Goal: Information Seeking & Learning: Check status

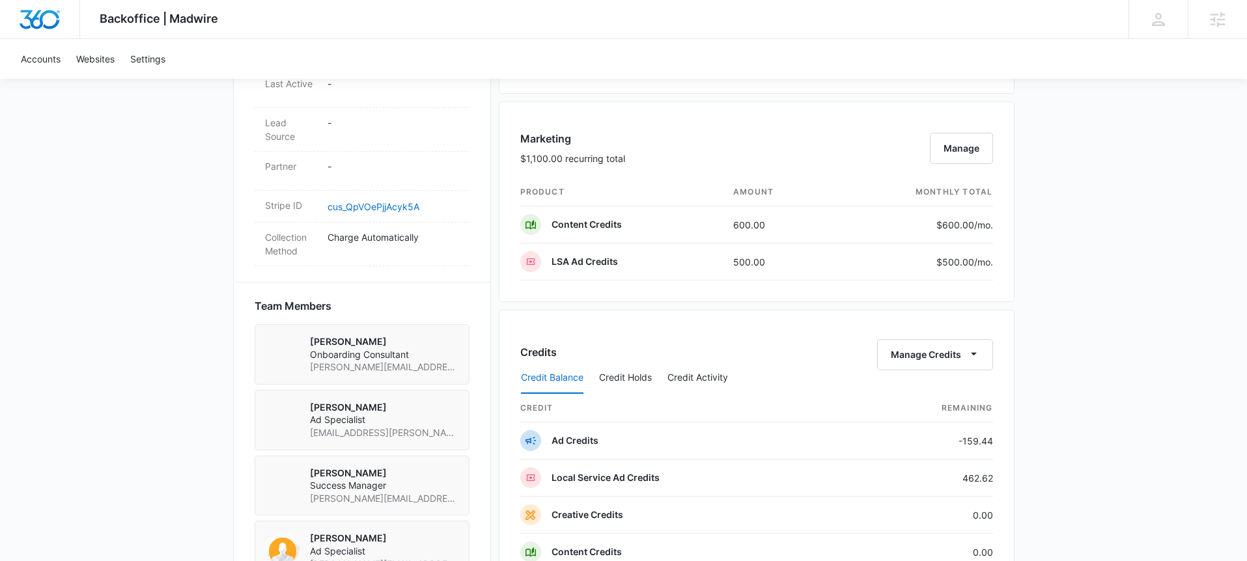
scroll to position [733, 0]
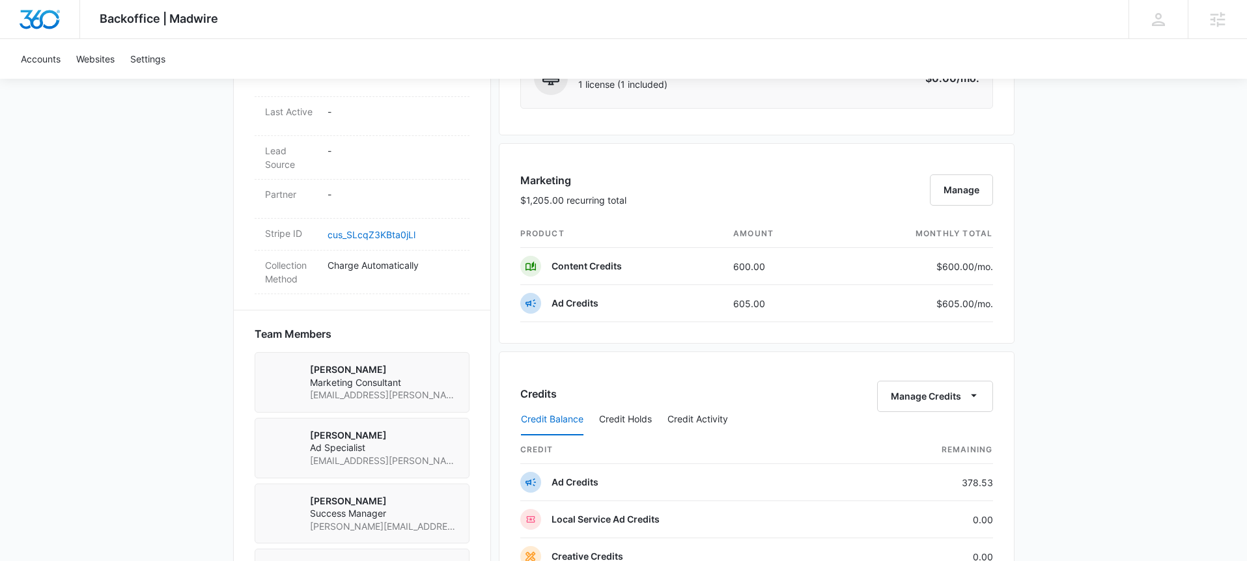
scroll to position [859, 0]
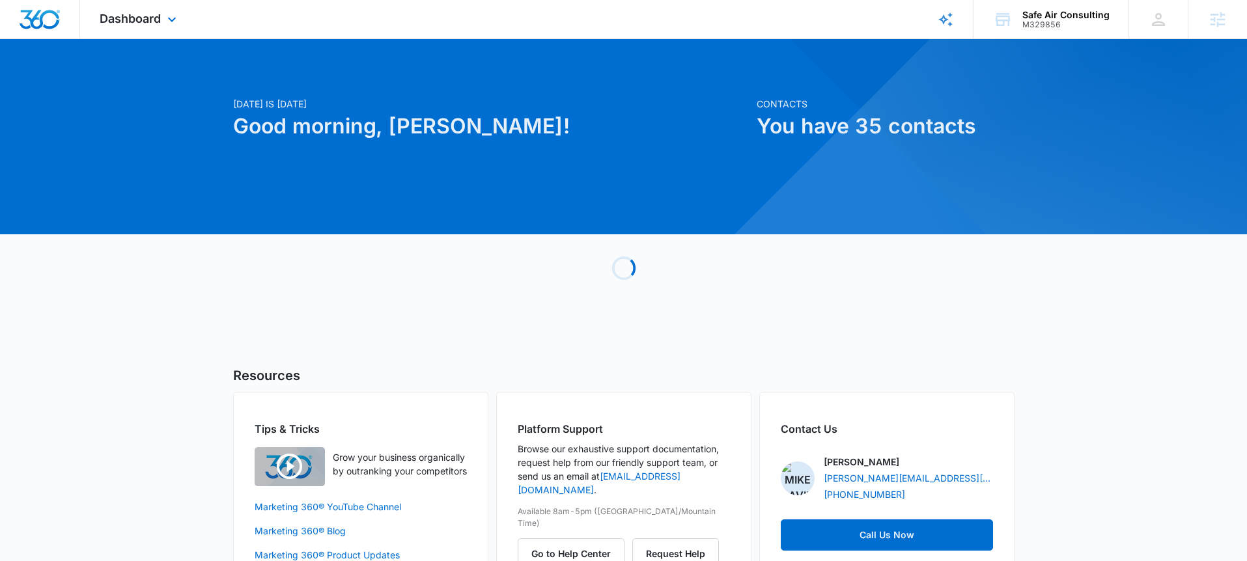
click at [181, 33] on div "Dashboard Apps Reputation Websites Forms CRM Email Social POS Content Ads Intel…" at bounding box center [139, 19] width 119 height 38
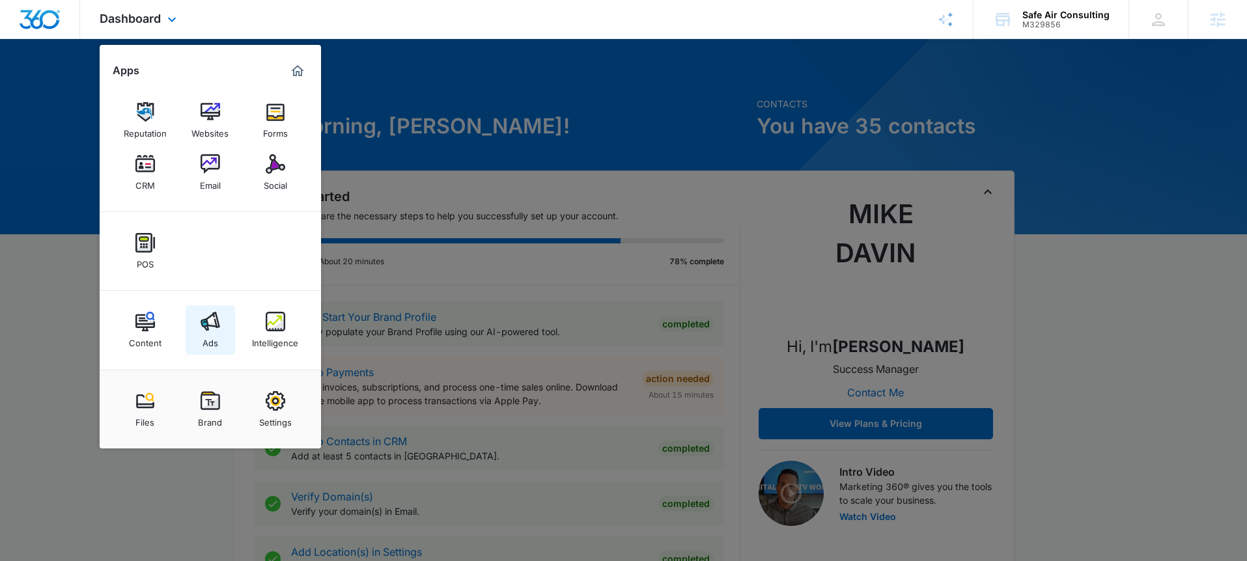
click at [212, 332] on div "Ads" at bounding box center [210, 339] width 16 height 17
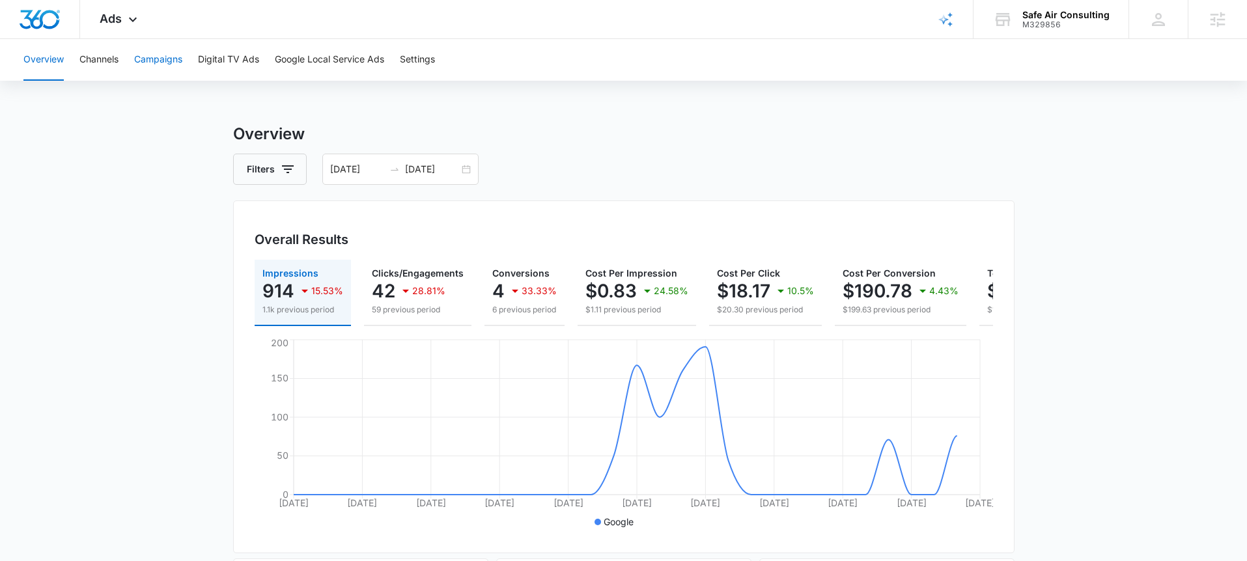
click at [152, 63] on button "Campaigns" at bounding box center [158, 60] width 48 height 42
click at [472, 169] on div "08/06/2025 09/05/2025" at bounding box center [400, 169] width 156 height 31
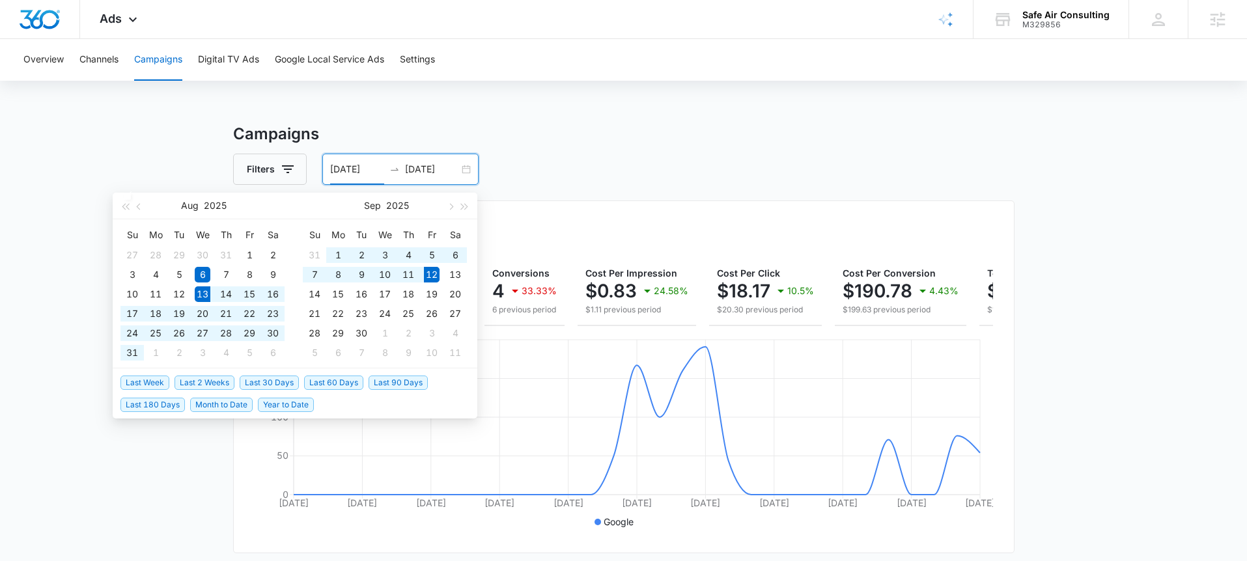
click at [262, 376] on span "Last 30 Days" at bounding box center [269, 383] width 59 height 14
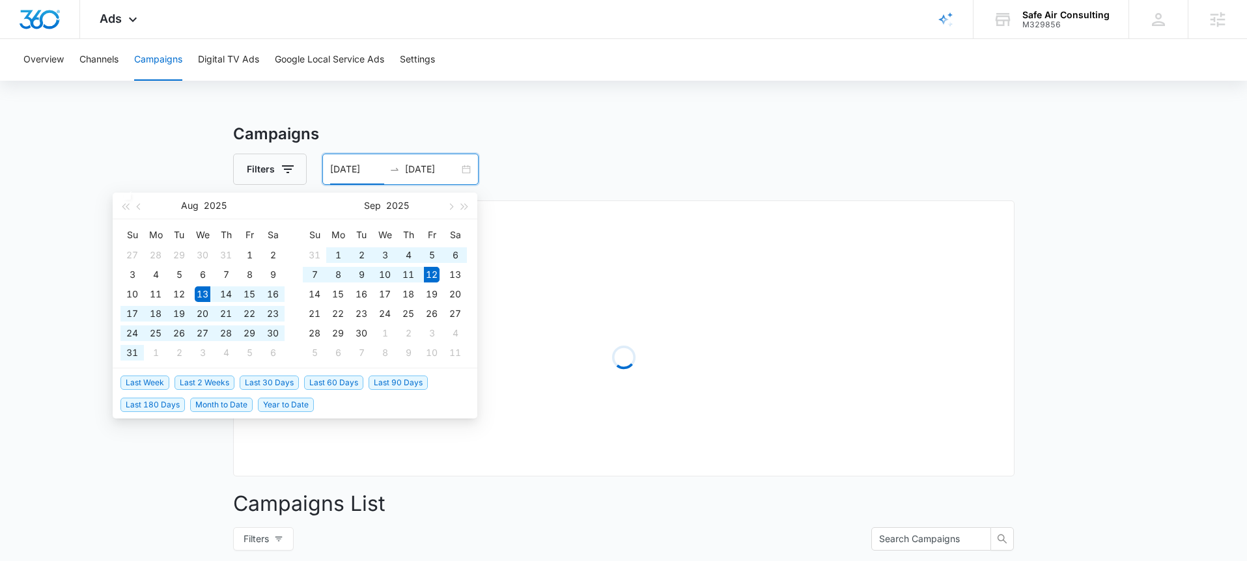
type input "08/13/2025"
type input "09/12/2025"
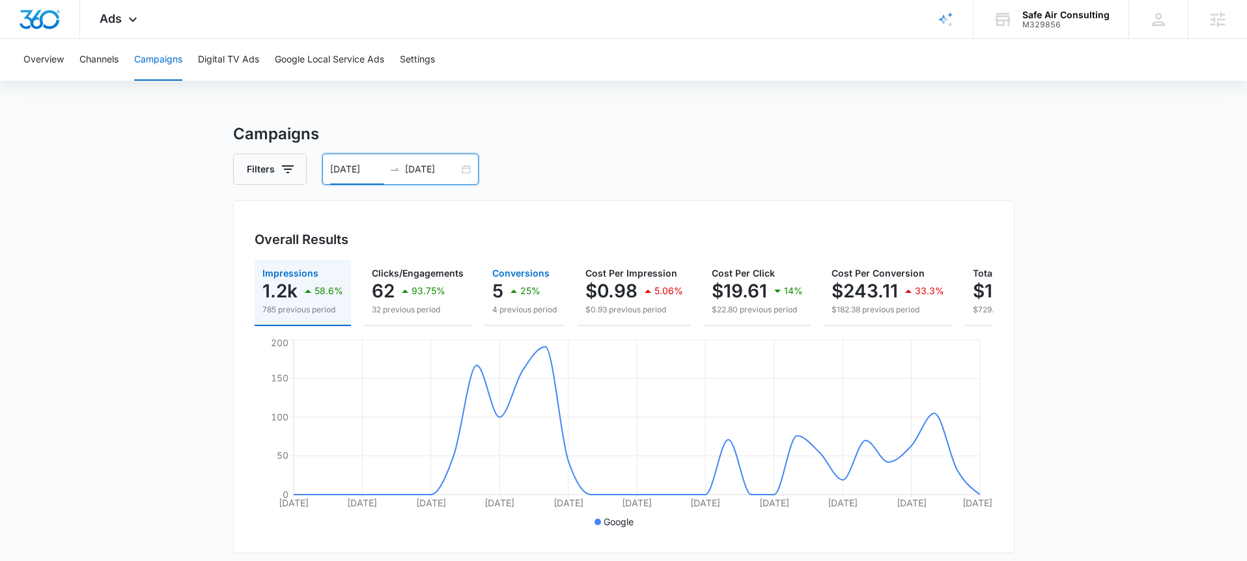
click at [510, 318] on button "Conversions 5 25% 4 previous period" at bounding box center [524, 293] width 80 height 66
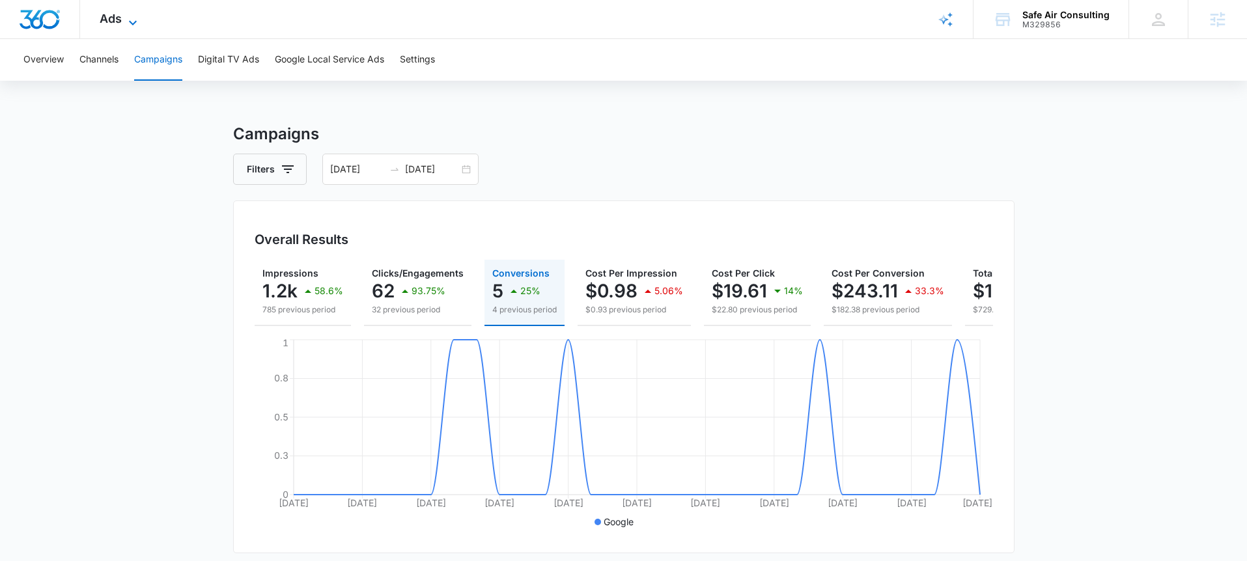
click at [117, 18] on span "Ads" at bounding box center [111, 19] width 22 height 14
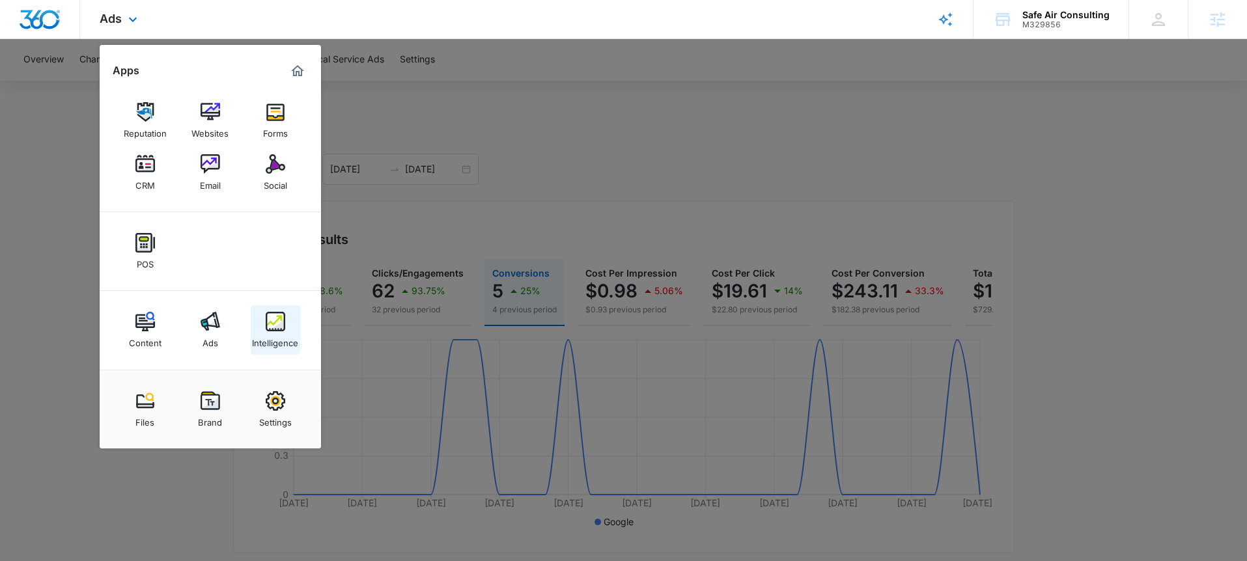
click at [283, 325] on img at bounding box center [276, 322] width 20 height 20
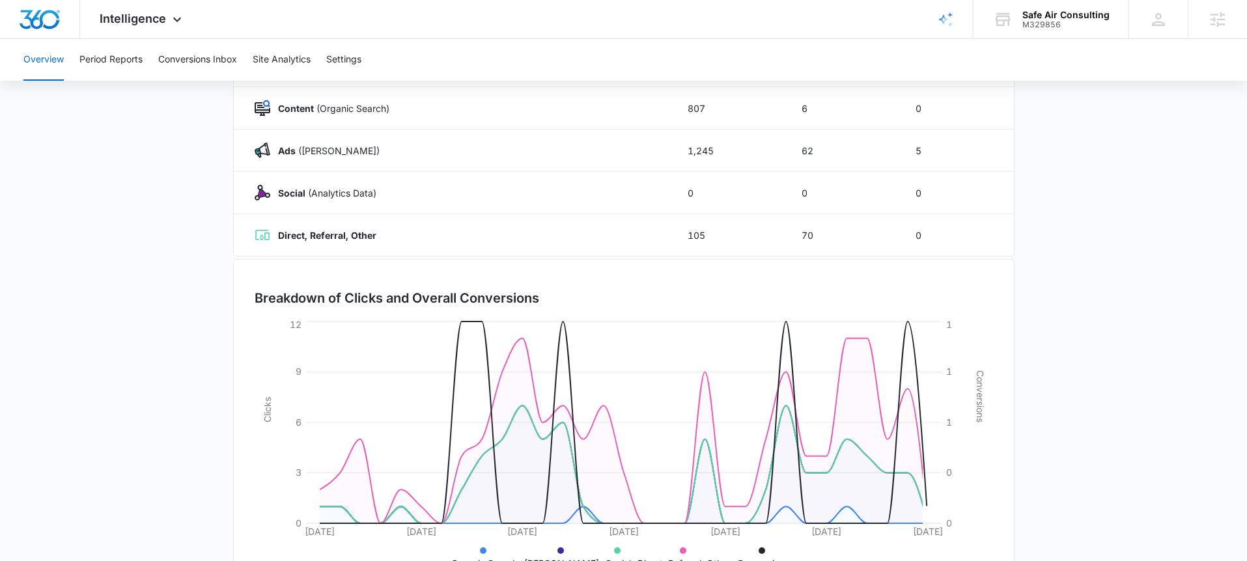
scroll to position [245, 0]
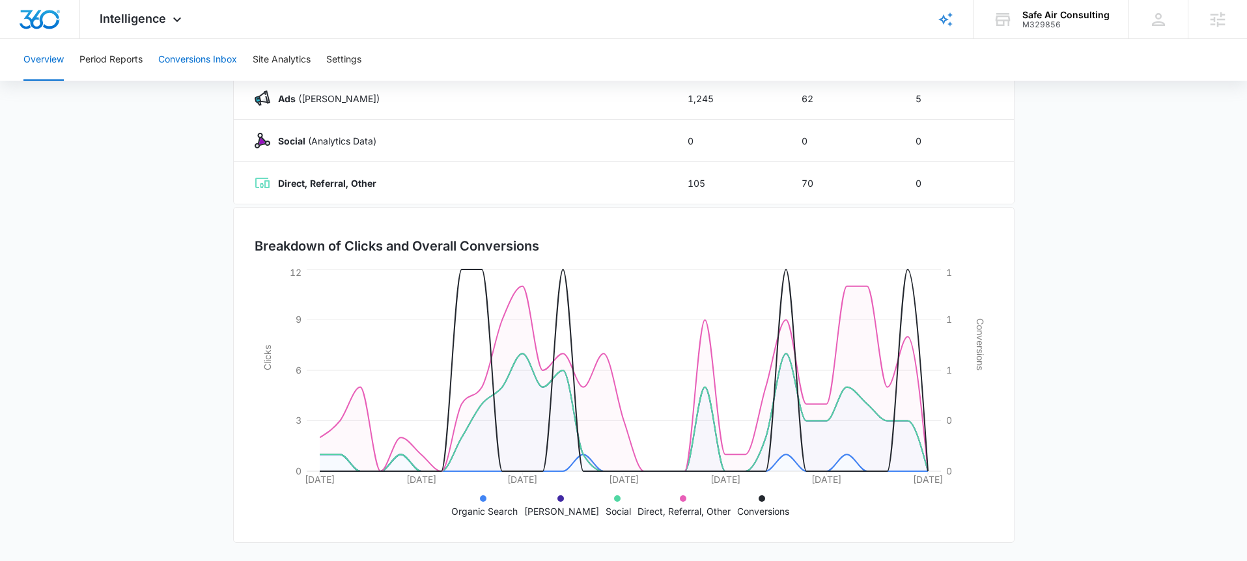
click at [203, 55] on button "Conversions Inbox" at bounding box center [197, 60] width 79 height 42
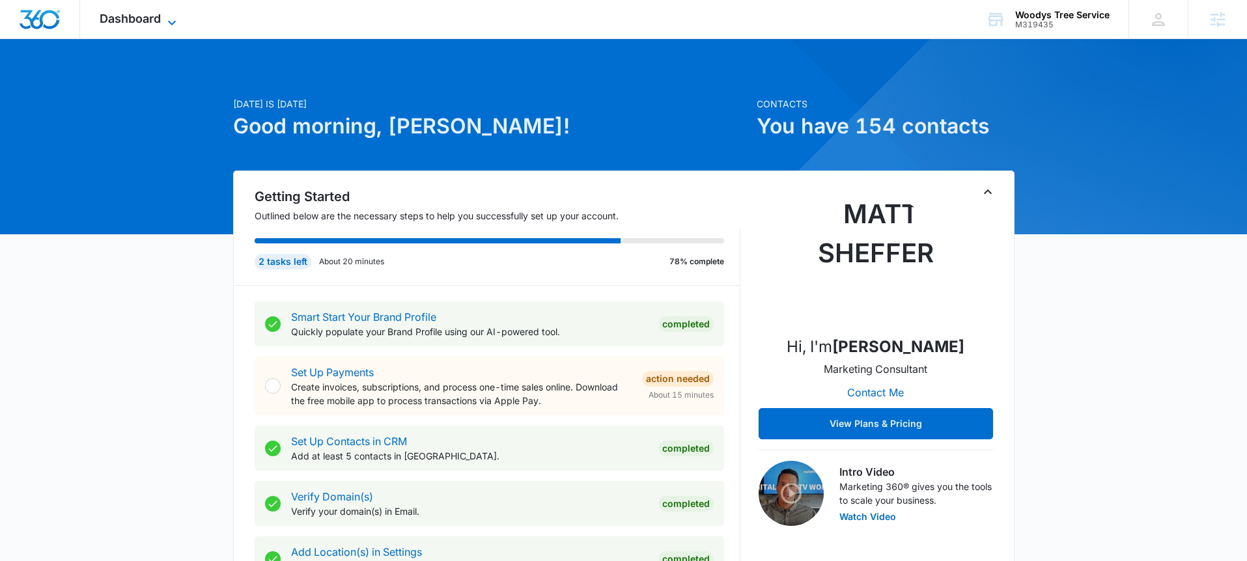
click at [168, 18] on icon at bounding box center [172, 23] width 16 height 16
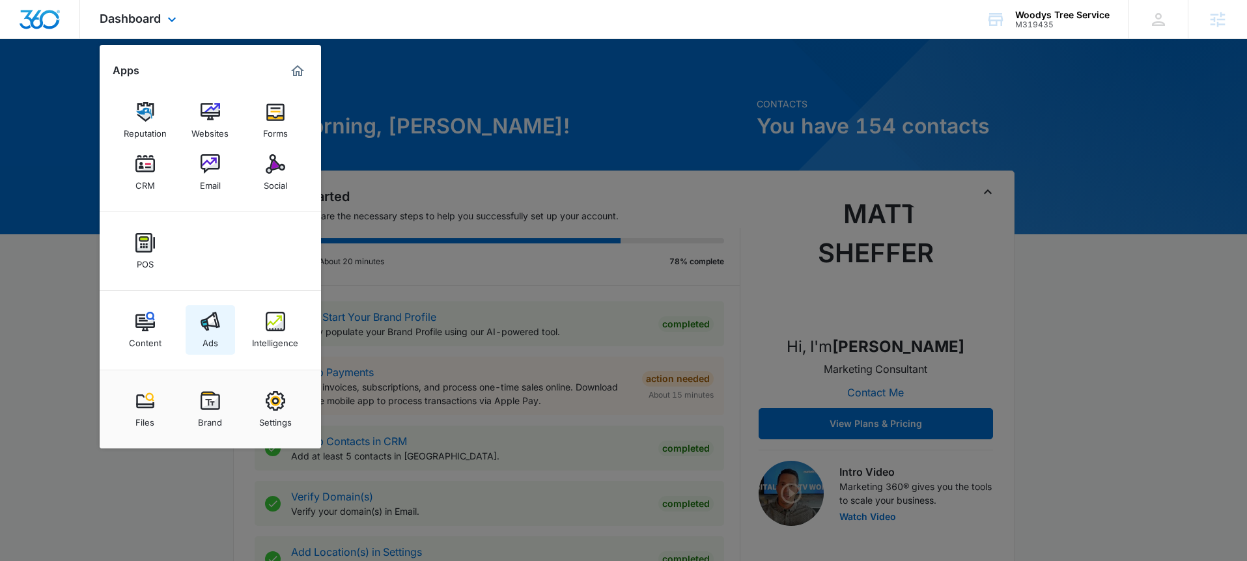
click at [212, 326] on img at bounding box center [211, 322] width 20 height 20
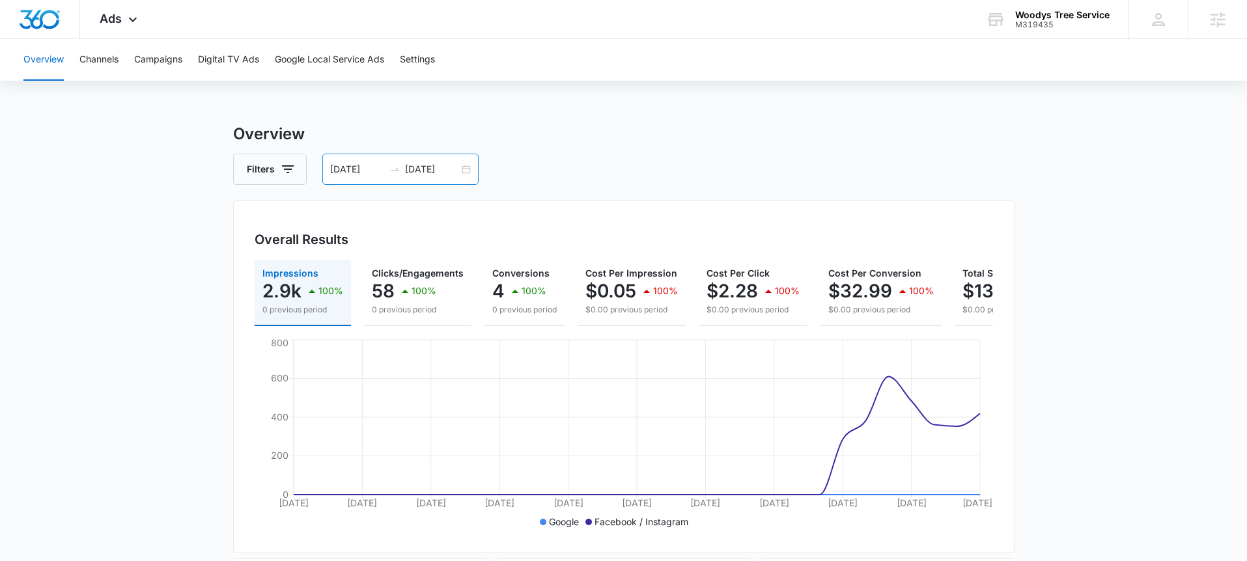
click at [463, 173] on div "08/12/2025 09/11/2025" at bounding box center [400, 169] width 156 height 31
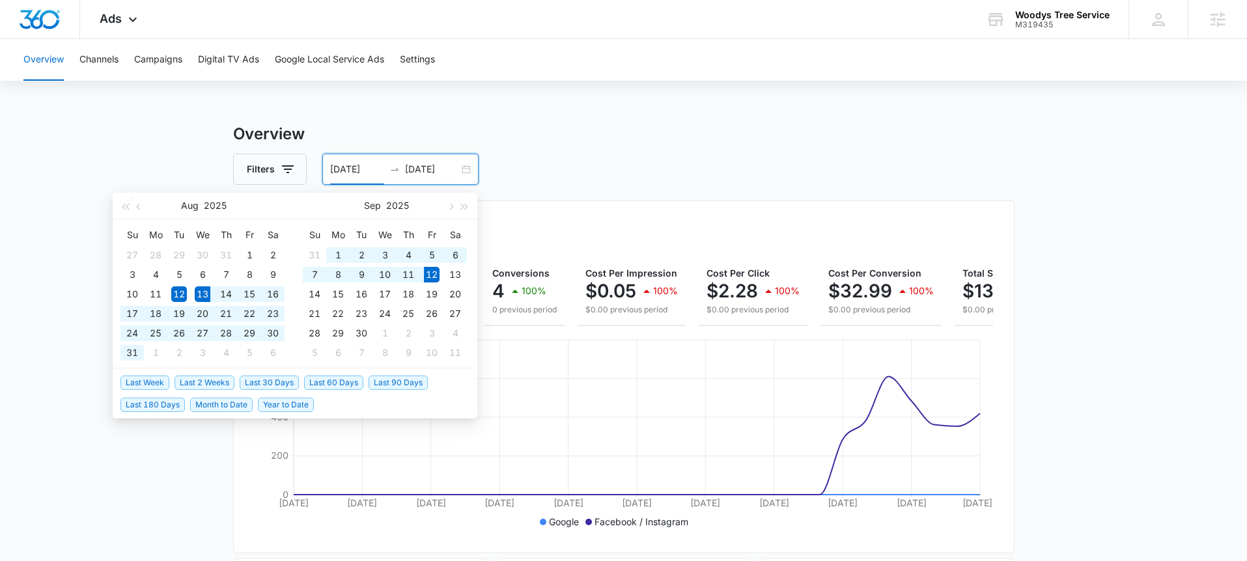
click at [281, 385] on span "Last 30 Days" at bounding box center [269, 383] width 59 height 14
type input "08/13/2025"
type input "09/12/2025"
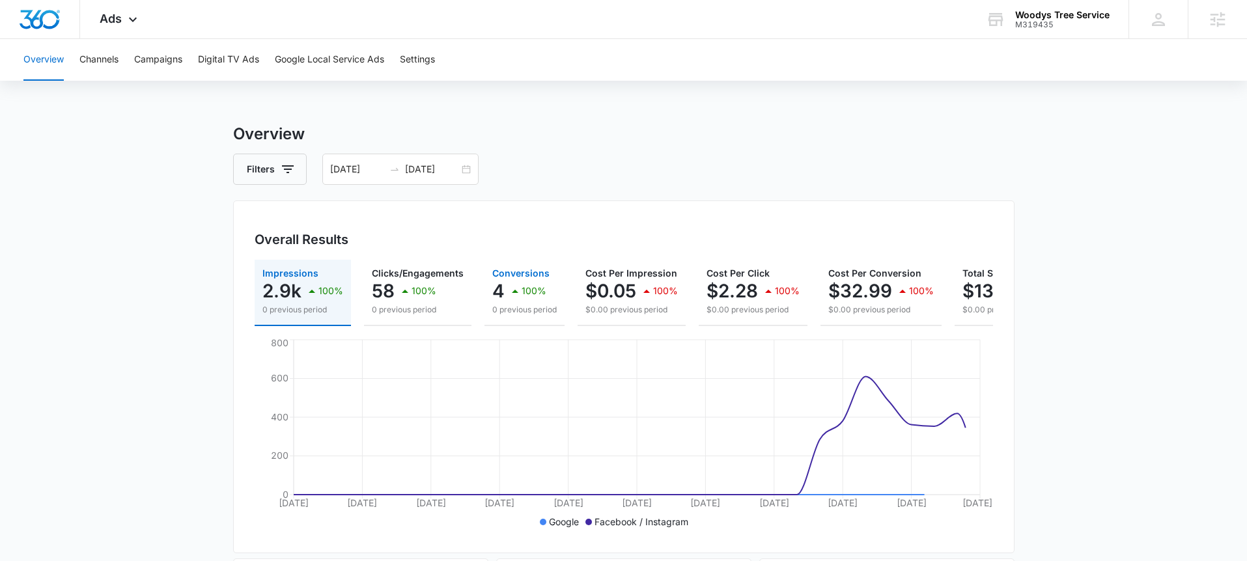
click at [531, 290] on p "100%" at bounding box center [533, 290] width 25 height 9
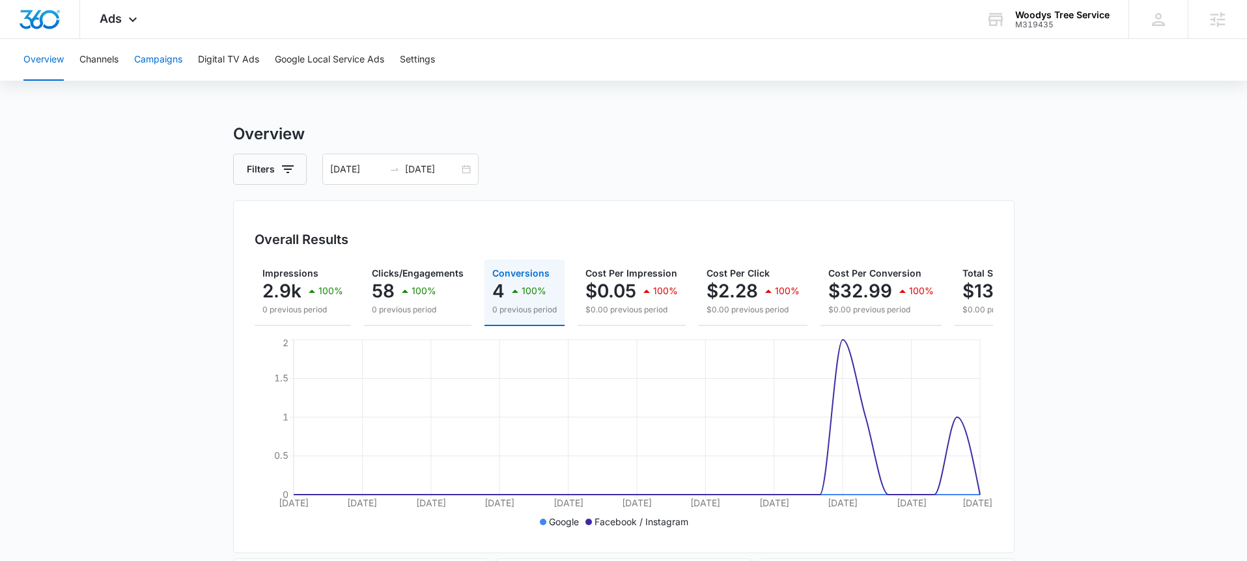
click at [167, 63] on button "Campaigns" at bounding box center [158, 60] width 48 height 42
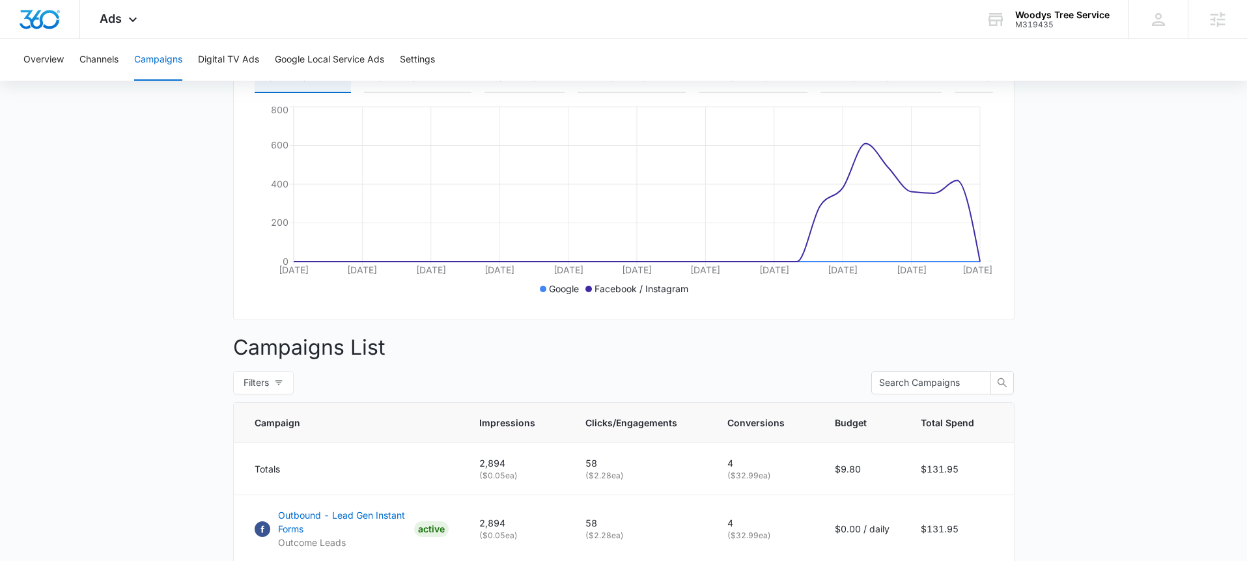
scroll to position [44, 0]
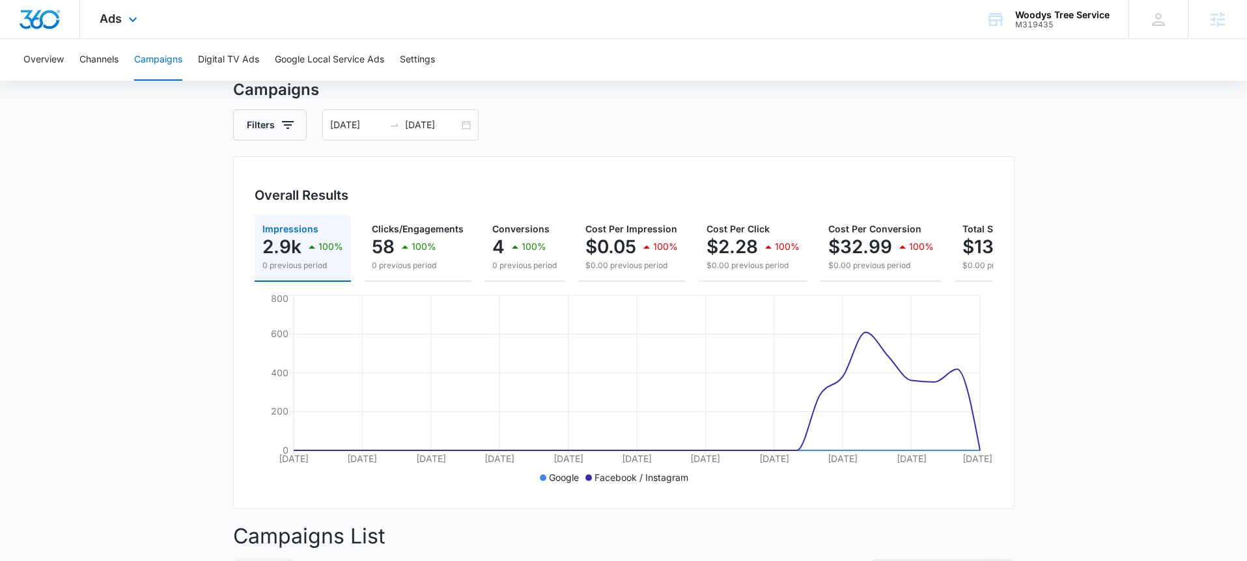
click at [135, 33] on div "Ads Apps Reputation Websites Forms CRM Email Social POS Content Ads Intelligenc…" at bounding box center [120, 19] width 80 height 38
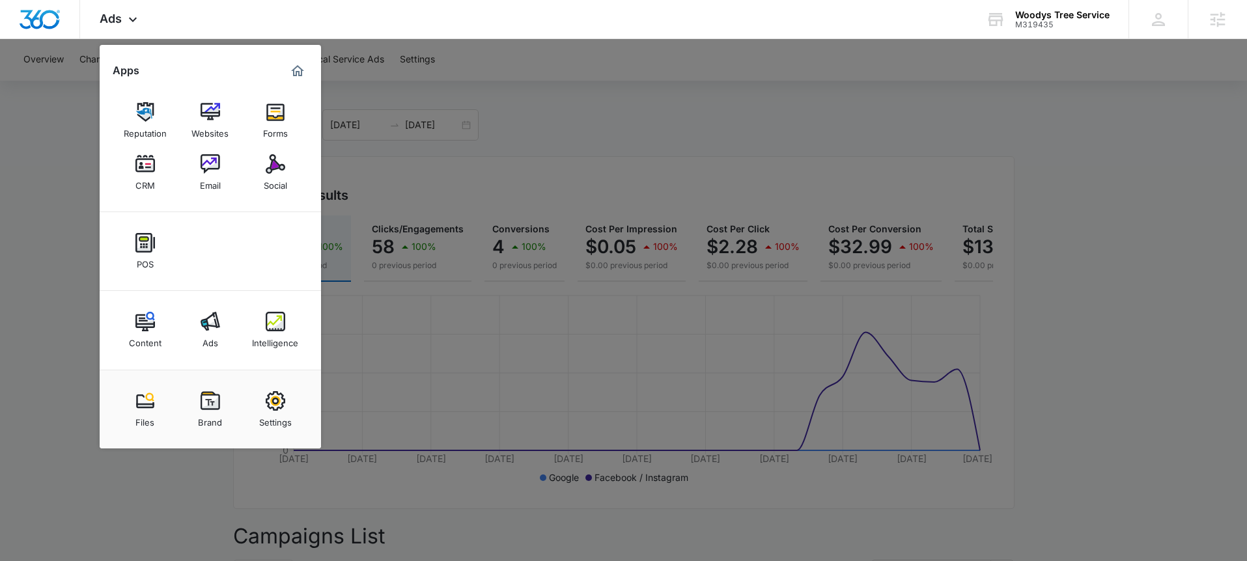
click at [288, 316] on link "Intelligence" at bounding box center [275, 329] width 49 height 49
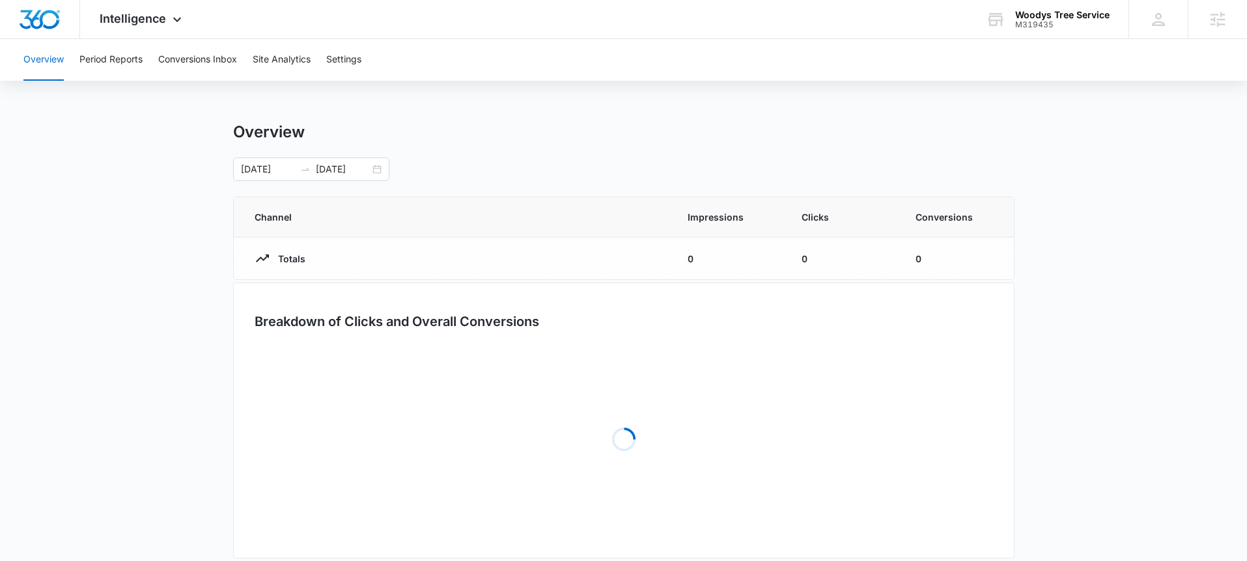
click at [210, 83] on div "Overview Period Reports Conversions Inbox Site Analytics Settings Overview 08/1…" at bounding box center [623, 308] width 1247 height 538
click at [208, 75] on button "Conversions Inbox" at bounding box center [197, 60] width 79 height 42
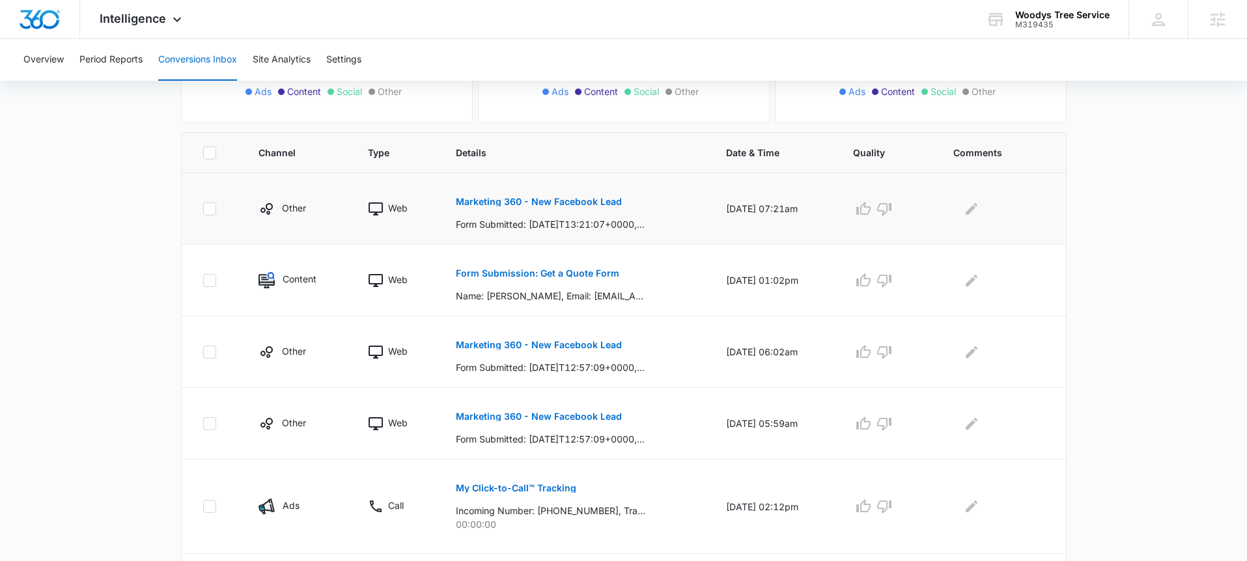
scroll to position [167, 0]
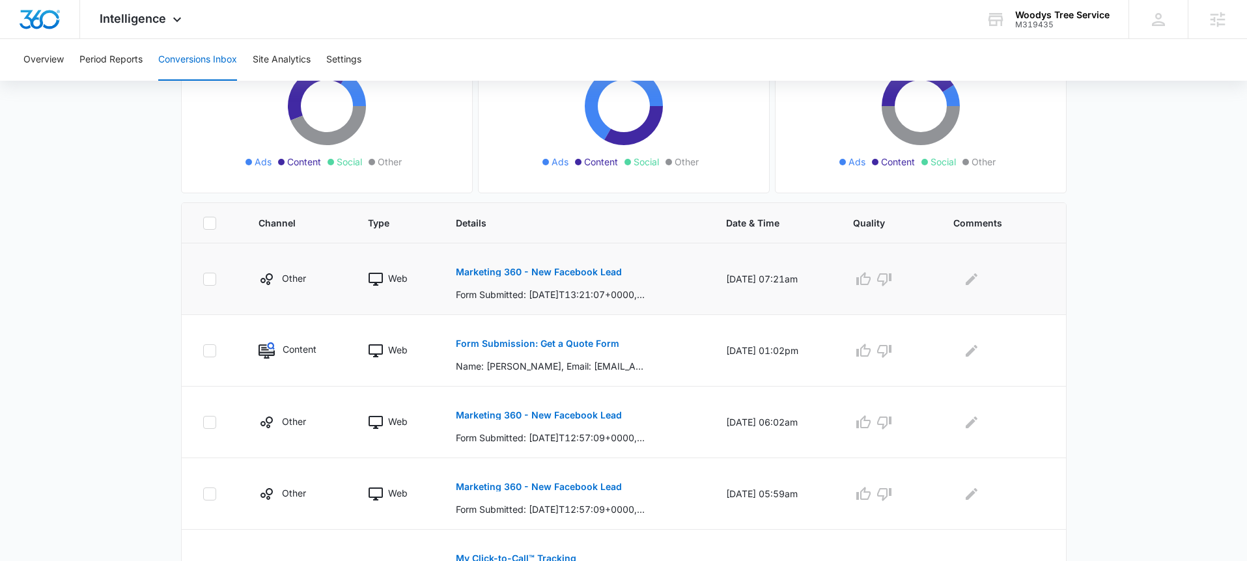
click at [474, 271] on p "Marketing 360 - New Facebook Lead" at bounding box center [539, 272] width 166 height 9
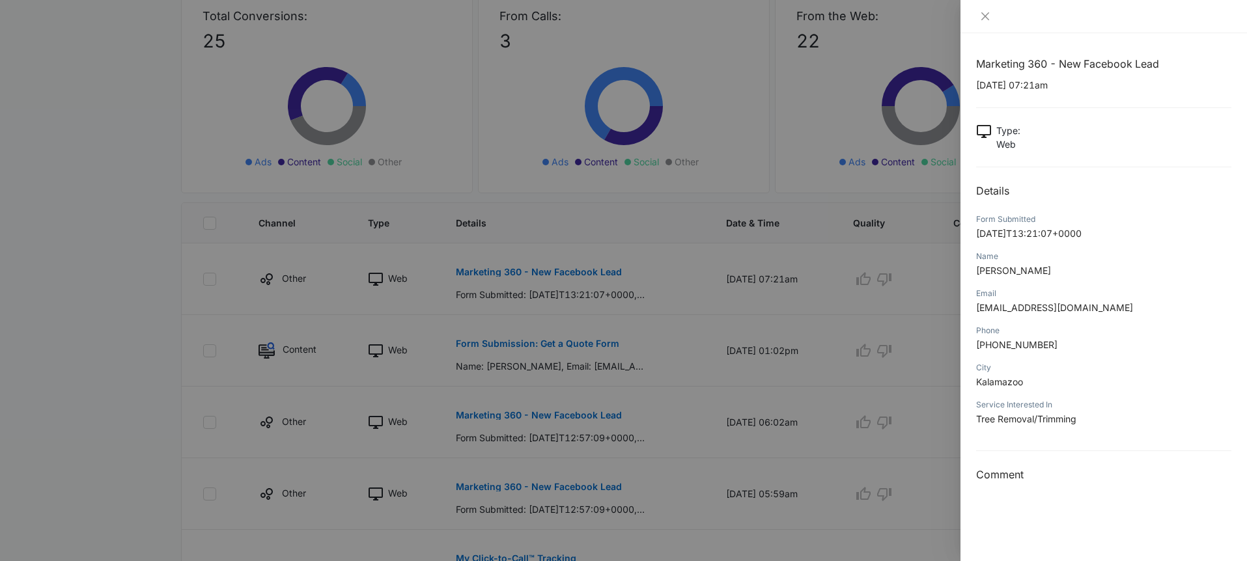
click at [766, 426] on div at bounding box center [623, 280] width 1247 height 561
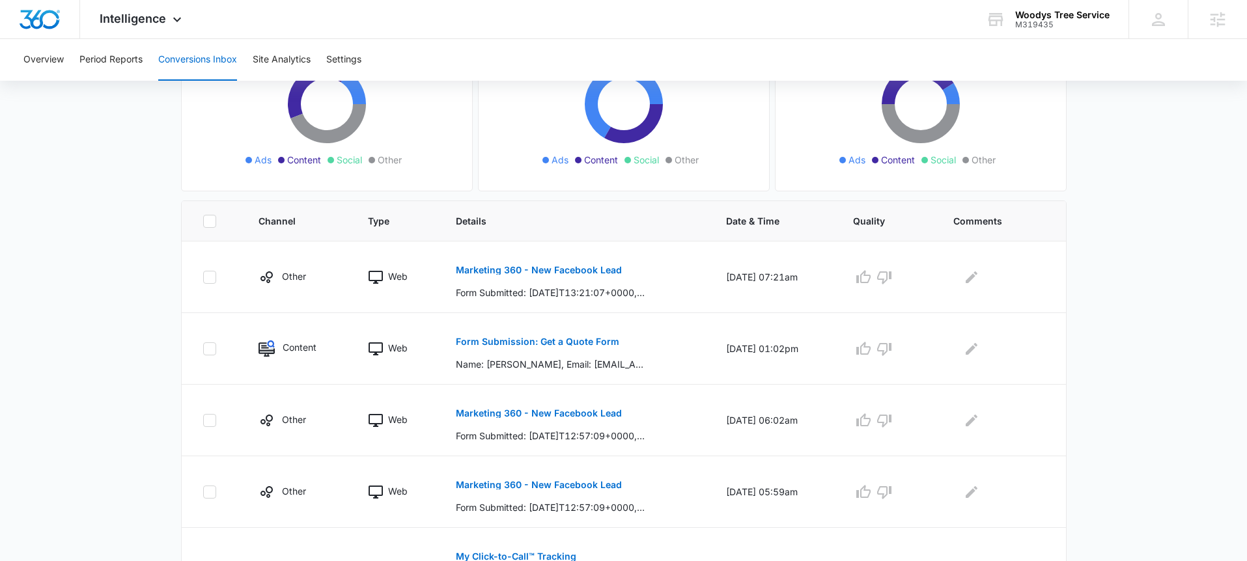
scroll to position [0, 0]
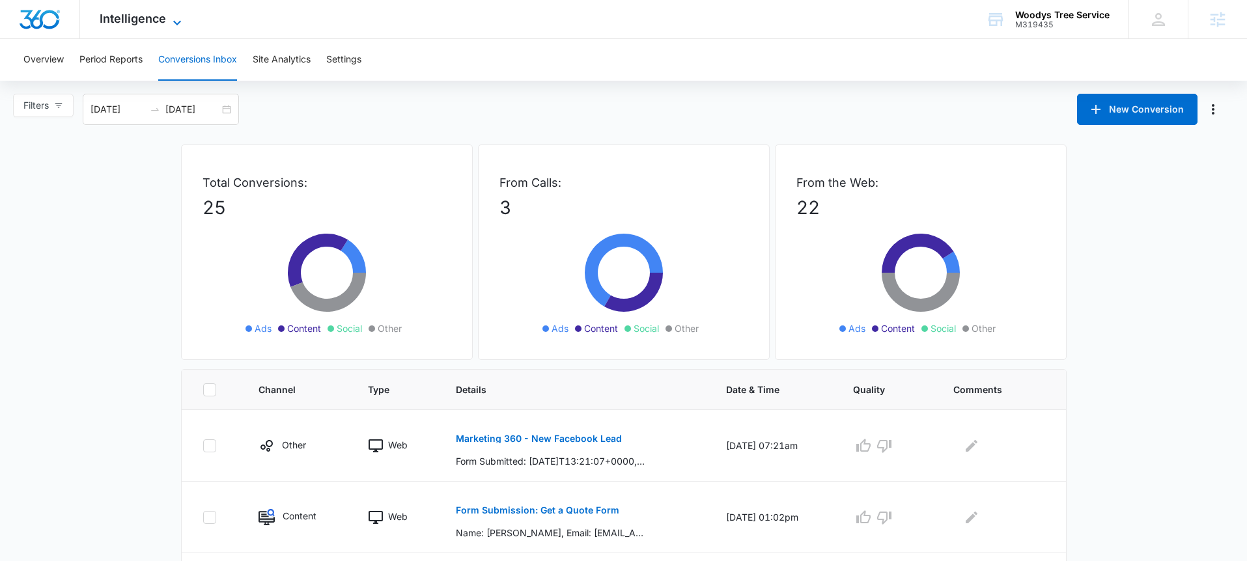
click at [143, 23] on span "Intelligence" at bounding box center [133, 19] width 66 height 14
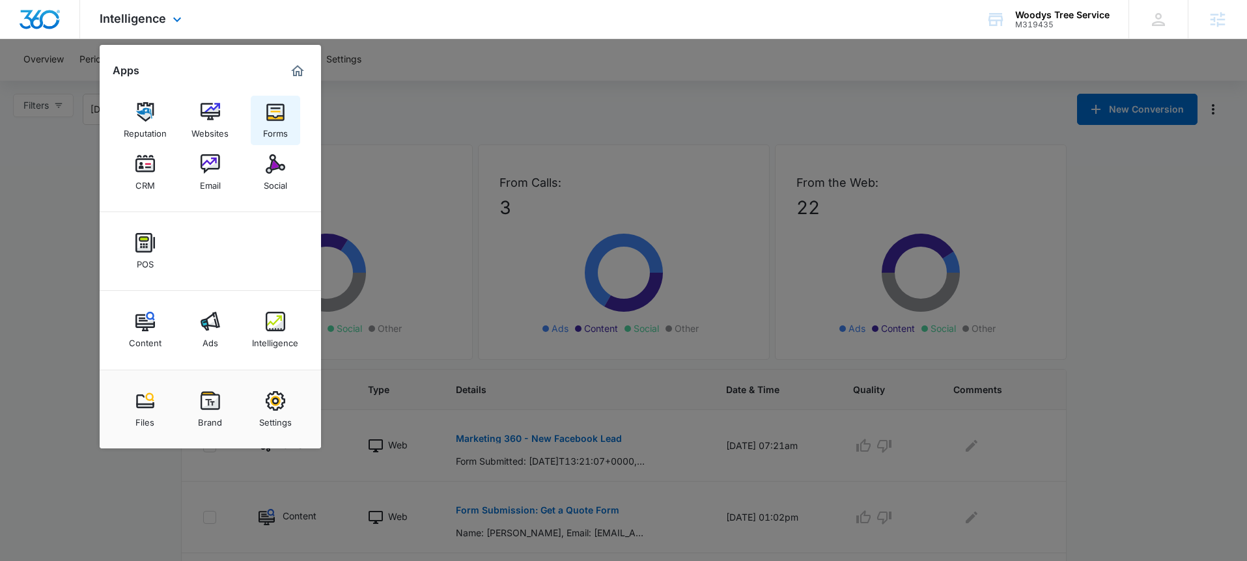
click at [273, 133] on div "Forms" at bounding box center [275, 130] width 25 height 17
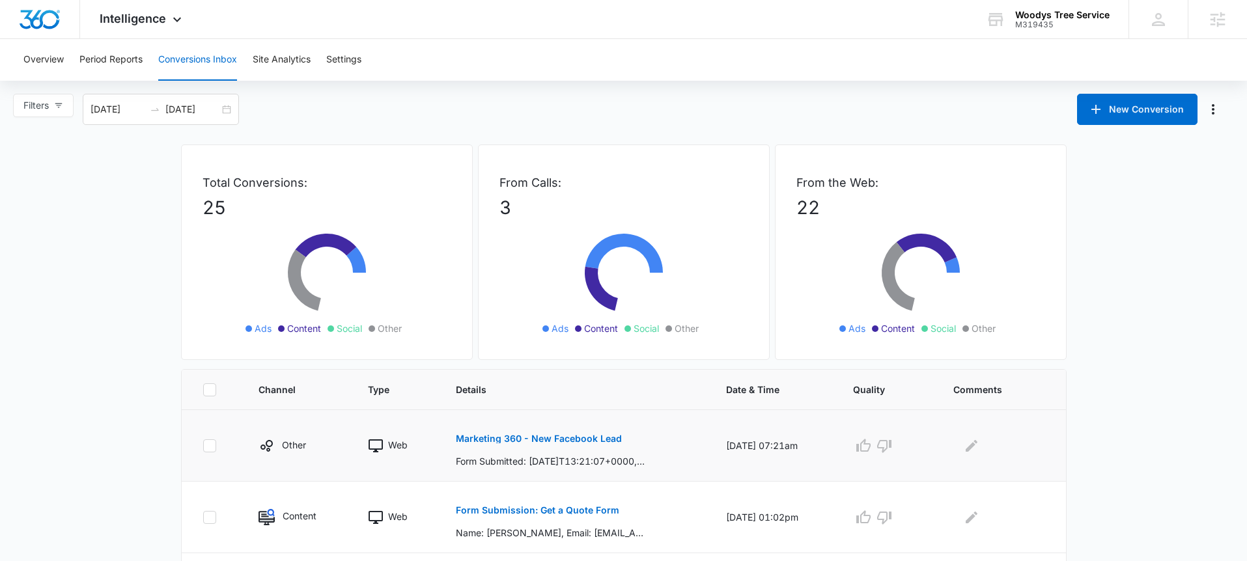
click at [577, 437] on p "Marketing 360 - New Facebook Lead" at bounding box center [539, 438] width 166 height 9
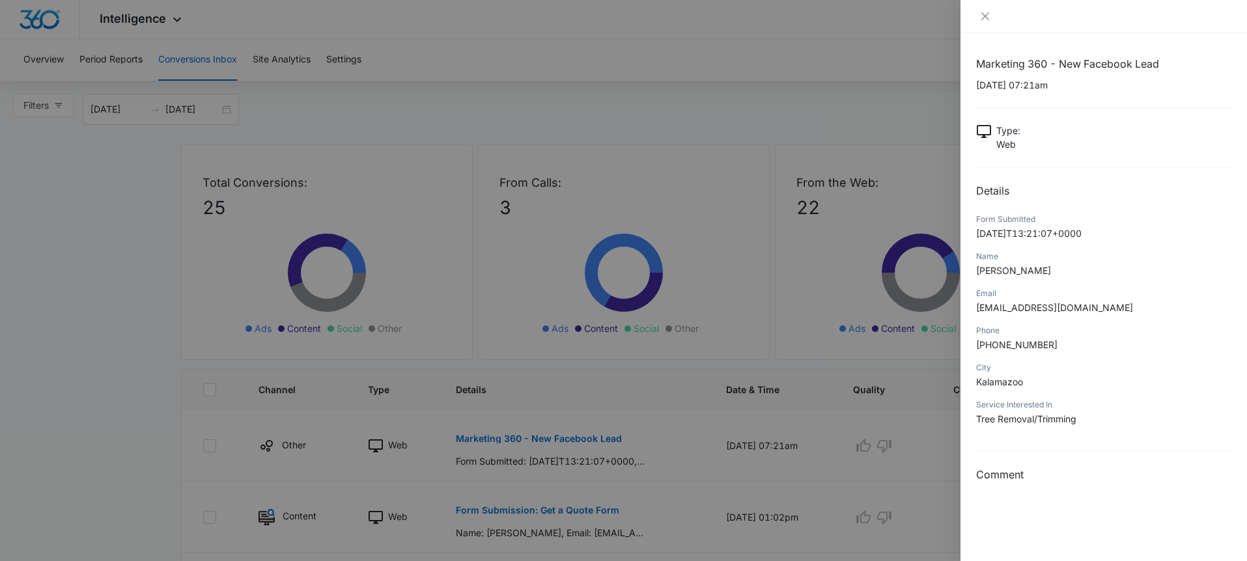
click at [714, 355] on div at bounding box center [623, 280] width 1247 height 561
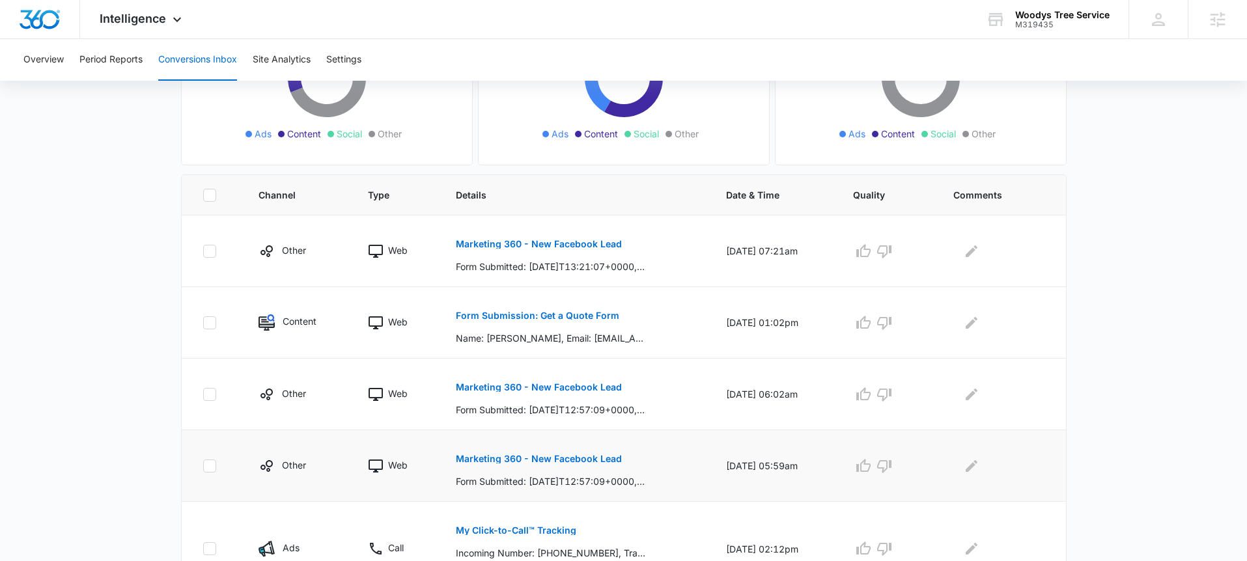
scroll to position [195, 0]
click at [589, 393] on button "Marketing 360 - New Facebook Lead" at bounding box center [539, 386] width 166 height 31
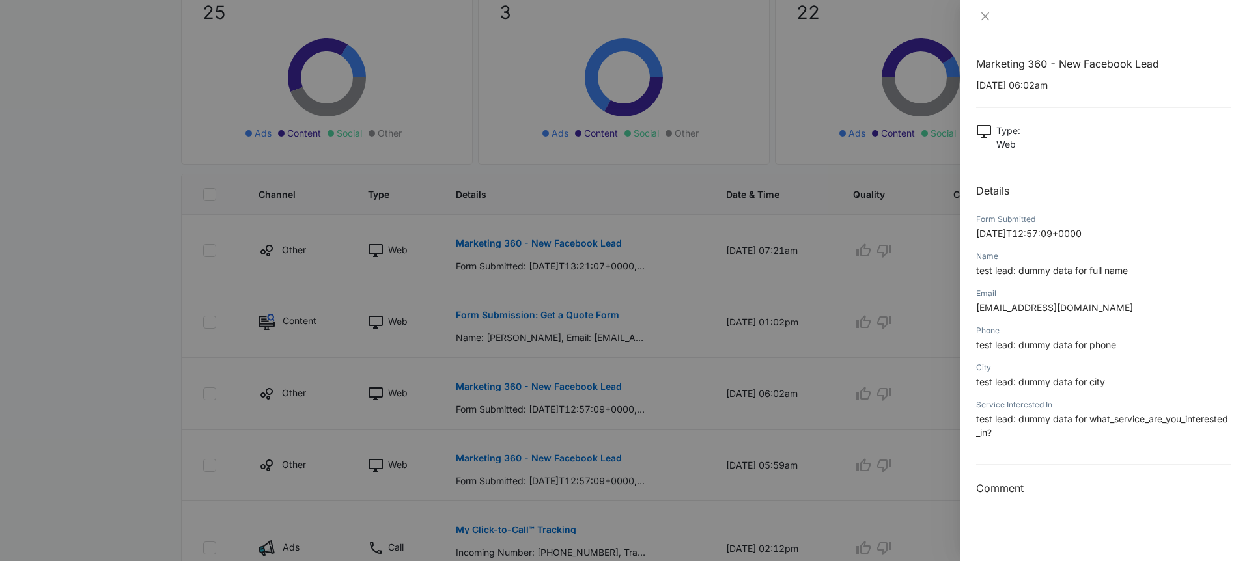
click at [596, 372] on div at bounding box center [623, 280] width 1247 height 561
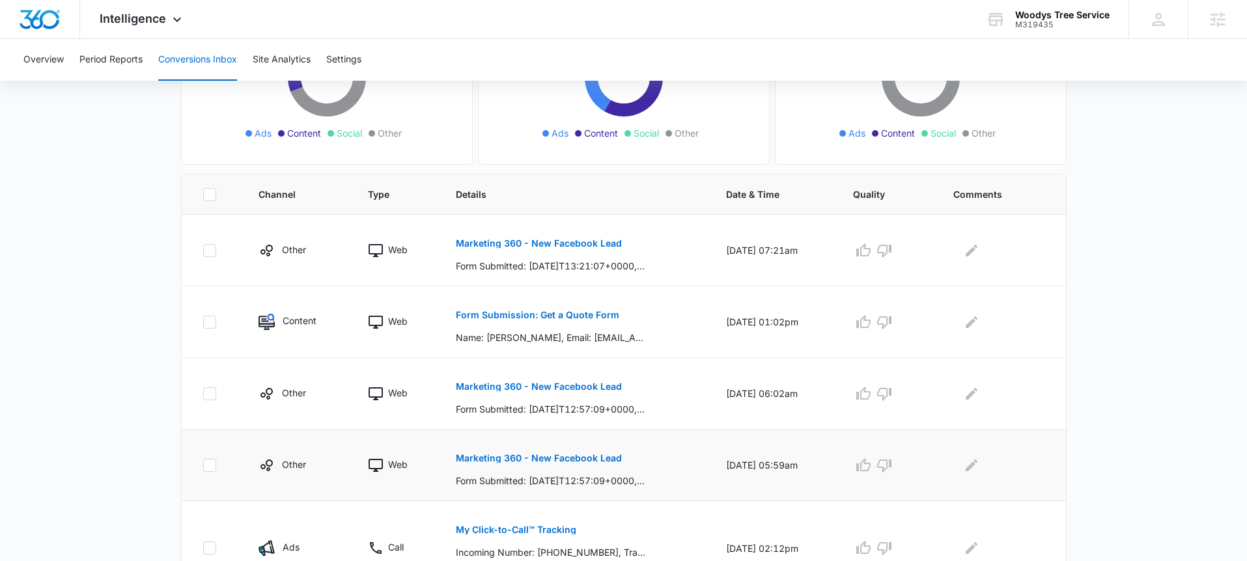
click at [545, 460] on p "Marketing 360 - New Facebook Lead" at bounding box center [539, 458] width 166 height 9
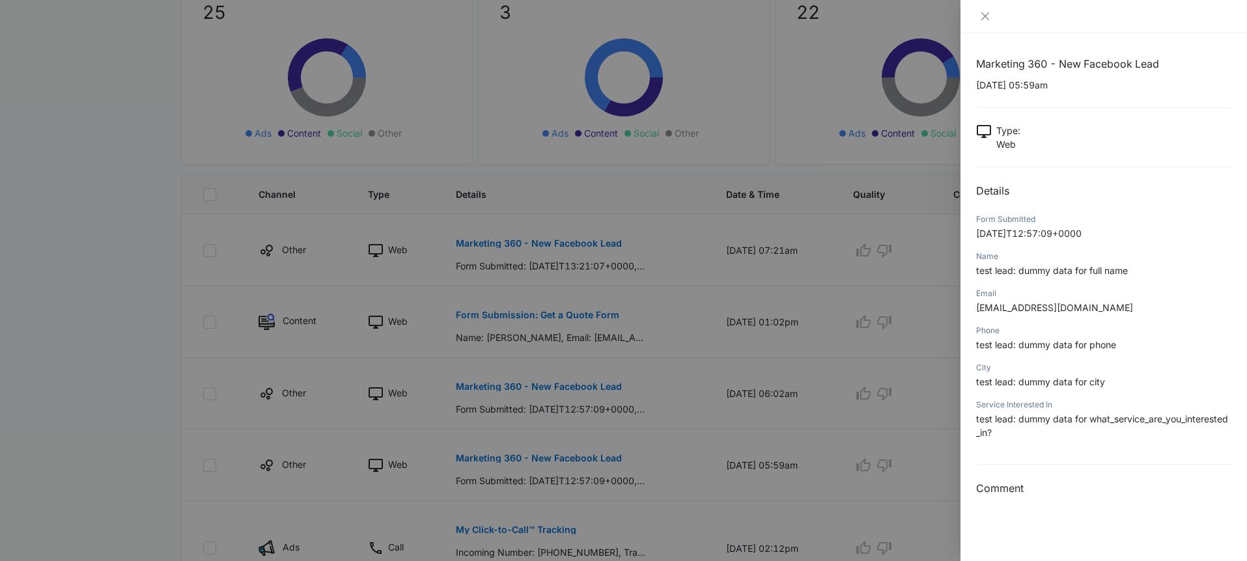
click at [867, 374] on div at bounding box center [623, 280] width 1247 height 561
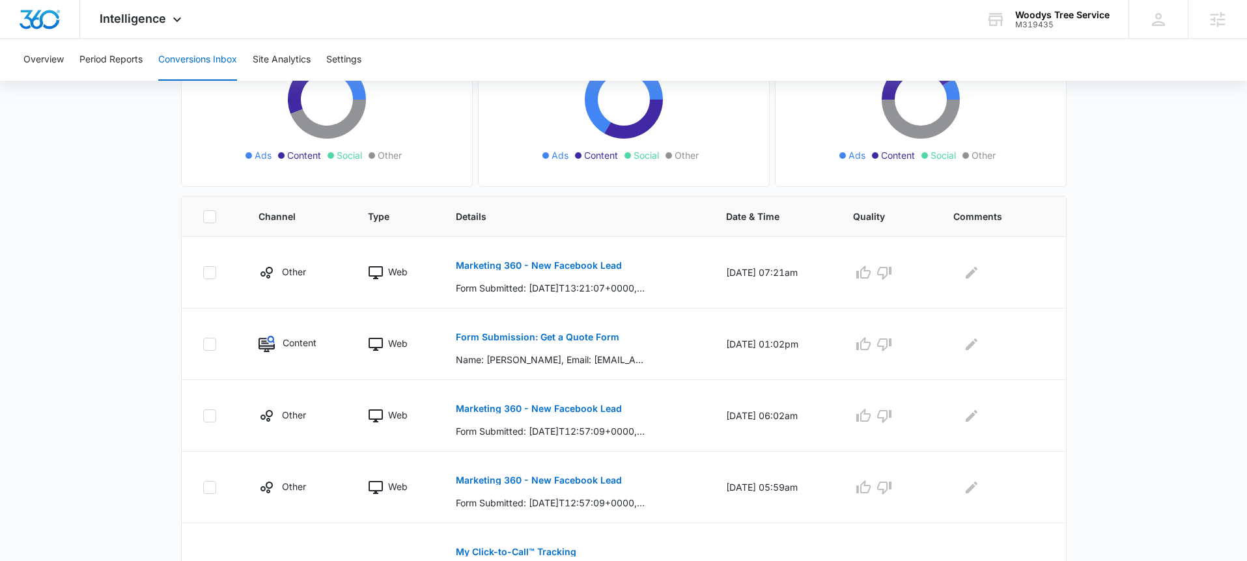
scroll to position [100, 0]
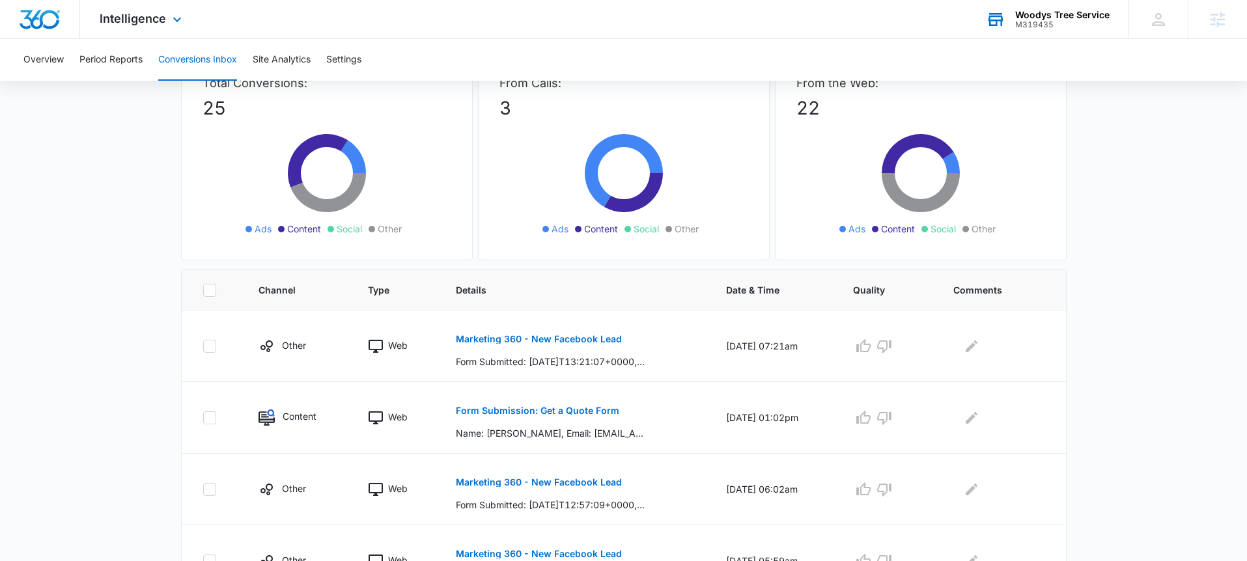
click at [1034, 20] on div "M319435" at bounding box center [1062, 24] width 94 height 9
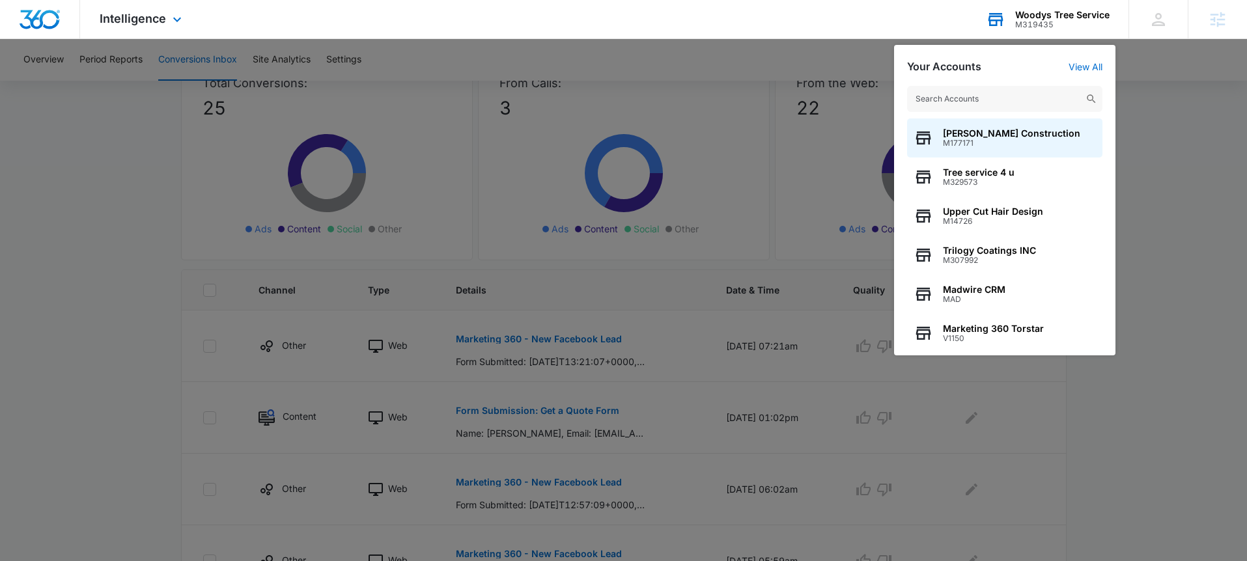
click at [995, 93] on input "text" at bounding box center [1004, 99] width 195 height 26
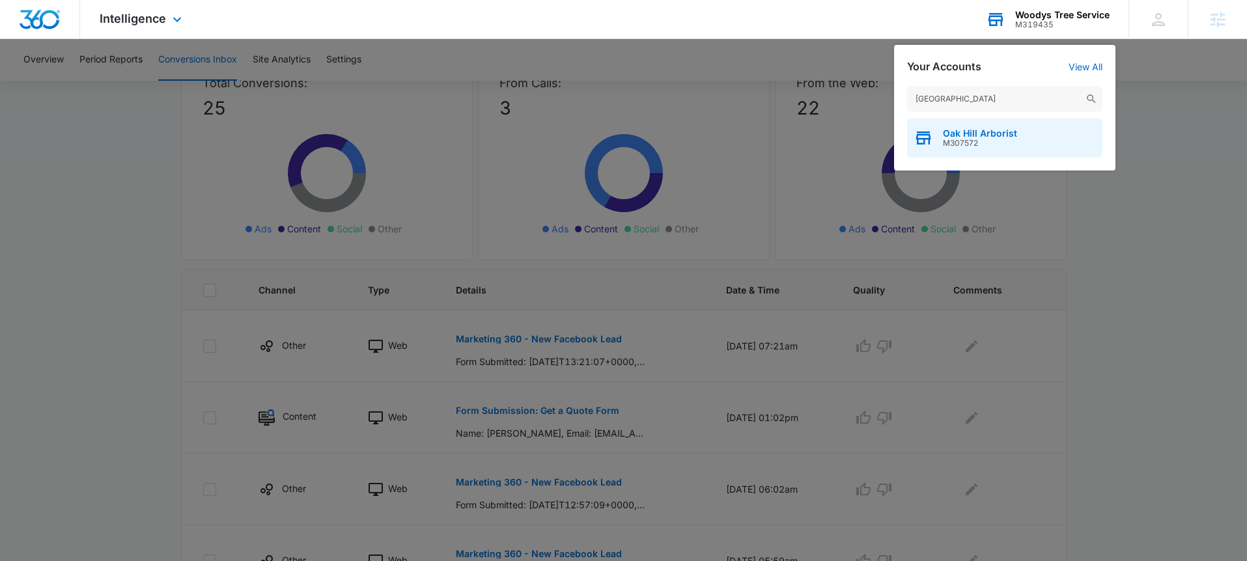
type input "oak hill arbor"
click at [1001, 127] on div "Oak Hill Arborist M307572" at bounding box center [1004, 137] width 195 height 39
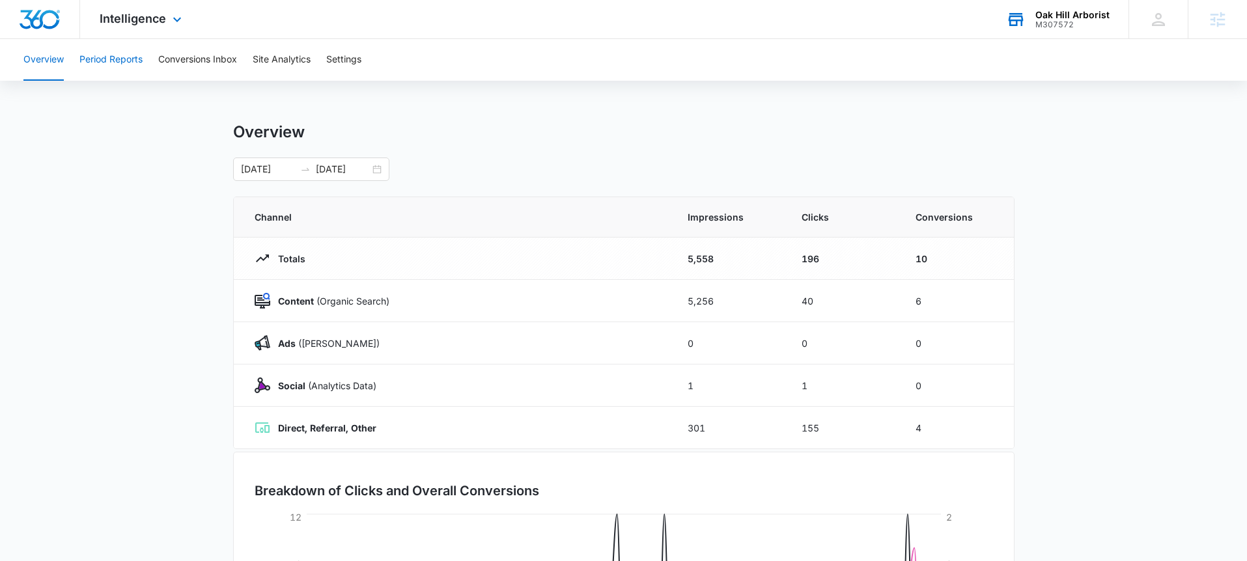
click at [122, 66] on button "Period Reports" at bounding box center [110, 60] width 63 height 42
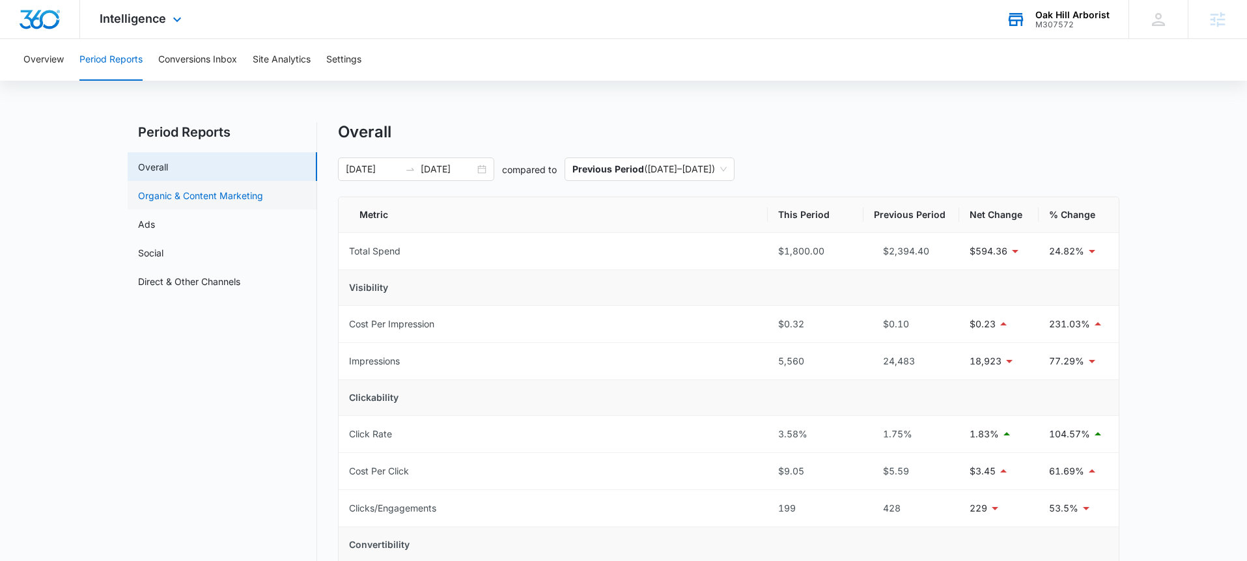
click at [203, 189] on link "Organic & Content Marketing" at bounding box center [200, 196] width 125 height 14
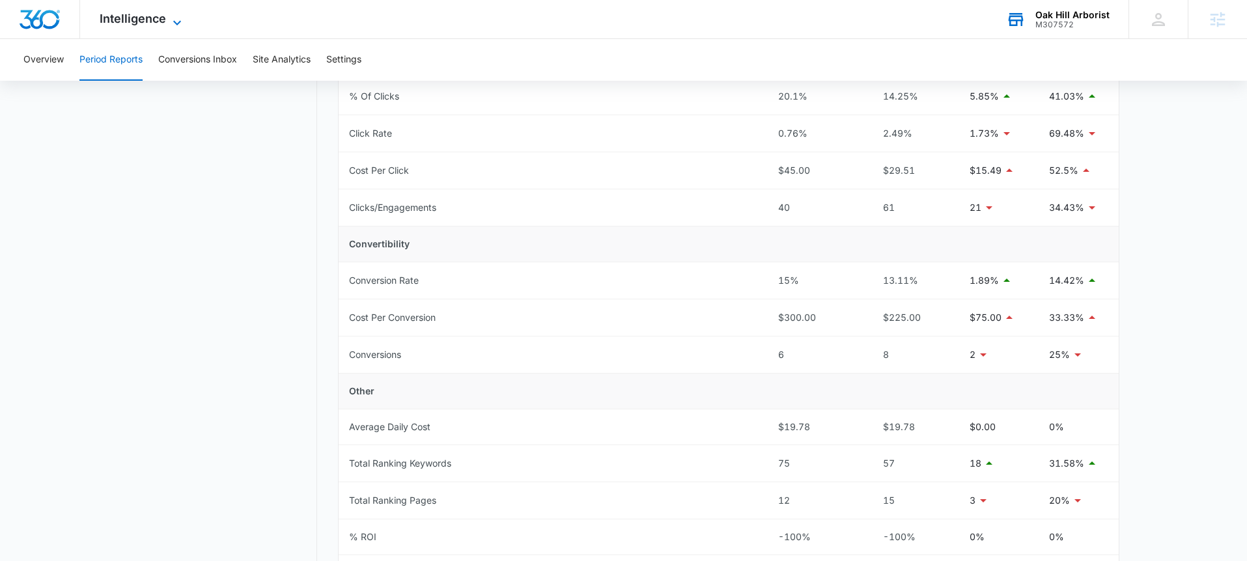
scroll to position [320, 0]
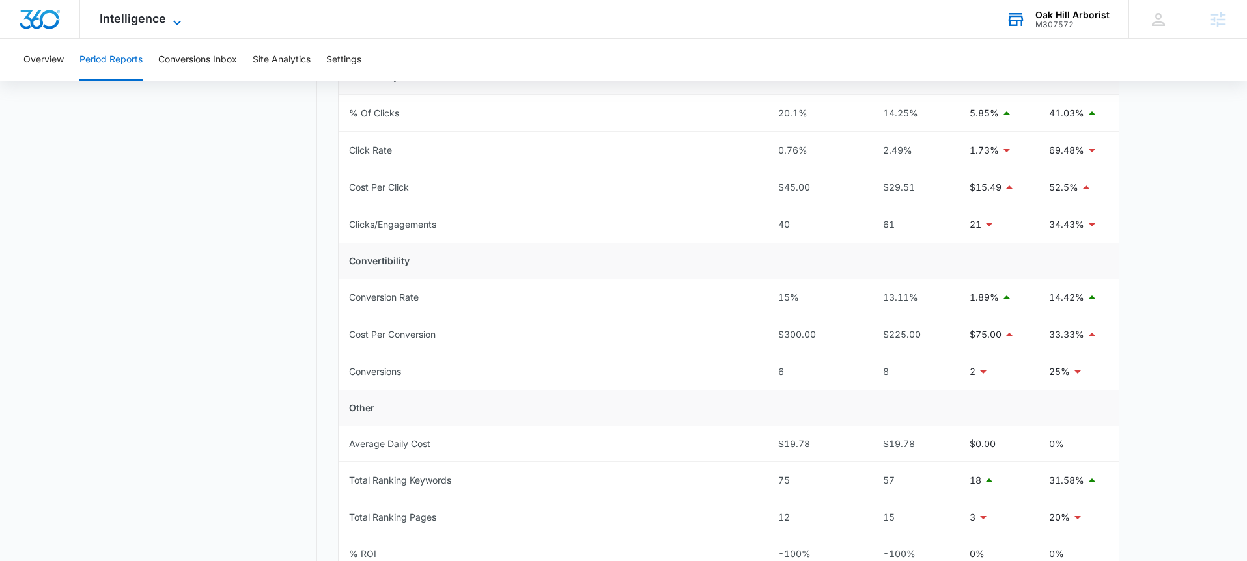
click at [173, 16] on icon at bounding box center [177, 23] width 16 height 16
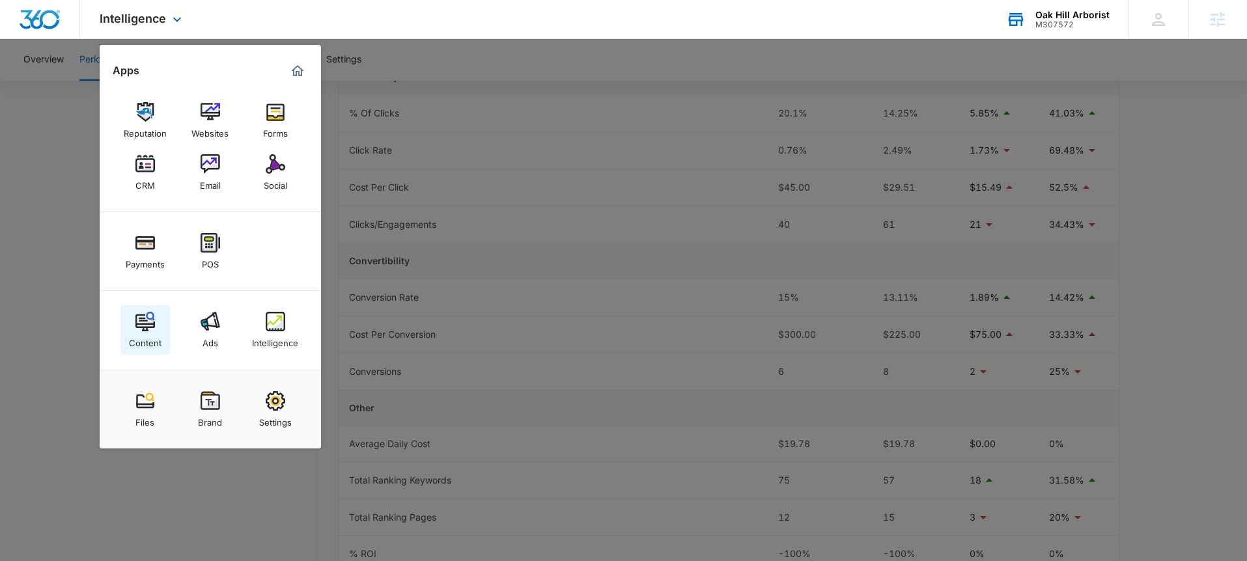
click at [148, 317] on img at bounding box center [145, 322] width 20 height 20
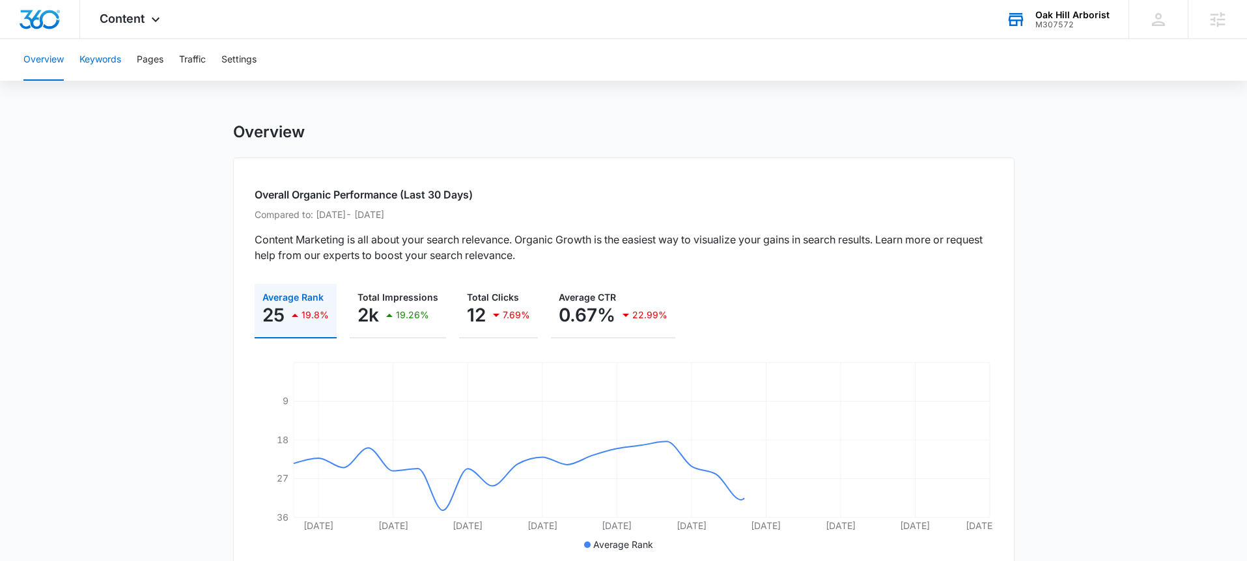
click at [118, 62] on button "Keywords" at bounding box center [100, 60] width 42 height 42
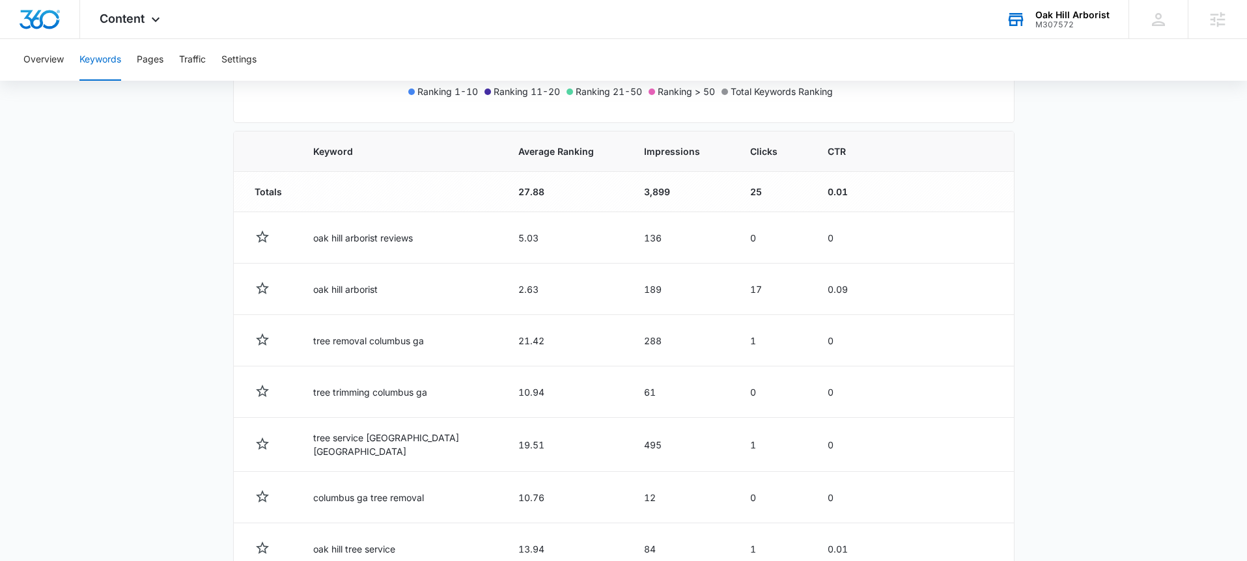
scroll to position [406, 0]
click at [518, 149] on span "Average Ranking" at bounding box center [556, 151] width 76 height 14
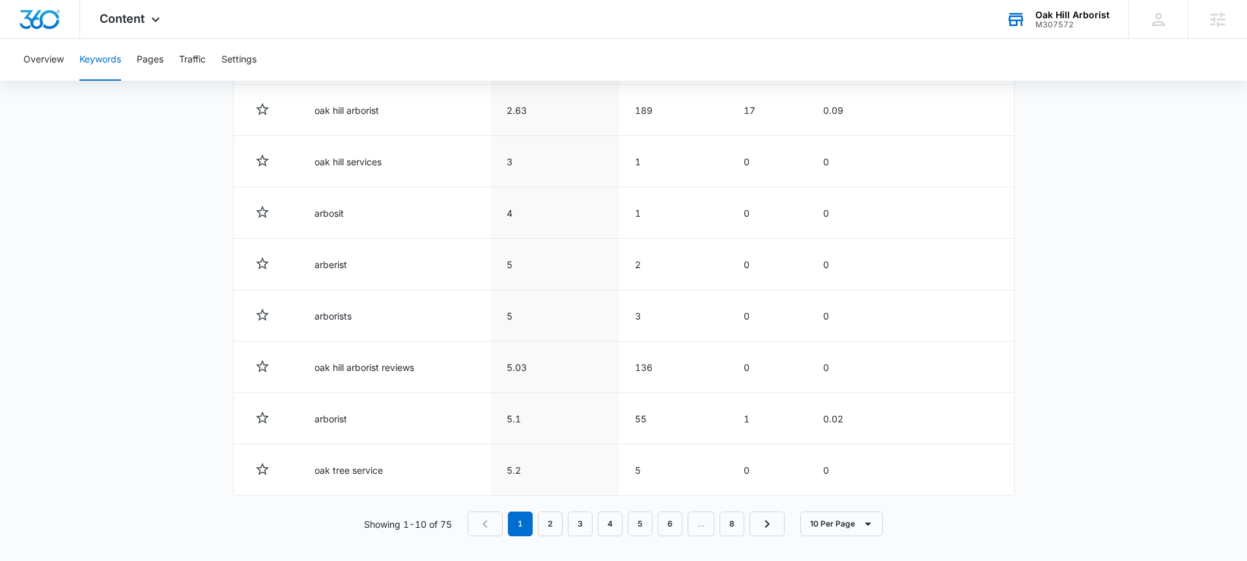
scroll to position [643, 0]
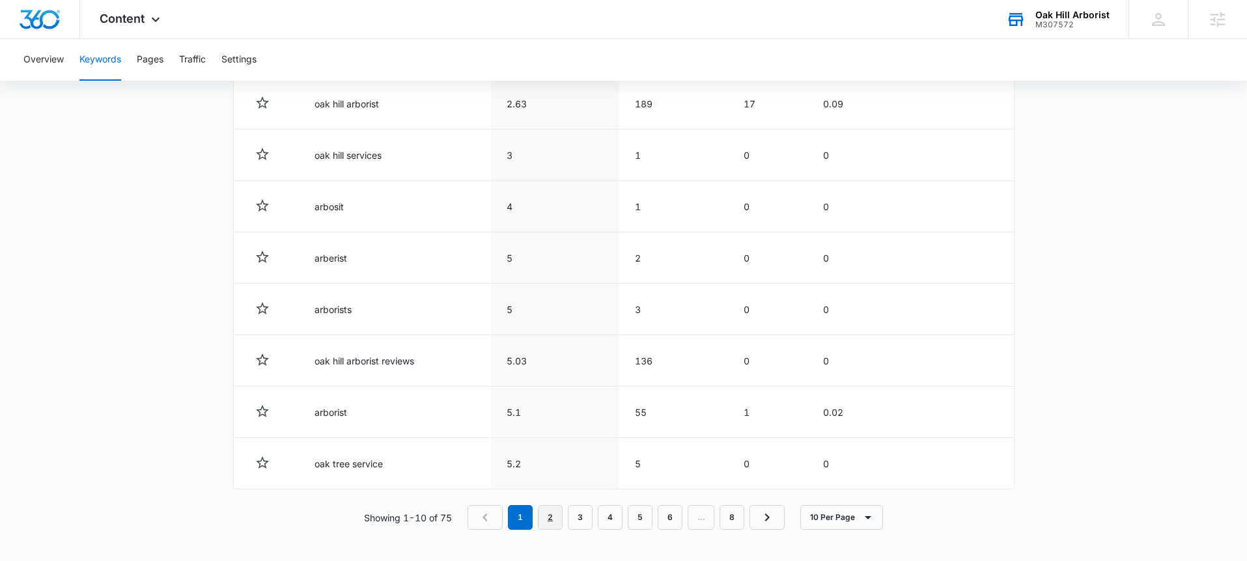
click at [545, 516] on link "2" at bounding box center [550, 517] width 25 height 25
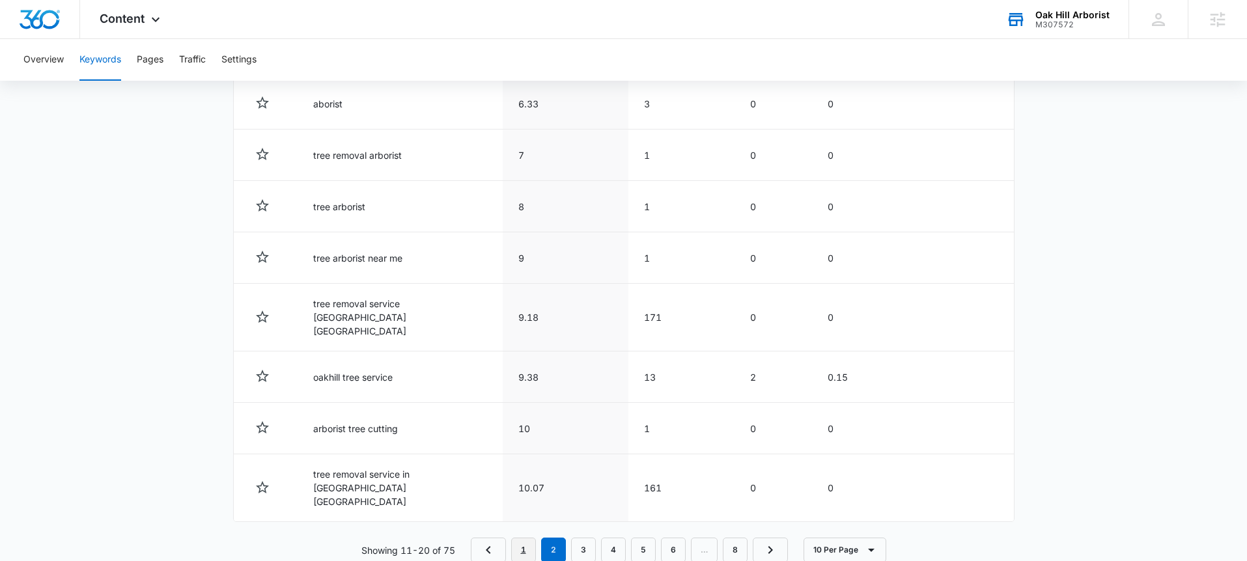
click at [523, 538] on link "1" at bounding box center [523, 550] width 25 height 25
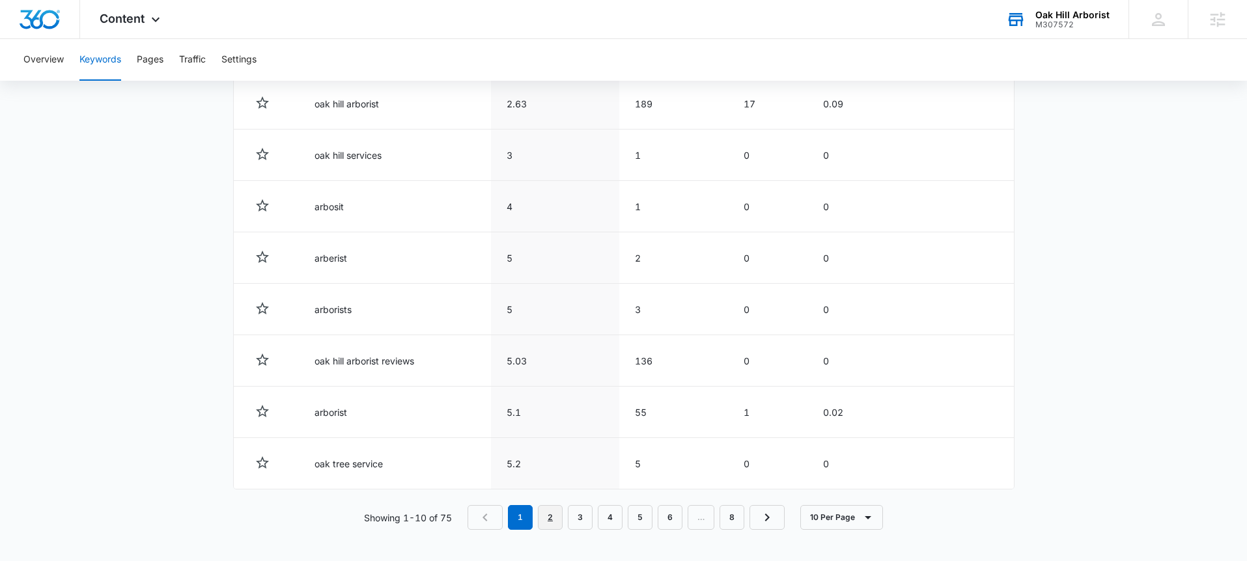
click at [560, 527] on link "2" at bounding box center [550, 517] width 25 height 25
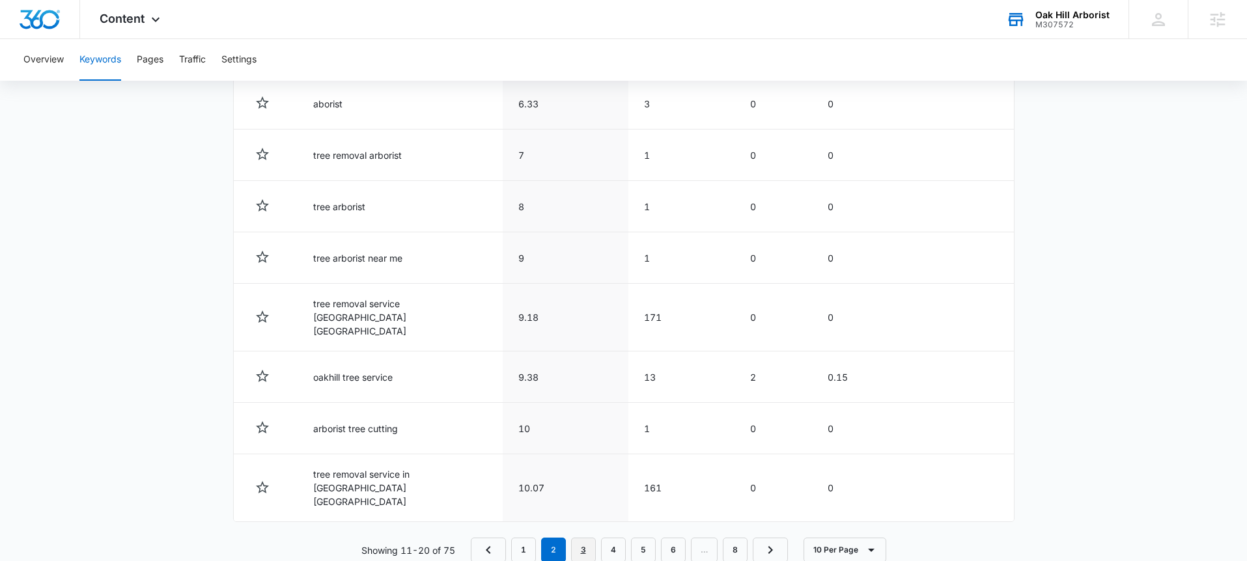
click at [585, 538] on link "3" at bounding box center [583, 550] width 25 height 25
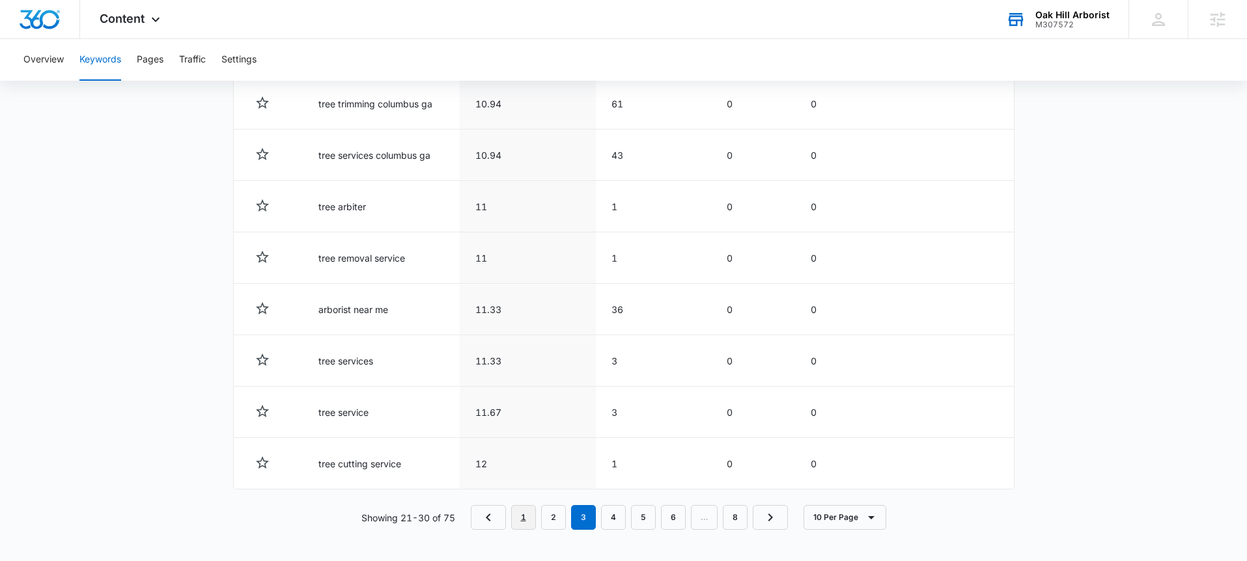
click at [531, 518] on link "1" at bounding box center [523, 517] width 25 height 25
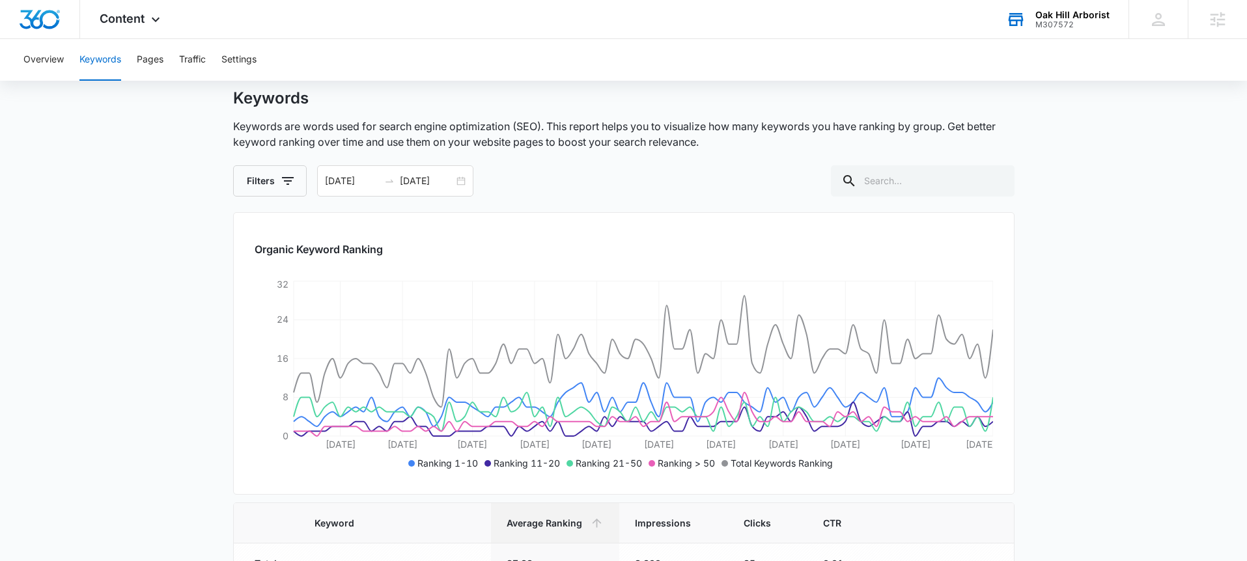
scroll to position [0, 0]
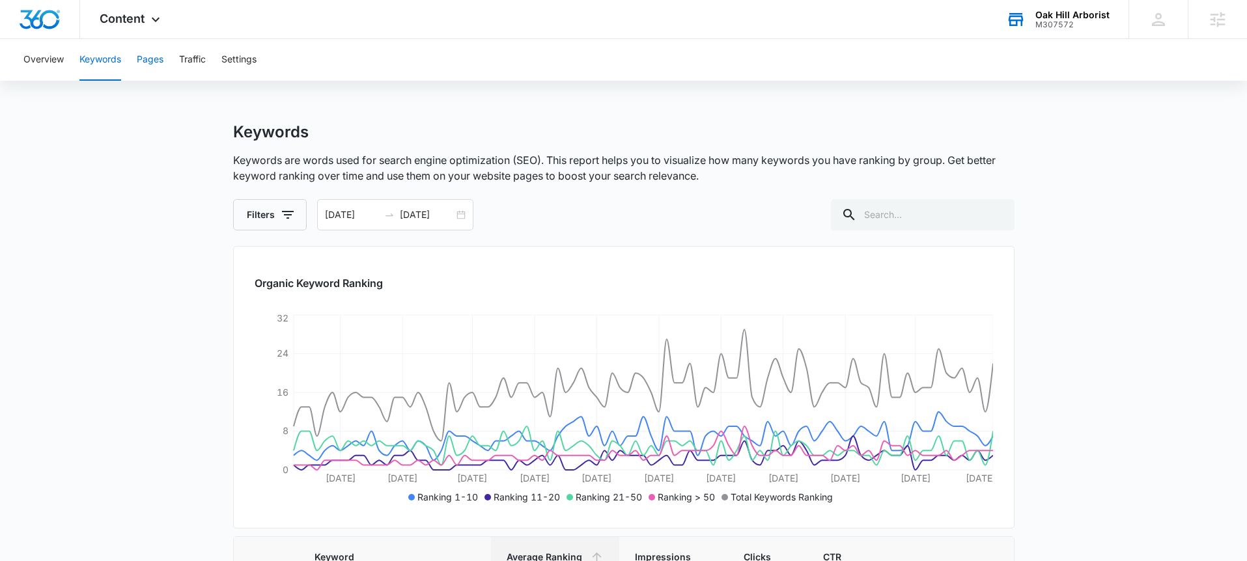
click at [141, 65] on button "Pages" at bounding box center [150, 60] width 27 height 42
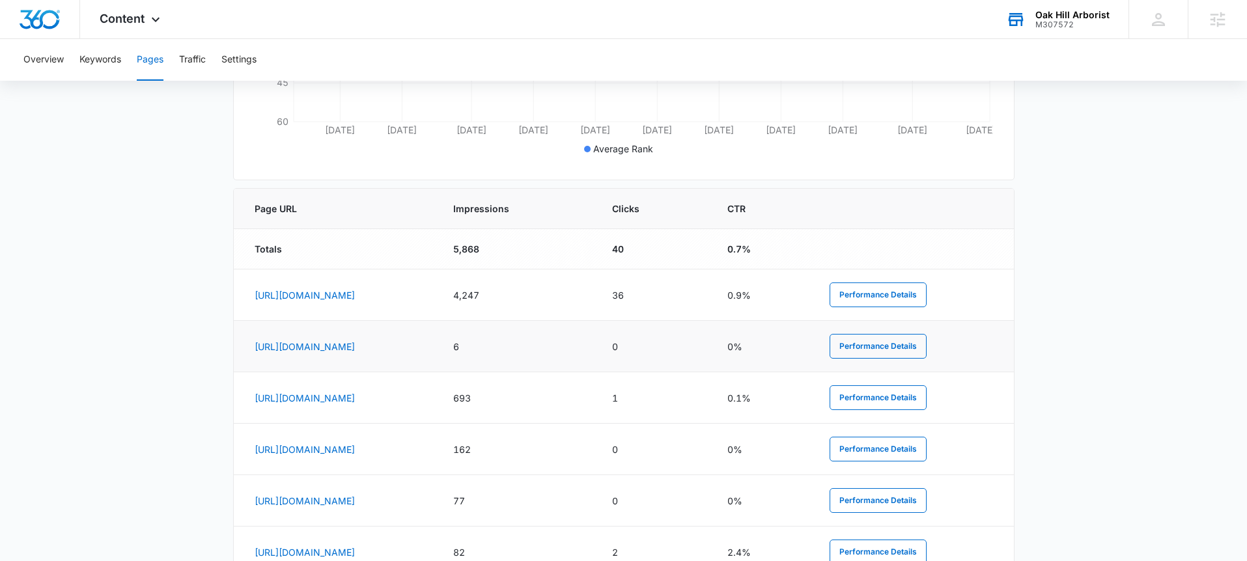
scroll to position [439, 0]
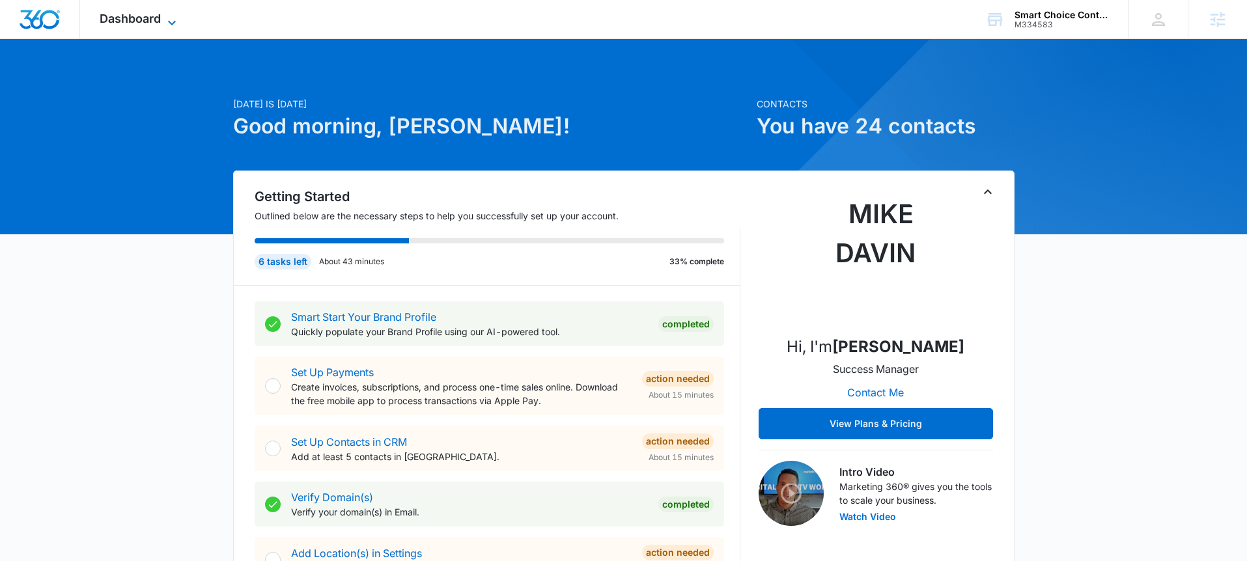
click at [125, 20] on span "Dashboard" at bounding box center [130, 19] width 61 height 14
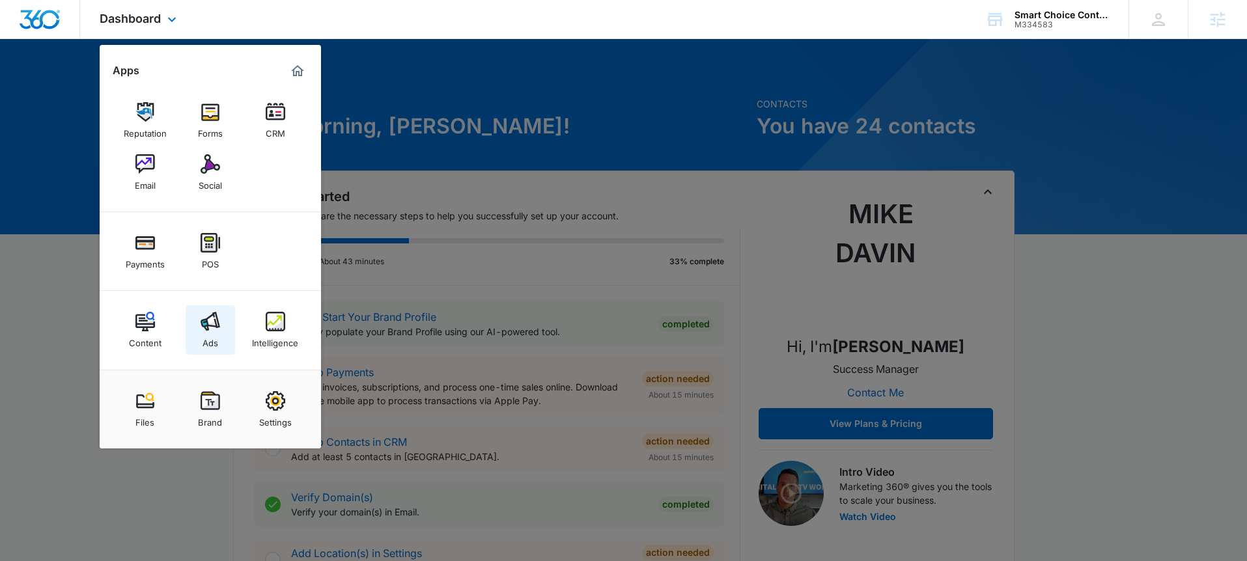
click at [213, 354] on link "Ads" at bounding box center [210, 329] width 49 height 49
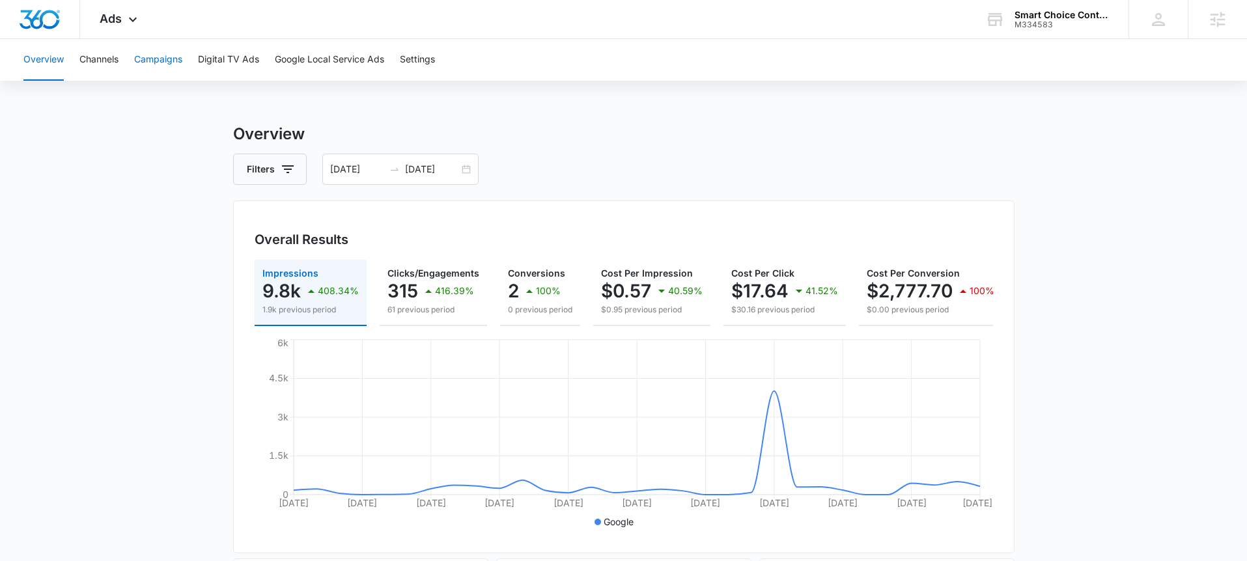
click at [161, 61] on button "Campaigns" at bounding box center [158, 60] width 48 height 42
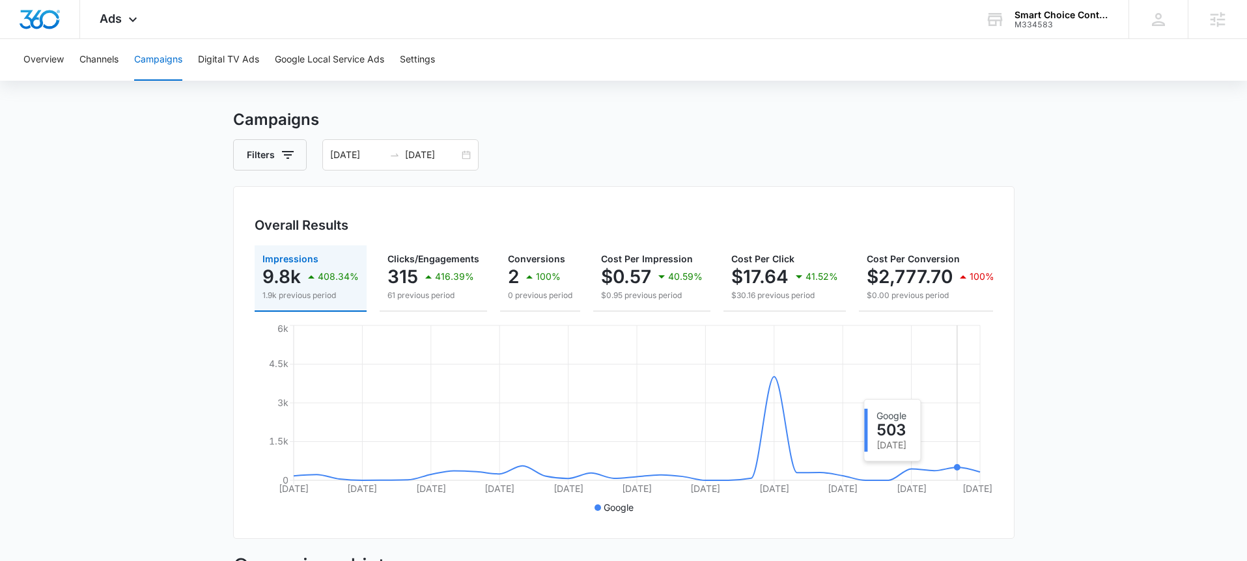
scroll to position [13, 0]
click at [125, 23] on icon at bounding box center [133, 23] width 16 height 16
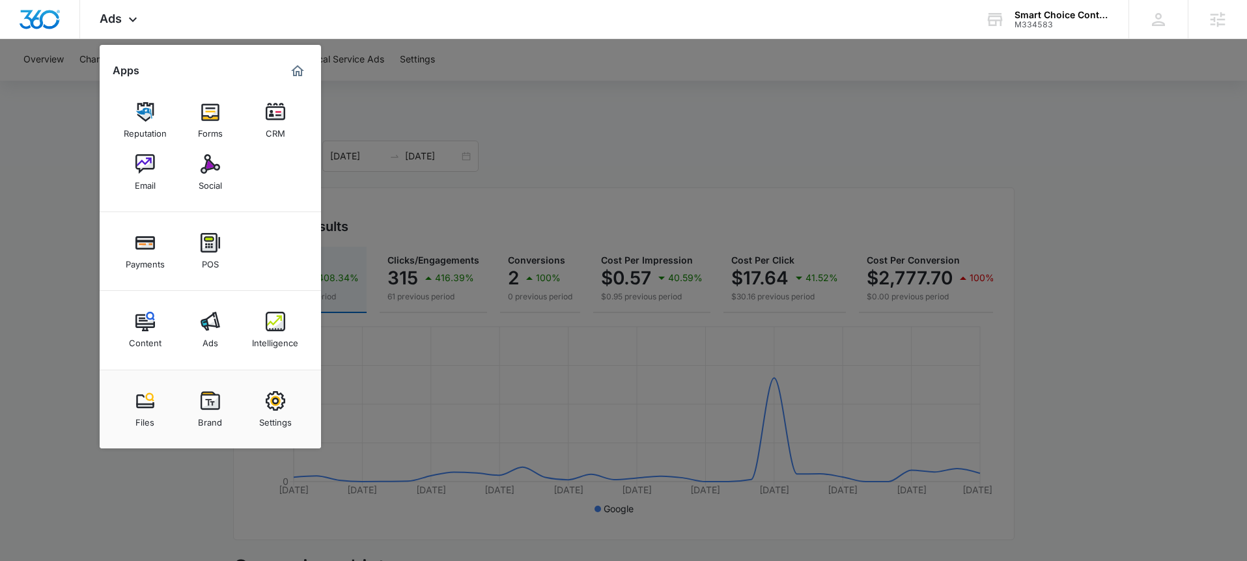
click at [268, 314] on img at bounding box center [276, 322] width 20 height 20
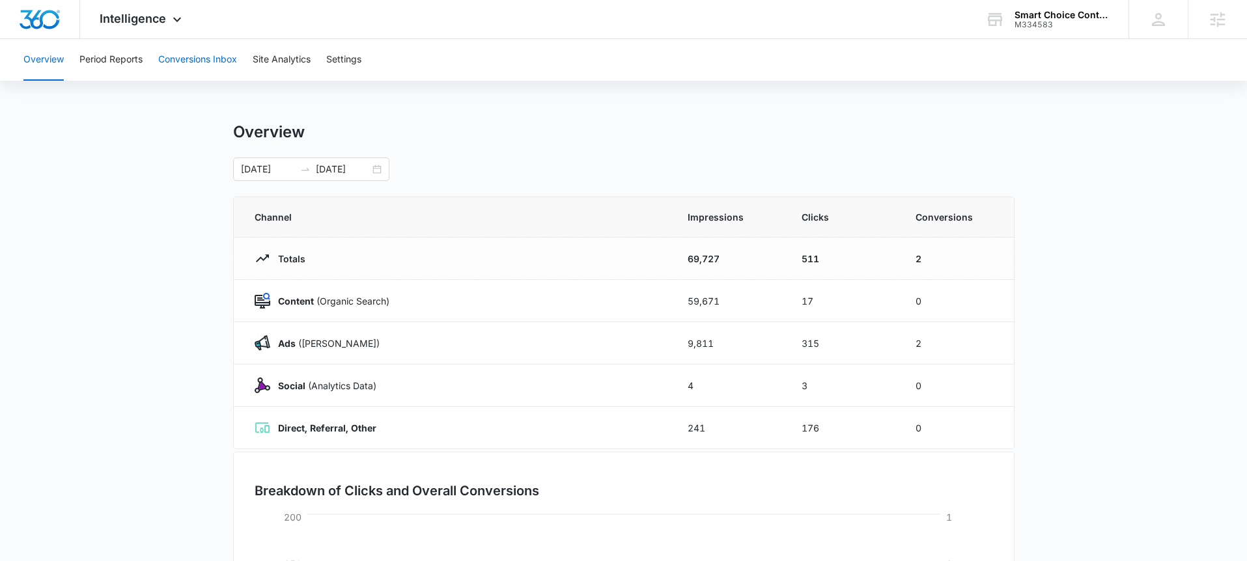
click at [186, 69] on button "Conversions Inbox" at bounding box center [197, 60] width 79 height 42
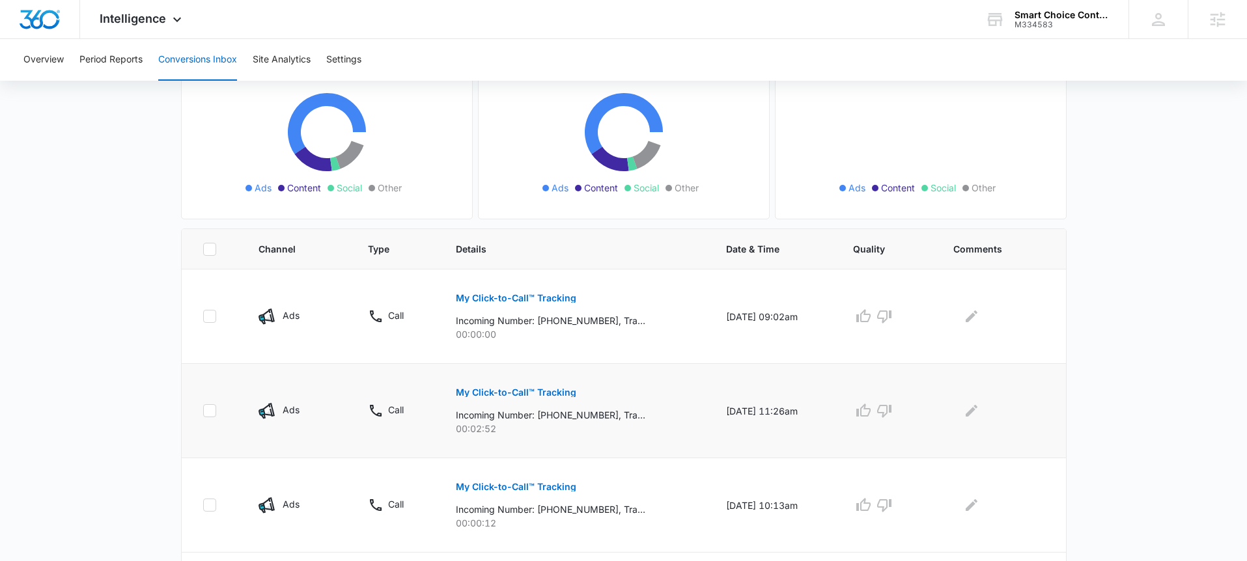
scroll to position [141, 0]
click at [504, 393] on p "My Click-to-Call™ Tracking" at bounding box center [516, 391] width 120 height 9
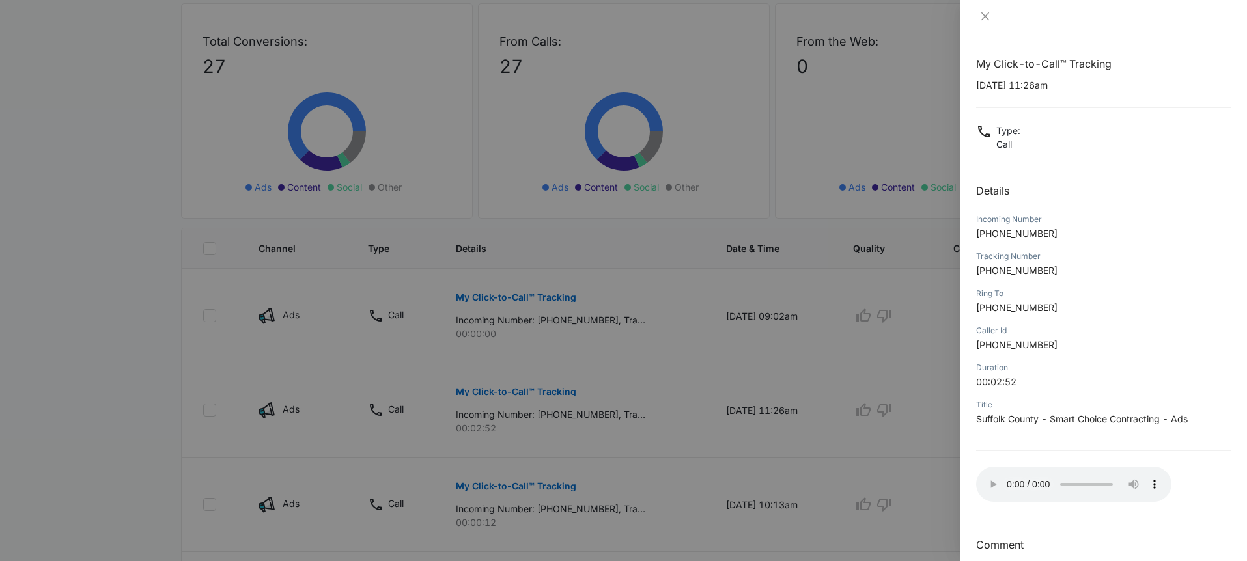
click at [895, 374] on div at bounding box center [623, 280] width 1247 height 561
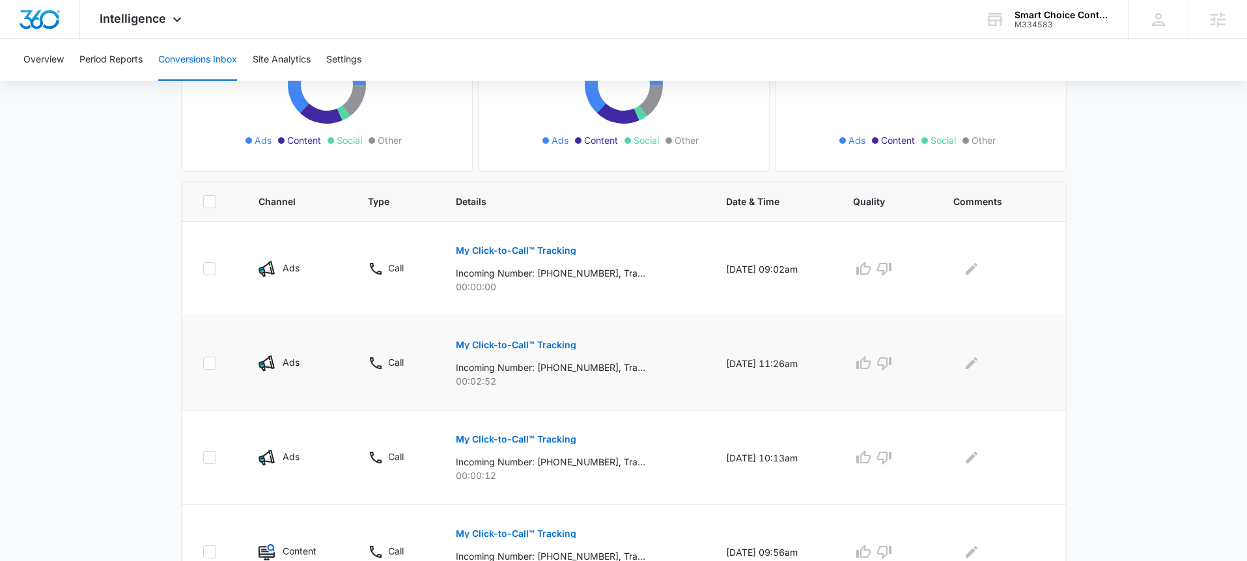
scroll to position [193, 0]
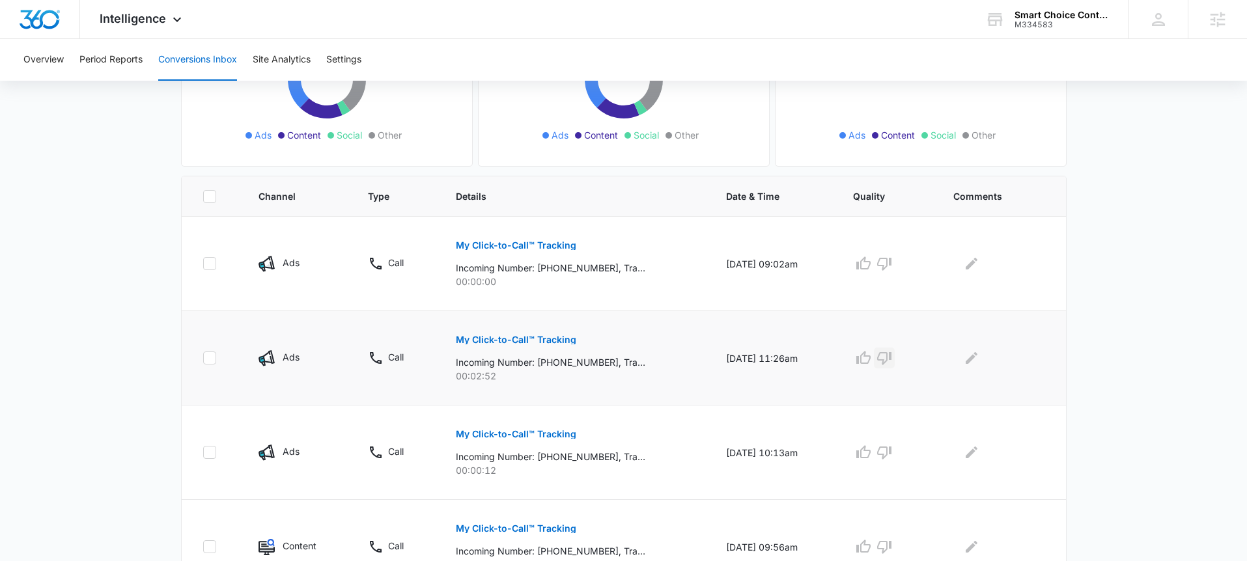
click at [891, 363] on icon "button" at bounding box center [884, 358] width 14 height 13
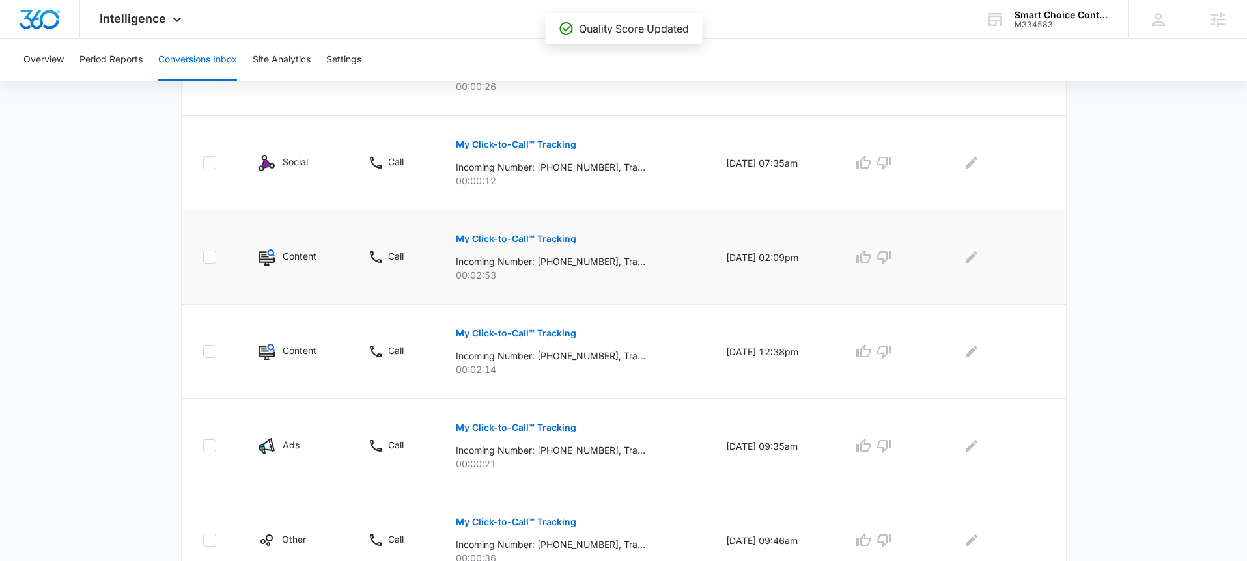
scroll to position [651, 0]
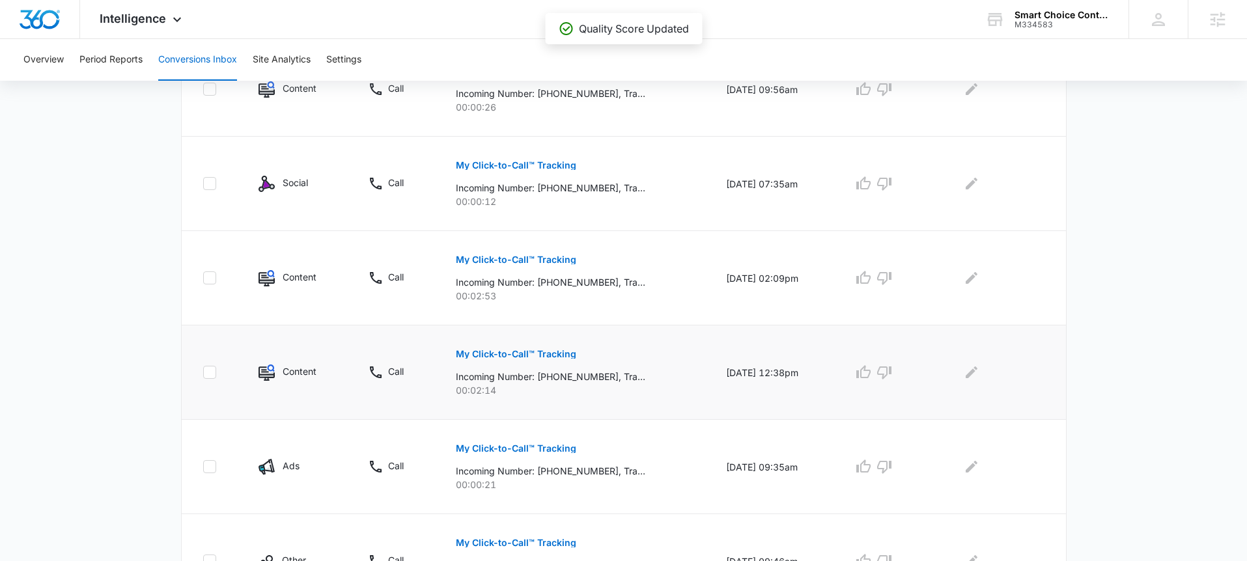
click at [497, 357] on p "My Click-to-Call™ Tracking" at bounding box center [516, 354] width 120 height 9
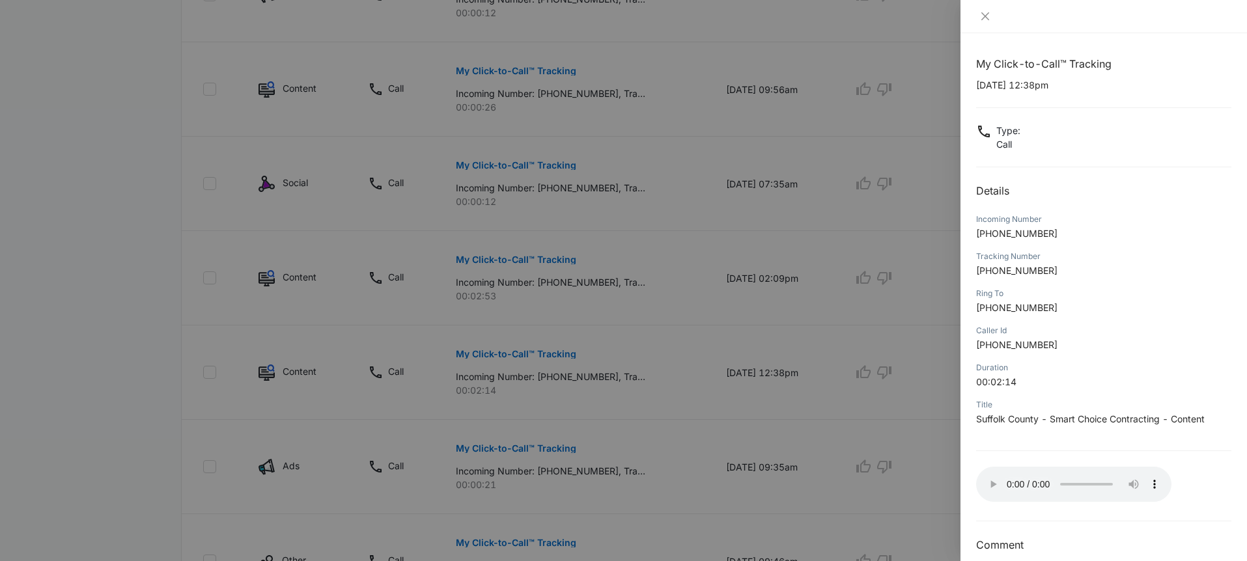
click at [723, 358] on div at bounding box center [623, 280] width 1247 height 561
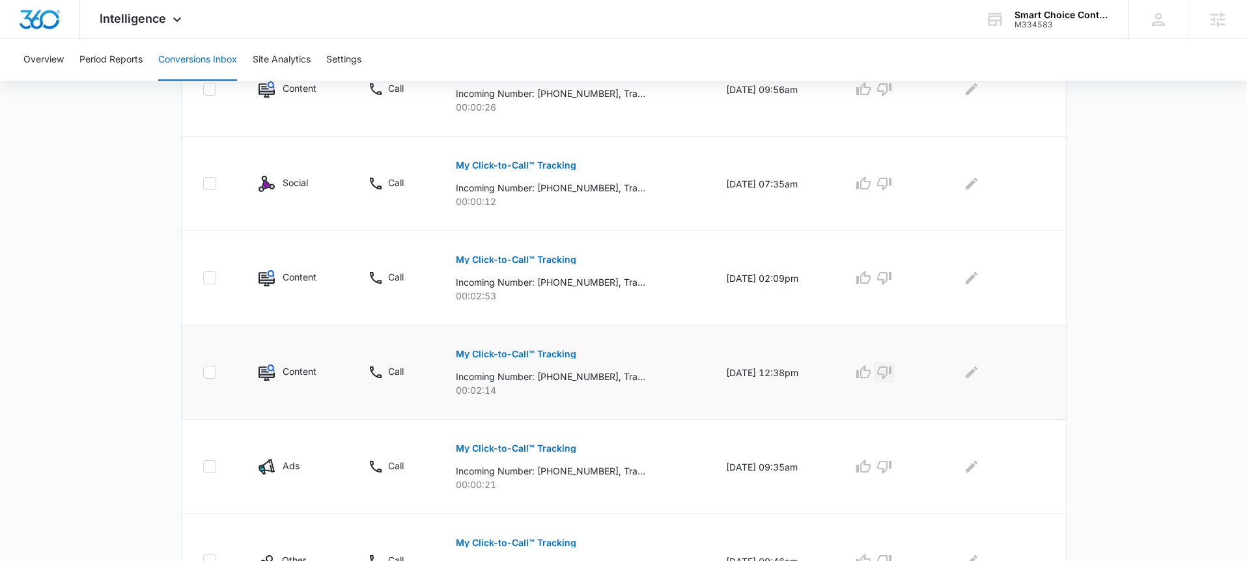
click at [889, 373] on icon "button" at bounding box center [884, 373] width 16 height 16
click at [527, 257] on p "My Click-to-Call™ Tracking" at bounding box center [516, 259] width 120 height 9
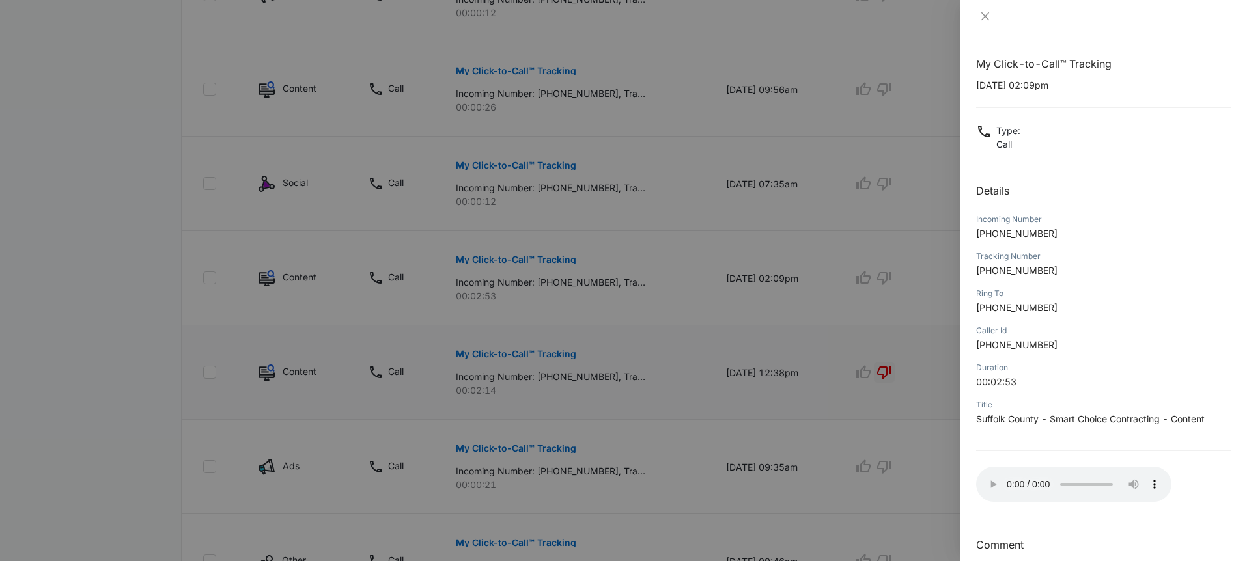
click at [674, 284] on div at bounding box center [623, 280] width 1247 height 561
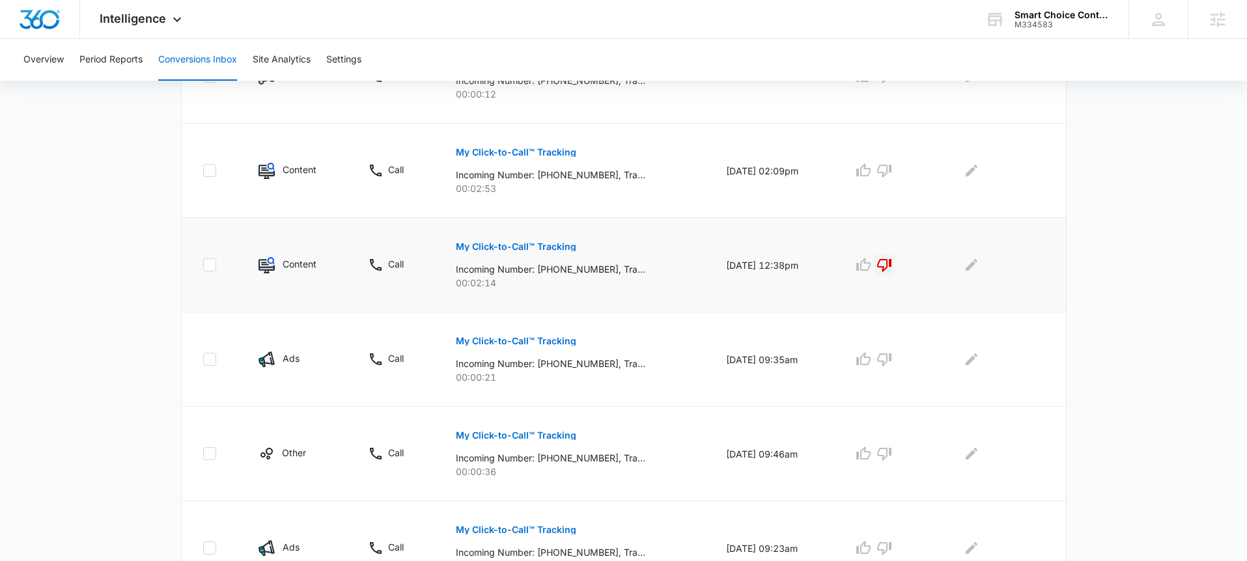
scroll to position [833, 0]
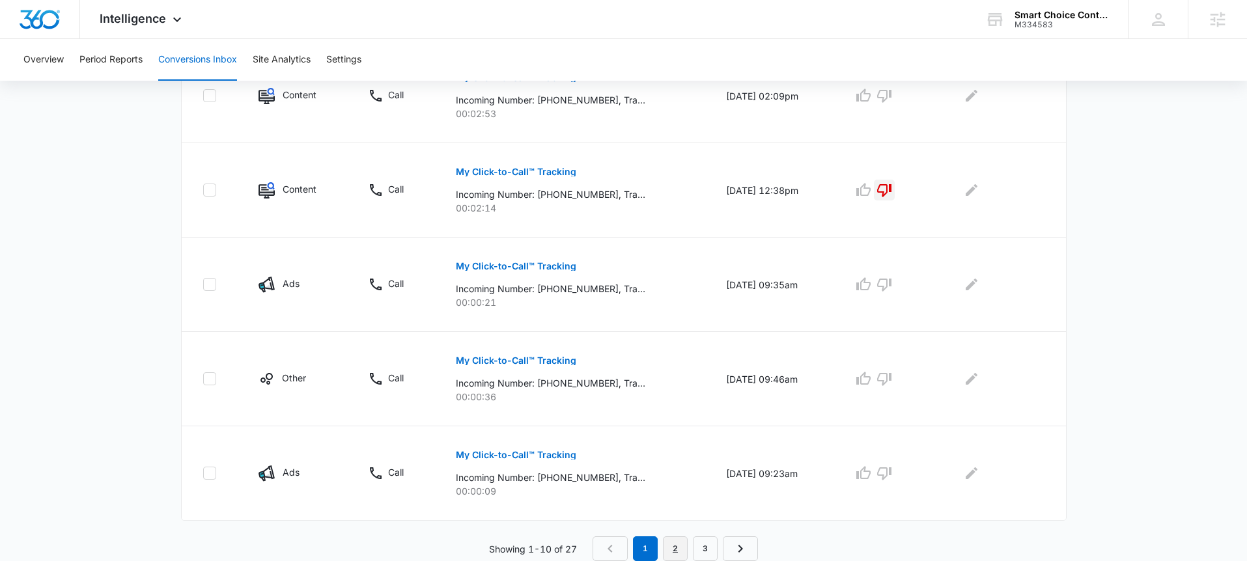
click at [673, 544] on link "2" at bounding box center [675, 548] width 25 height 25
click at [641, 549] on link "1" at bounding box center [648, 548] width 25 height 25
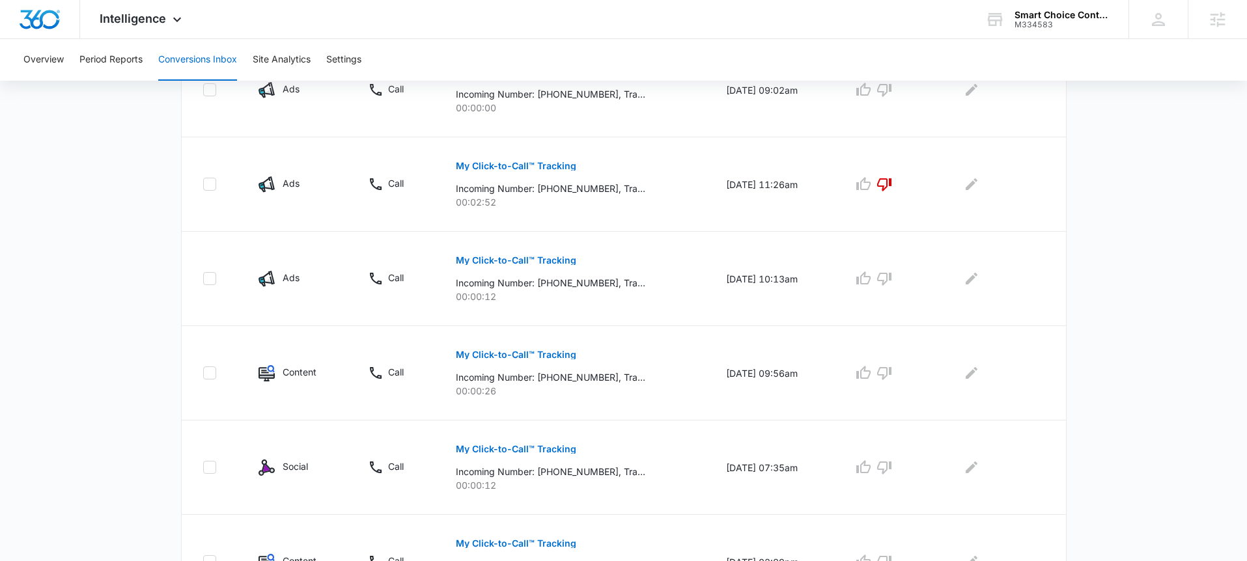
scroll to position [0, 0]
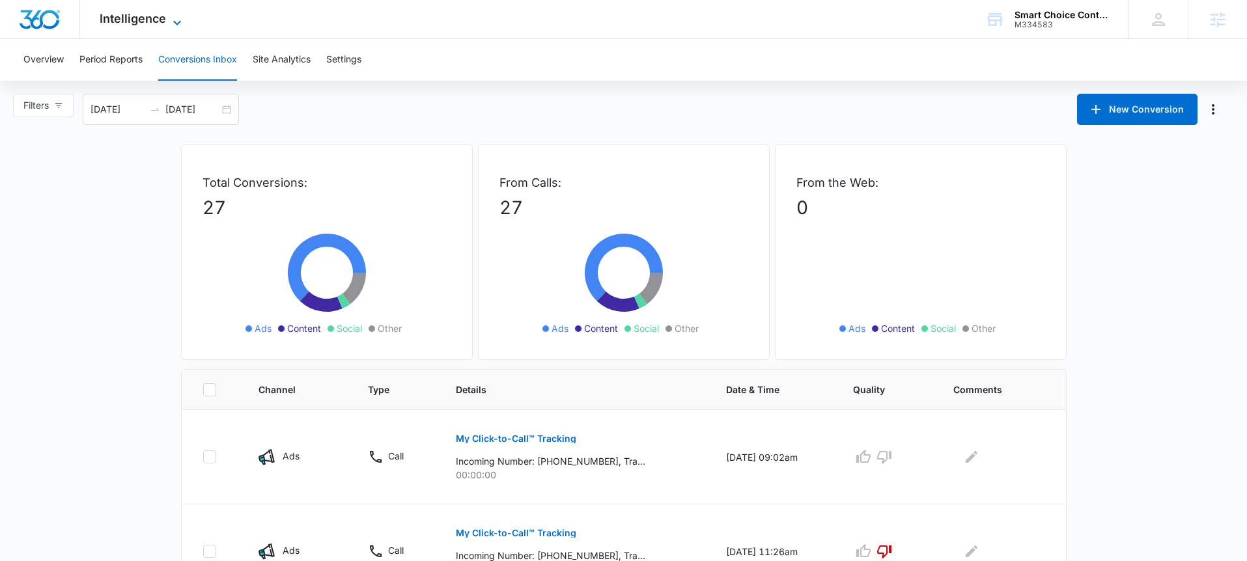
click at [164, 21] on span "Intelligence" at bounding box center [133, 19] width 66 height 14
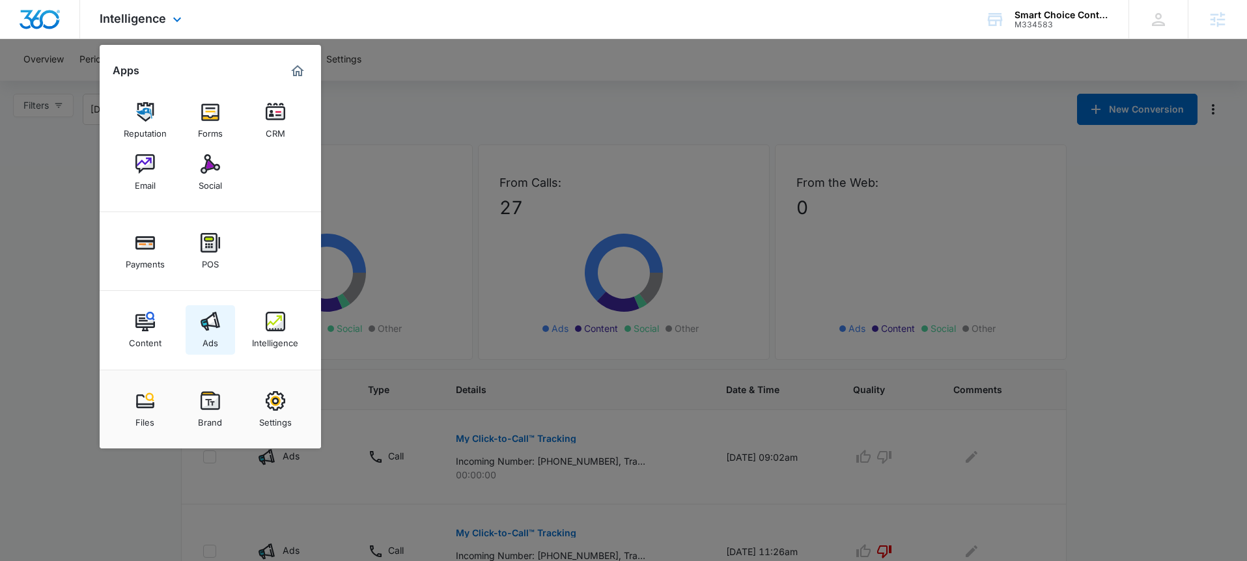
click at [191, 315] on link "Ads" at bounding box center [210, 329] width 49 height 49
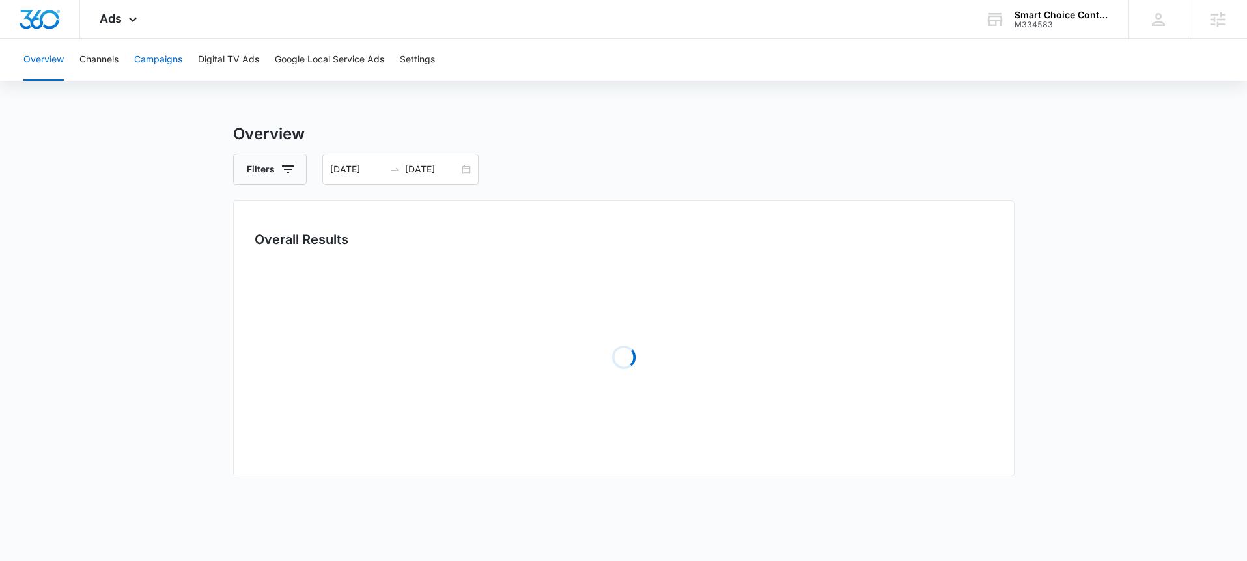
click at [157, 59] on button "Campaigns" at bounding box center [158, 60] width 48 height 42
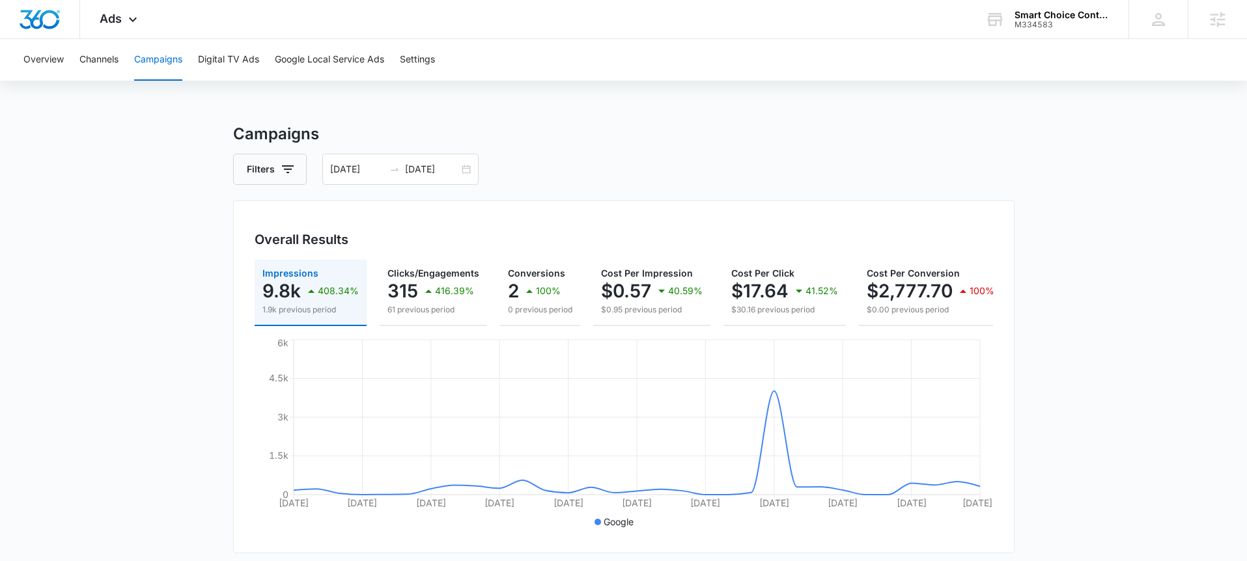
scroll to position [421, 0]
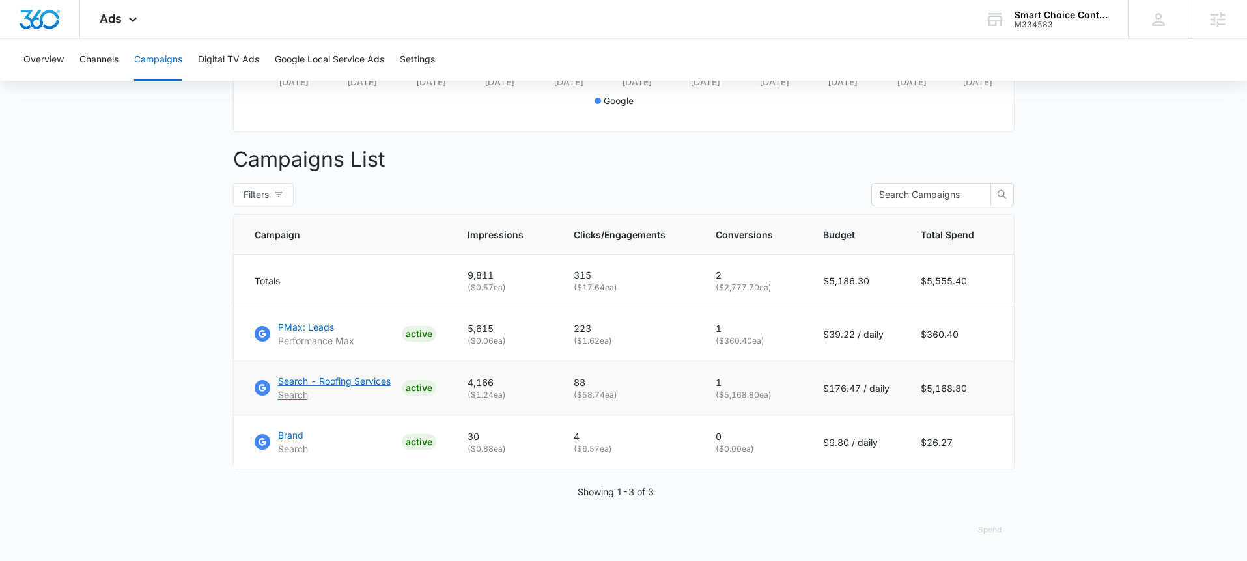
click at [340, 380] on p "Search - Roofing Services" at bounding box center [334, 381] width 113 height 14
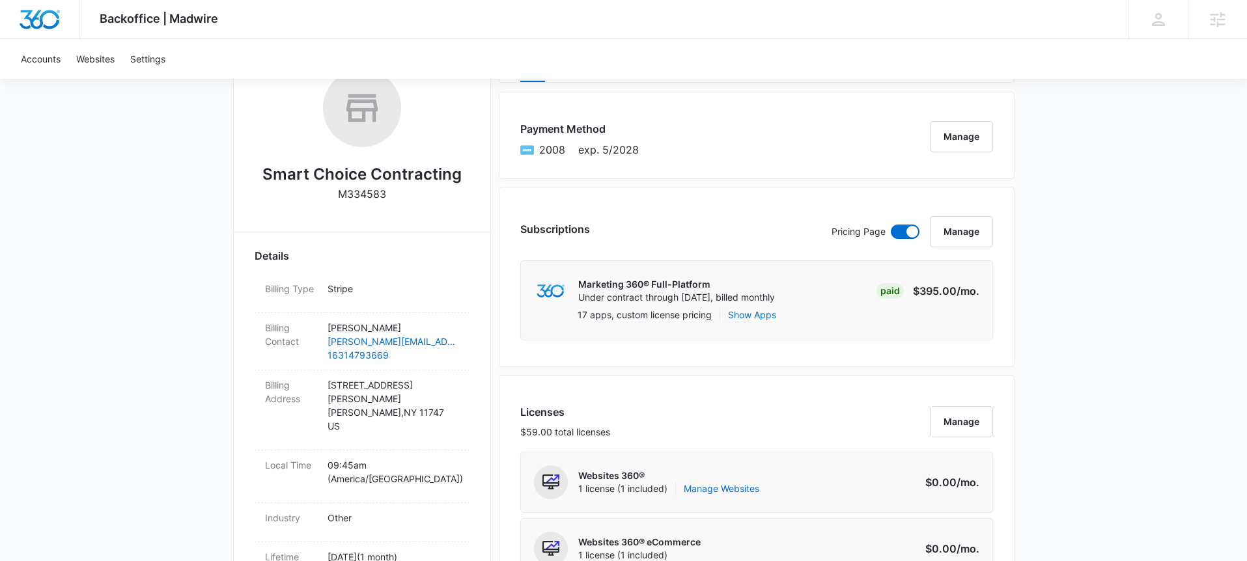
scroll to position [133, 0]
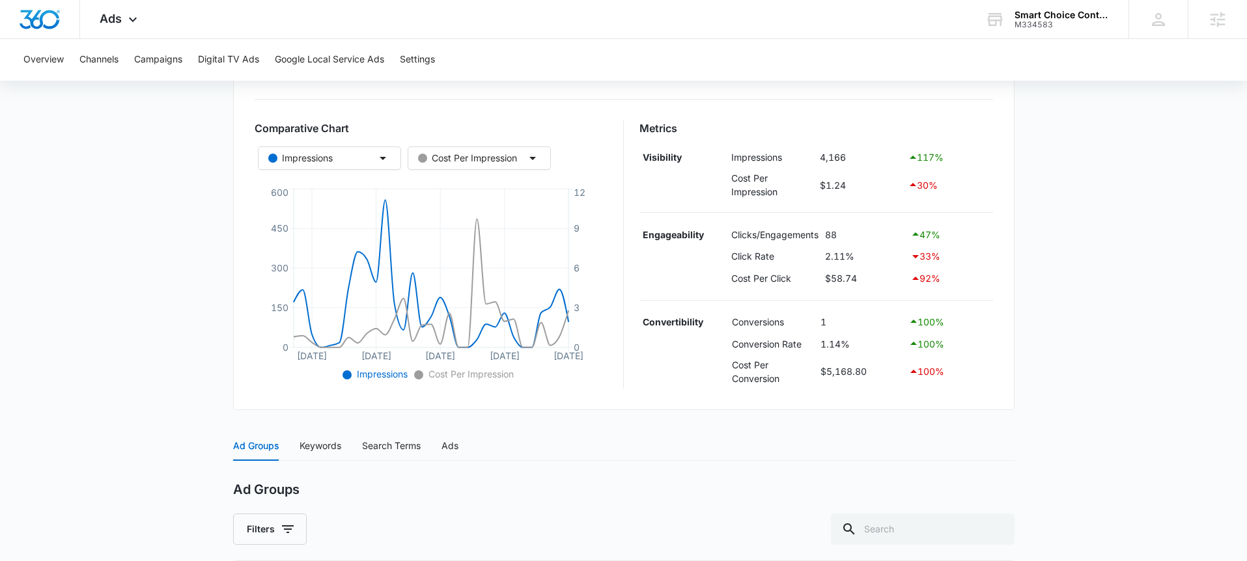
scroll to position [253, 0]
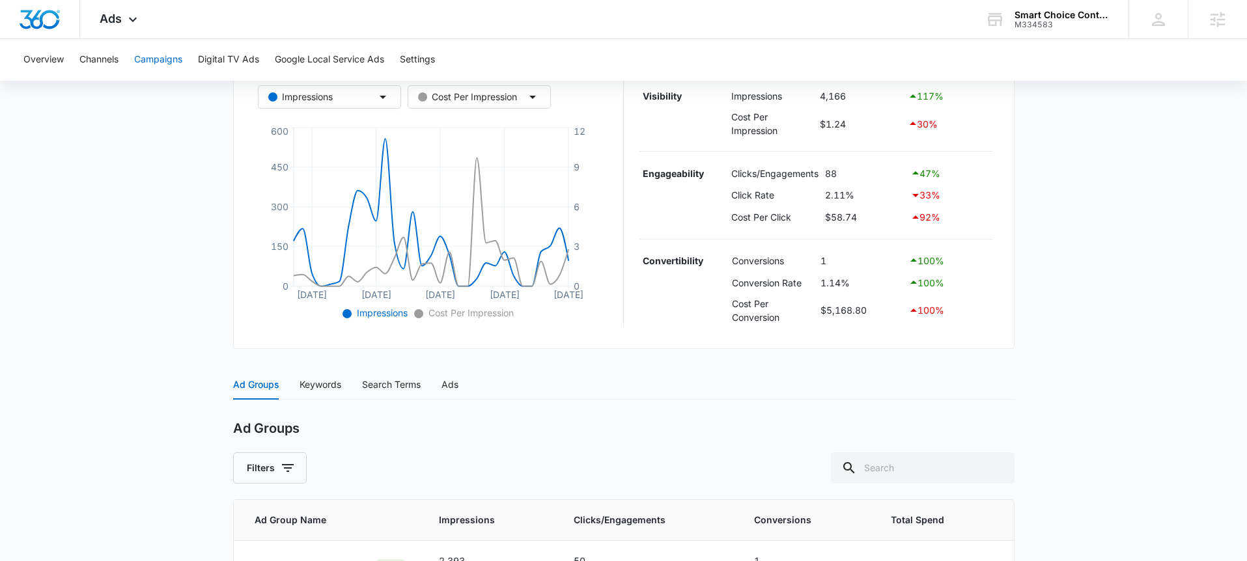
click at [148, 59] on button "Campaigns" at bounding box center [158, 60] width 48 height 42
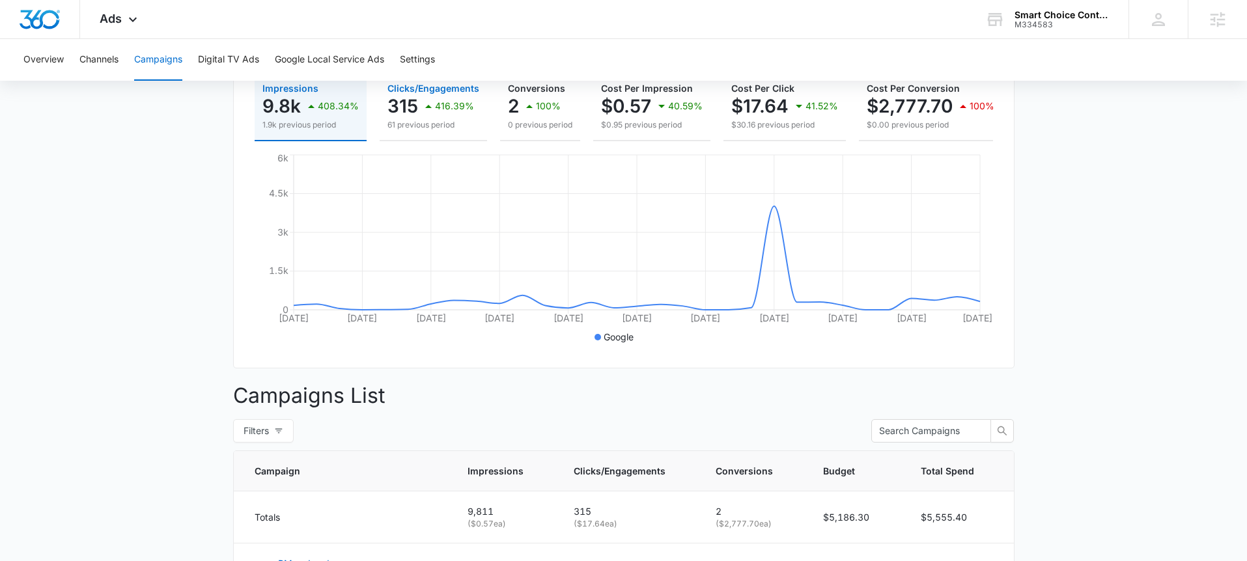
scroll to position [42, 0]
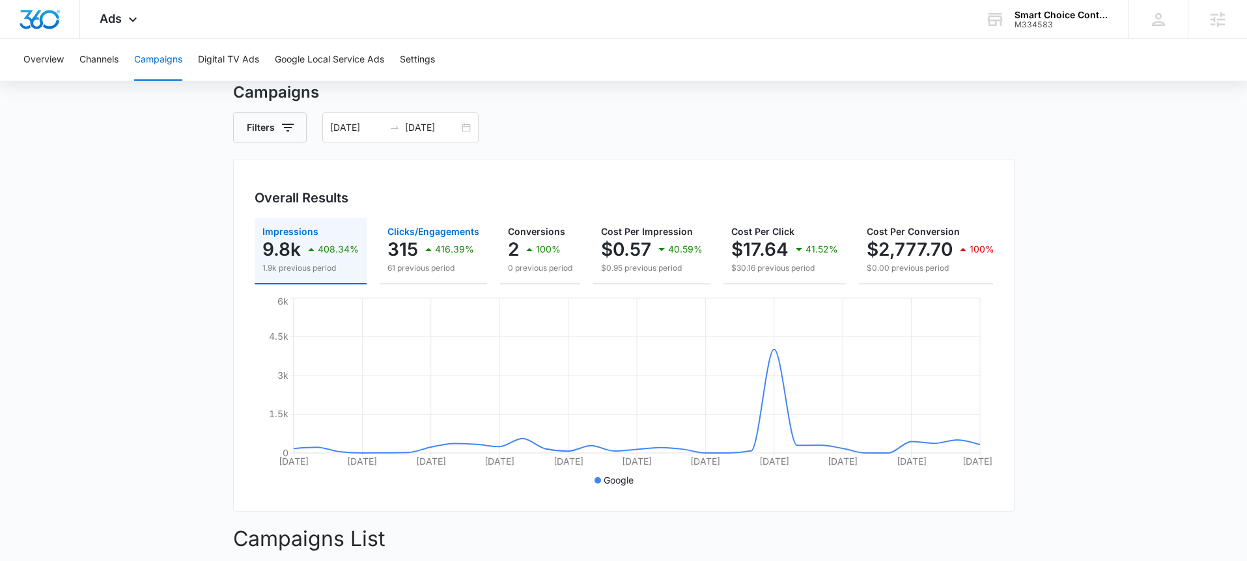
click at [436, 257] on div "416.39%" at bounding box center [447, 249] width 53 height 26
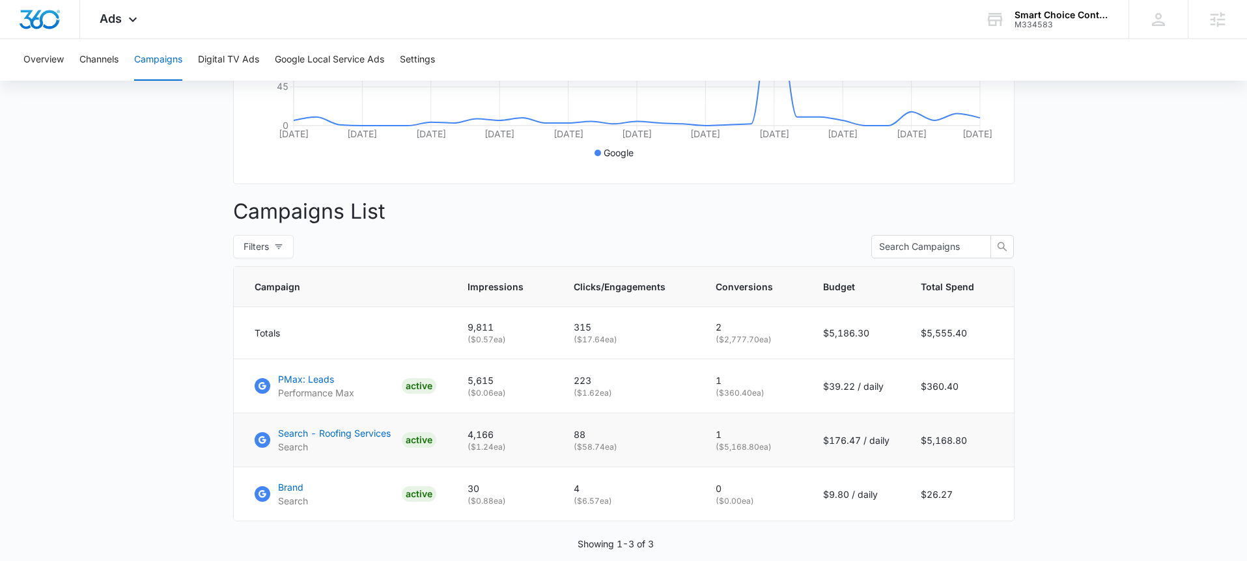
scroll to position [371, 0]
click at [347, 430] on p "Search - Roofing Services" at bounding box center [334, 431] width 113 height 14
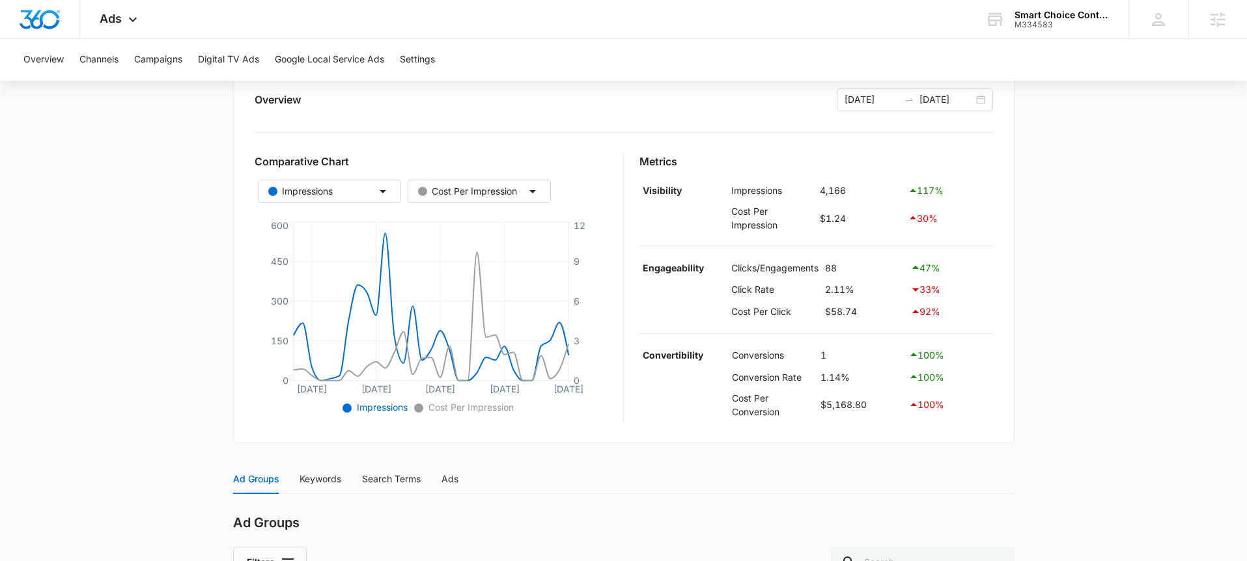
scroll to position [165, 0]
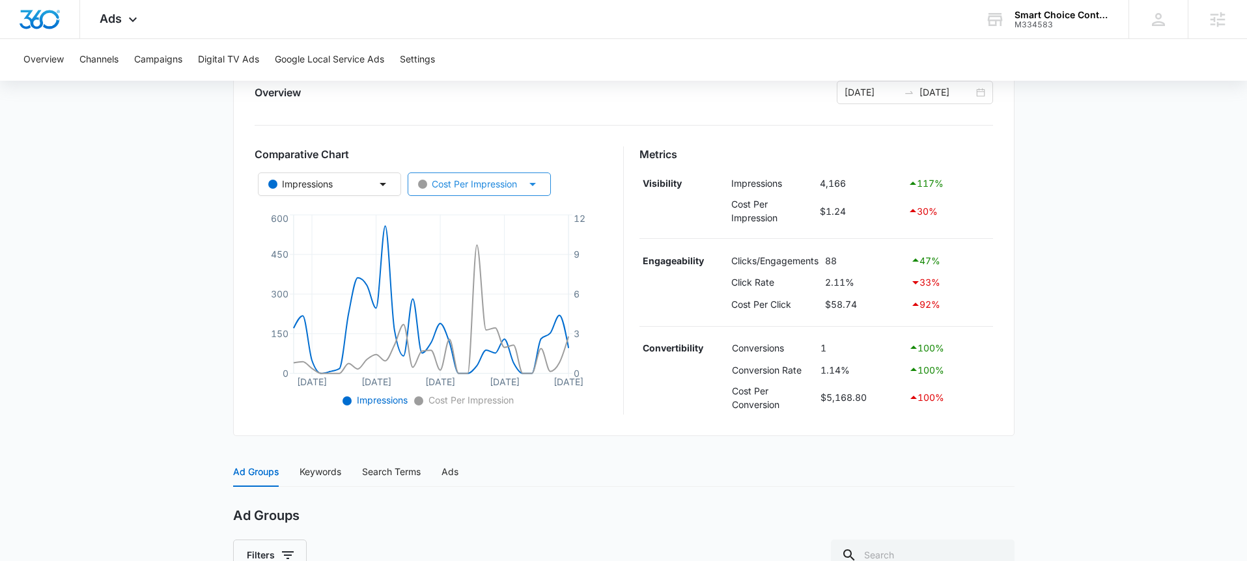
click at [516, 184] on div "Cost Per Impression" at bounding box center [467, 184] width 99 height 14
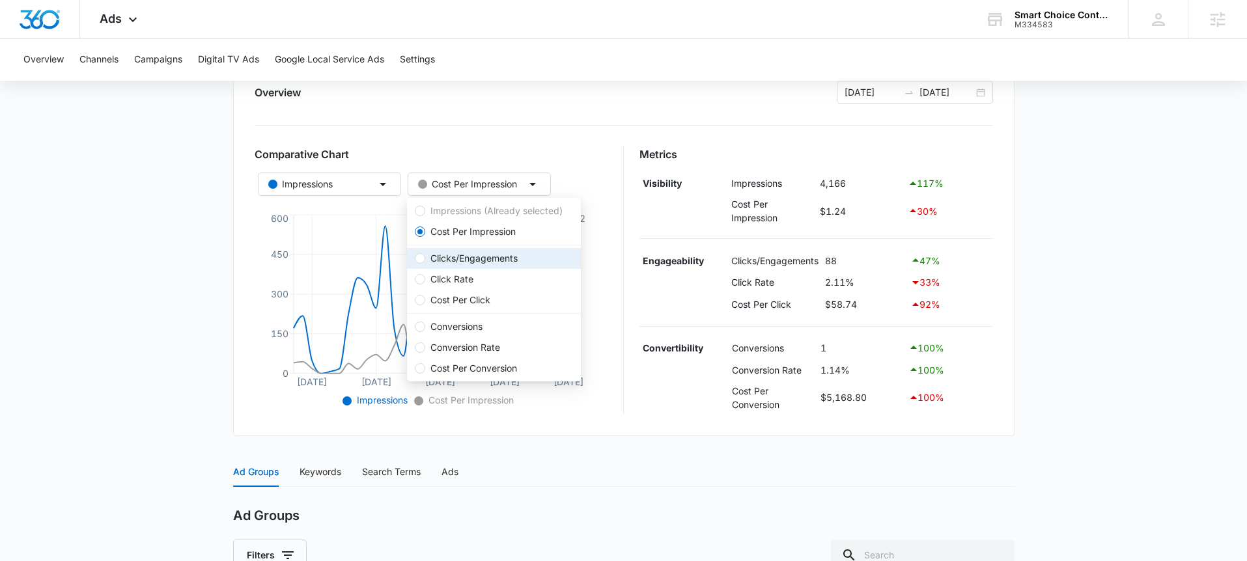
click at [497, 262] on span "Clicks/Engagements" at bounding box center [474, 258] width 98 height 14
click at [425, 262] on input "Clicks/Engagements" at bounding box center [420, 258] width 10 height 10
radio input "false"
radio input "true"
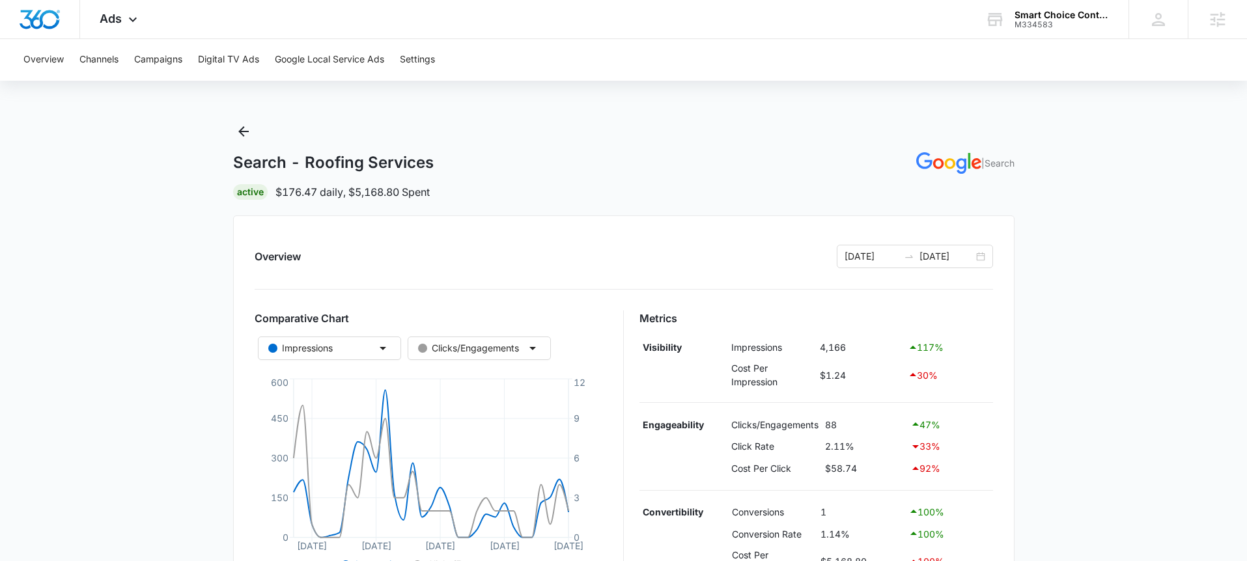
scroll to position [0, 0]
click at [236, 136] on icon "Back" at bounding box center [244, 133] width 16 height 16
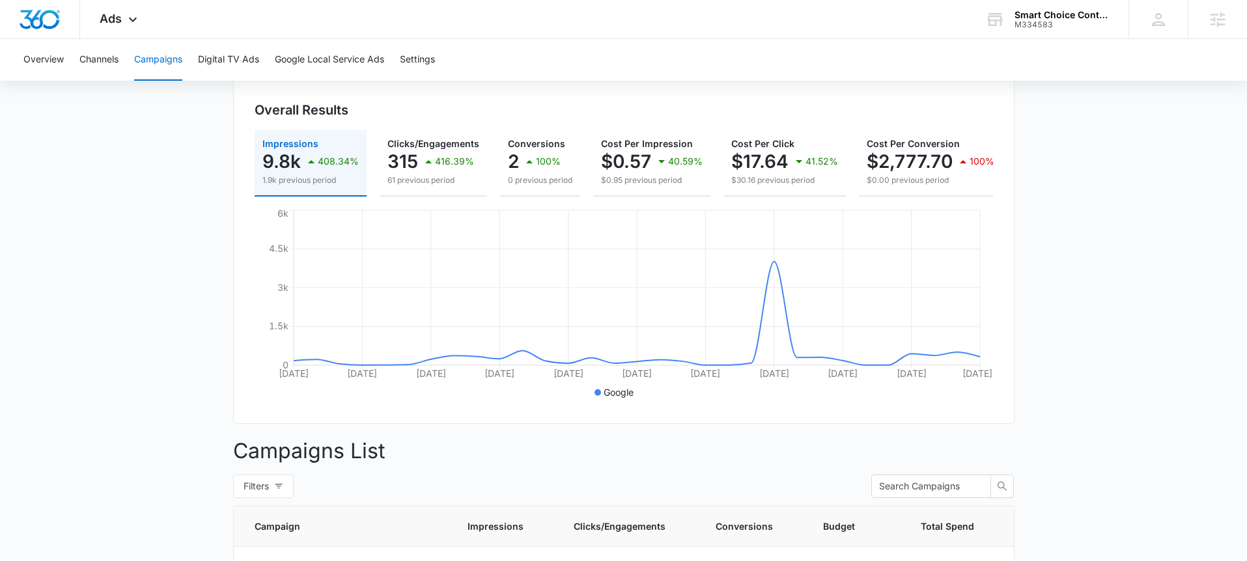
scroll to position [404, 0]
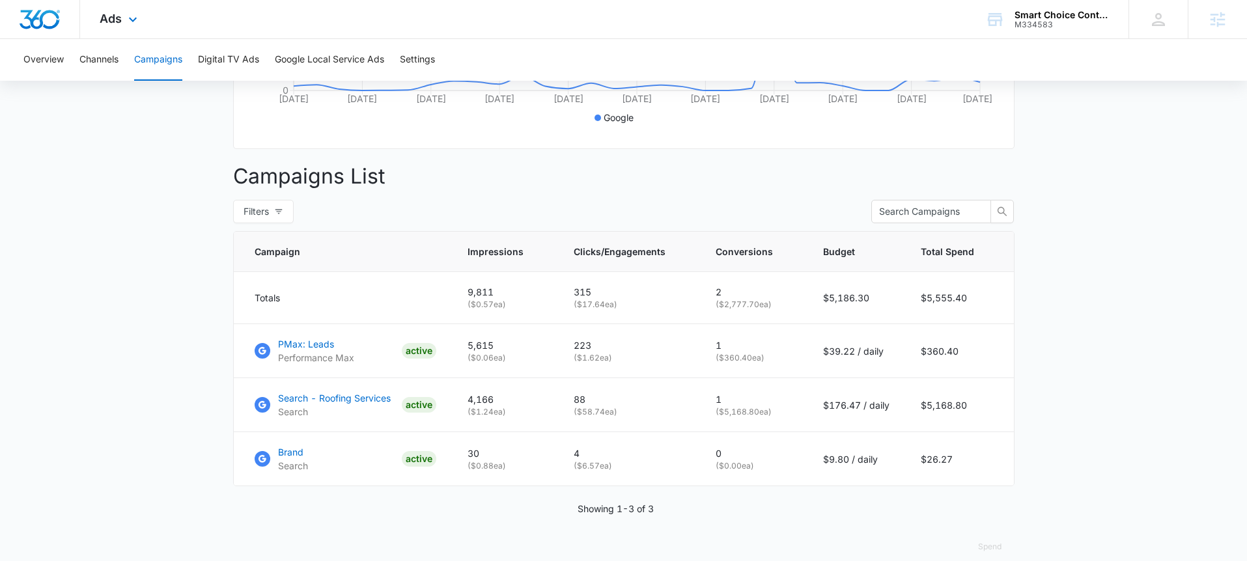
click at [146, 10] on div "Ads Apps Reputation Forms CRM Email Social Payments POS Content Ads Intelligenc…" at bounding box center [120, 19] width 80 height 38
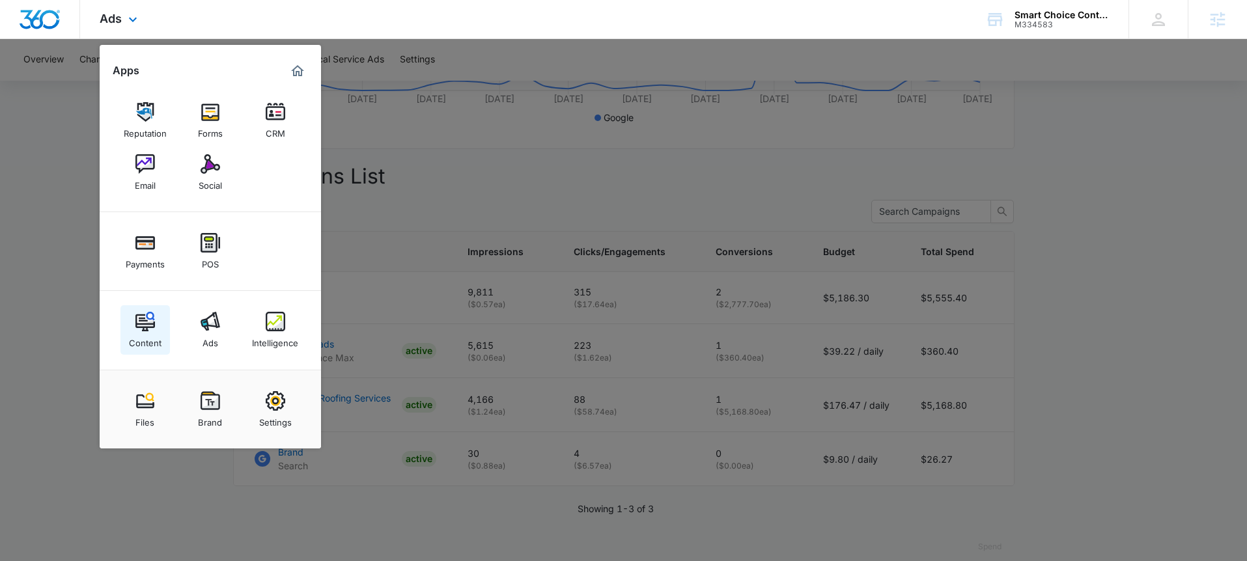
click at [137, 318] on img at bounding box center [145, 322] width 20 height 20
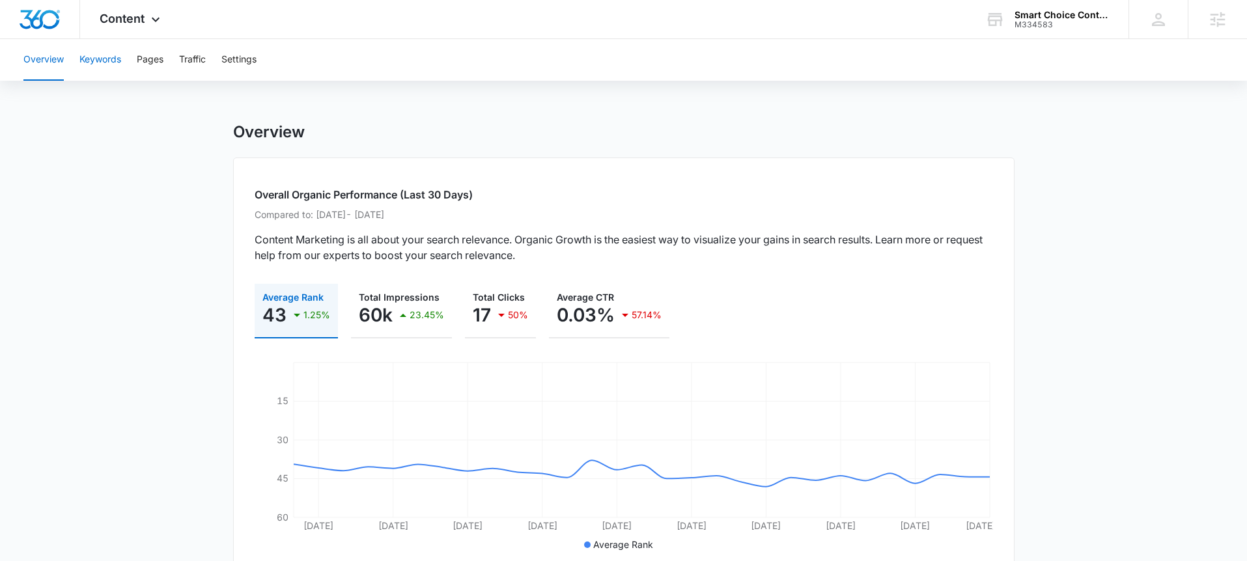
click at [94, 76] on button "Keywords" at bounding box center [100, 60] width 42 height 42
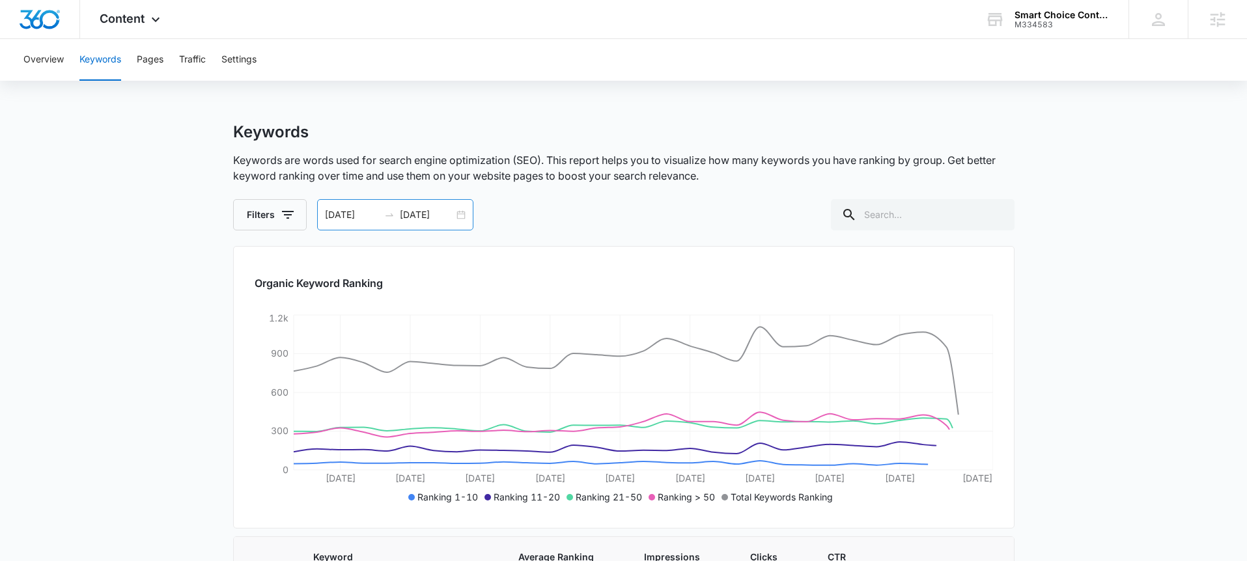
click at [462, 216] on div "08/12/2025 09/11/2025" at bounding box center [395, 214] width 156 height 31
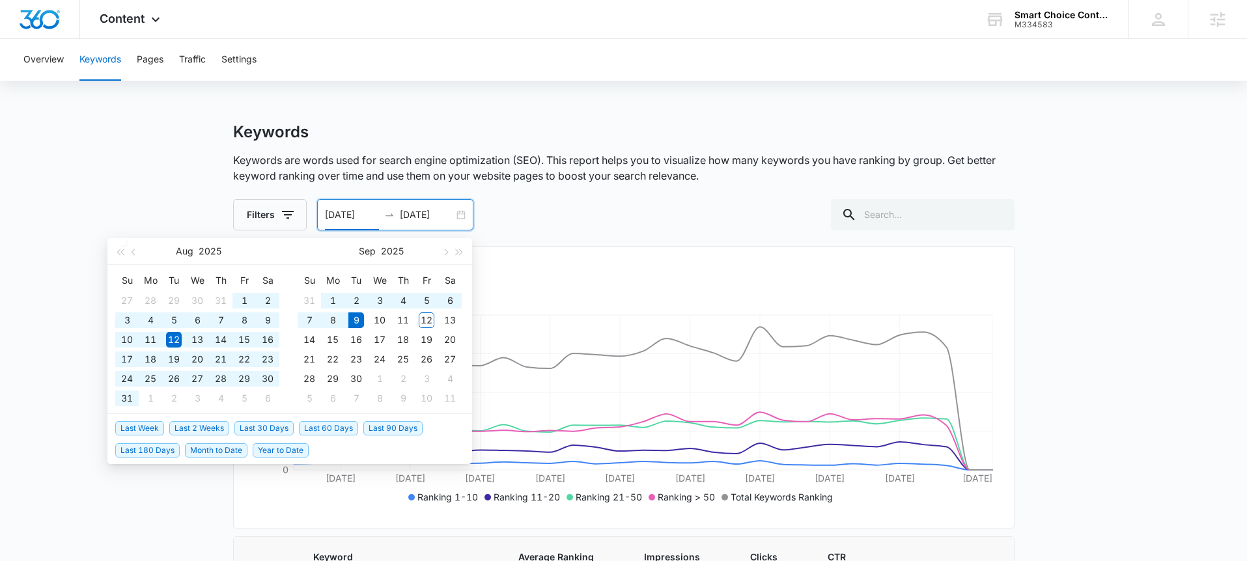
click at [379, 432] on span "Last 90 Days" at bounding box center [392, 428] width 59 height 14
type input "06/11/2025"
type input "09/09/2025"
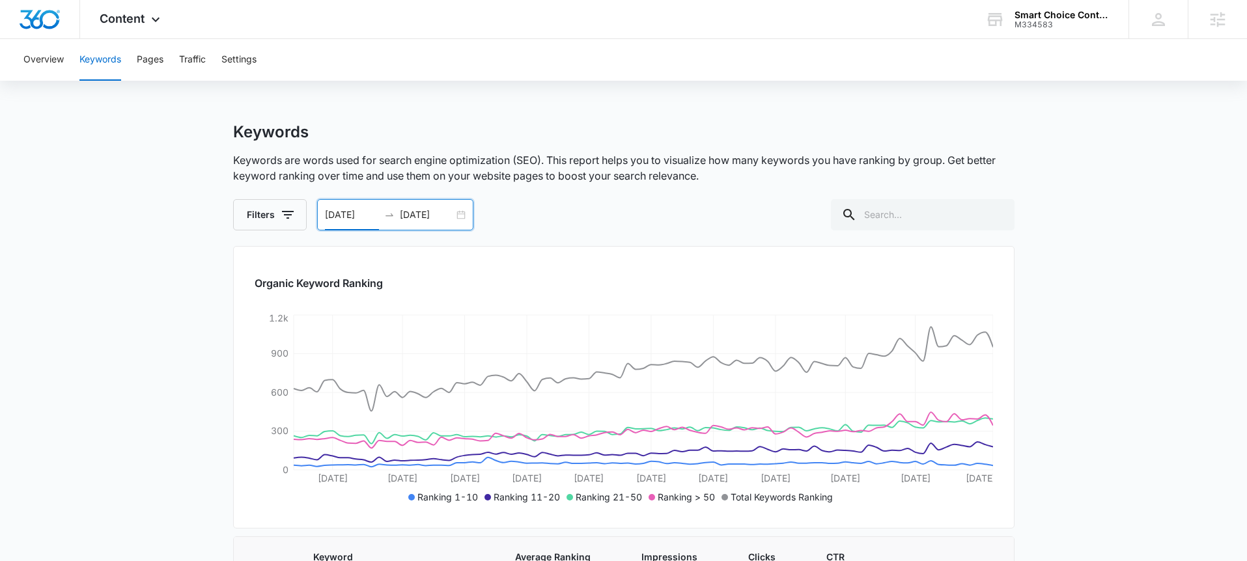
click at [460, 212] on div "06/11/2025 09/09/2025" at bounding box center [395, 214] width 156 height 31
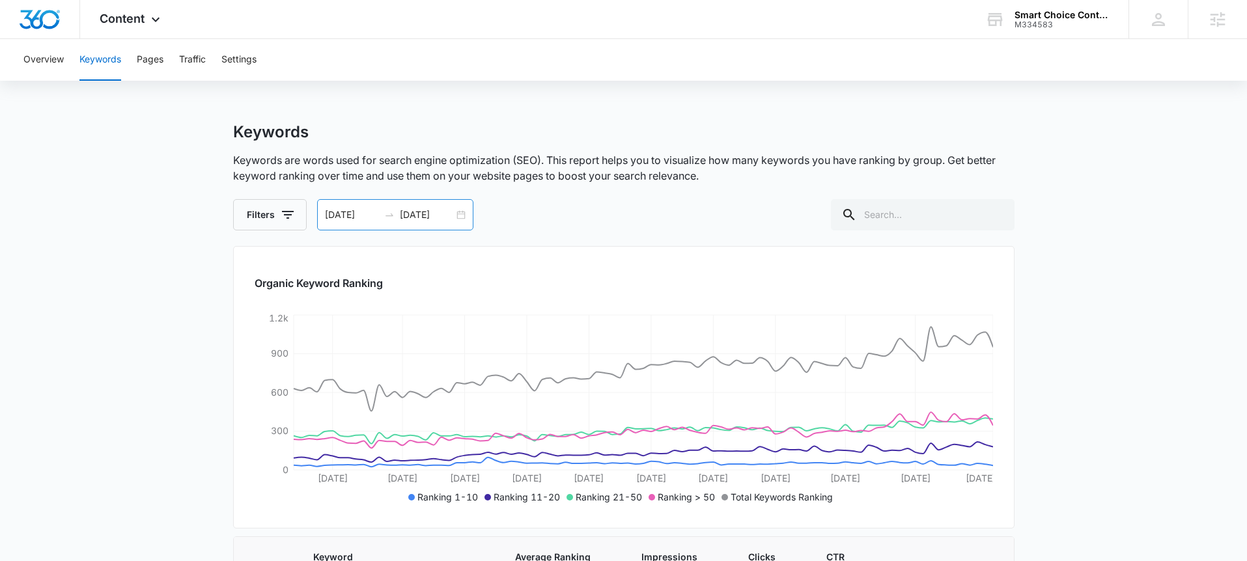
click at [458, 217] on div "06/11/2025 09/09/2025" at bounding box center [395, 214] width 156 height 31
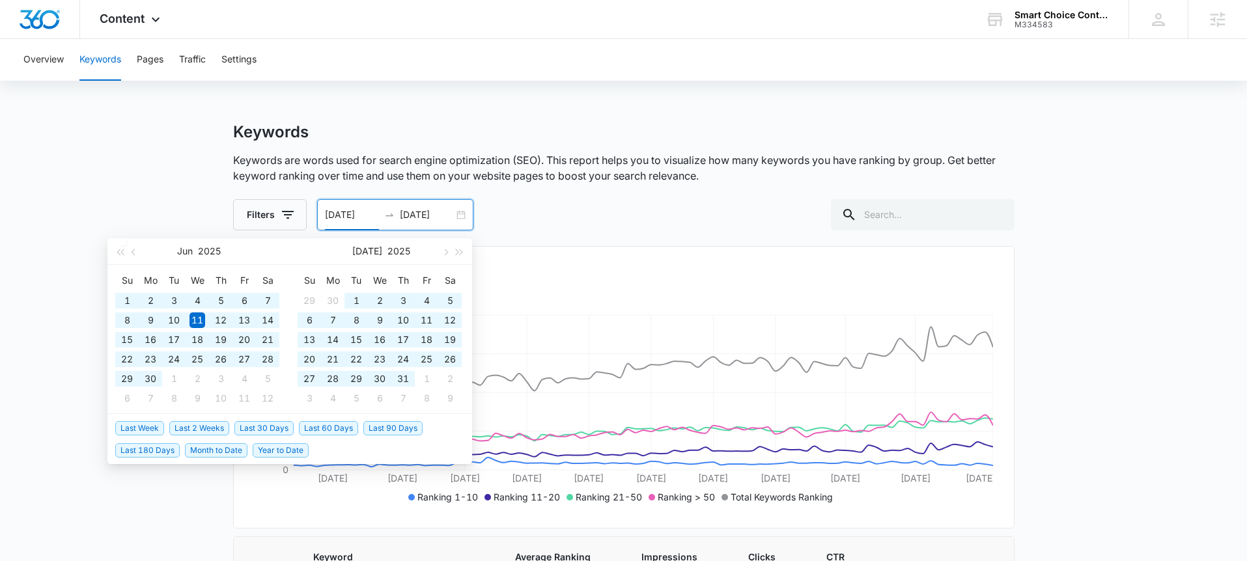
click at [152, 454] on span "Last 180 Days" at bounding box center [147, 450] width 64 height 14
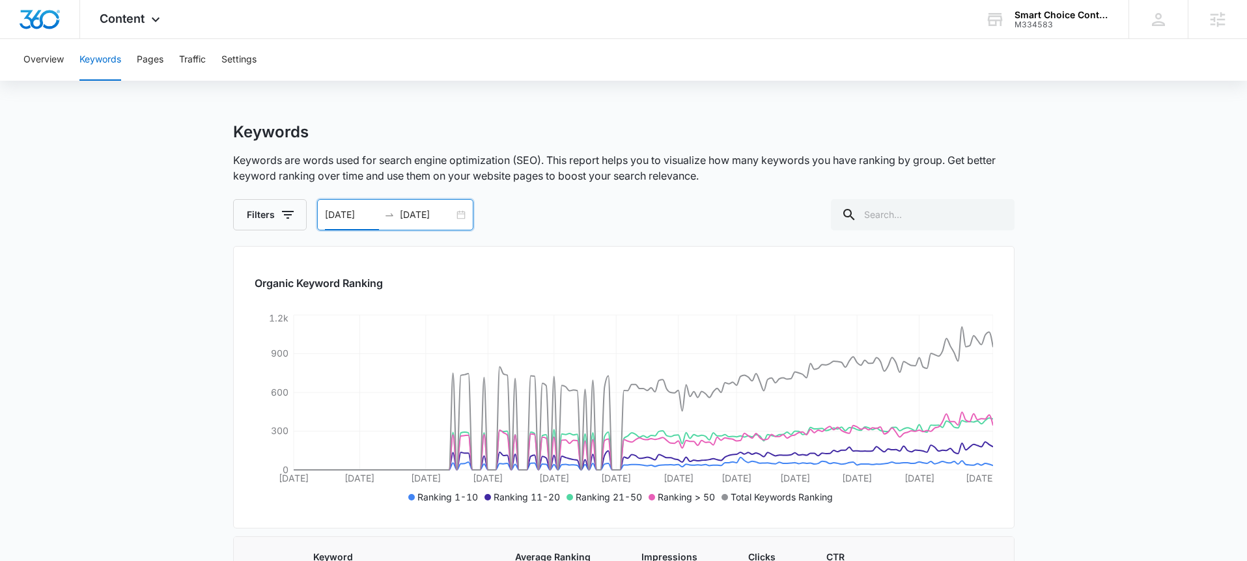
click at [462, 212] on div "03/13/2025 09/09/2025" at bounding box center [395, 214] width 156 height 31
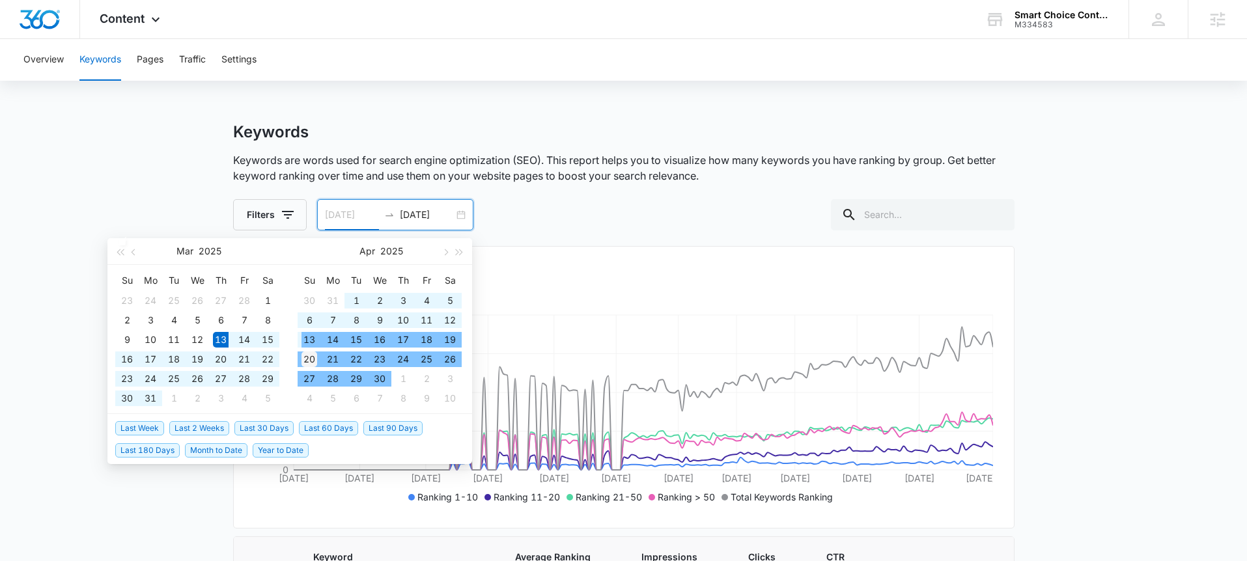
type input "04/20/2025"
click at [312, 359] on div "20" at bounding box center [309, 360] width 16 height 16
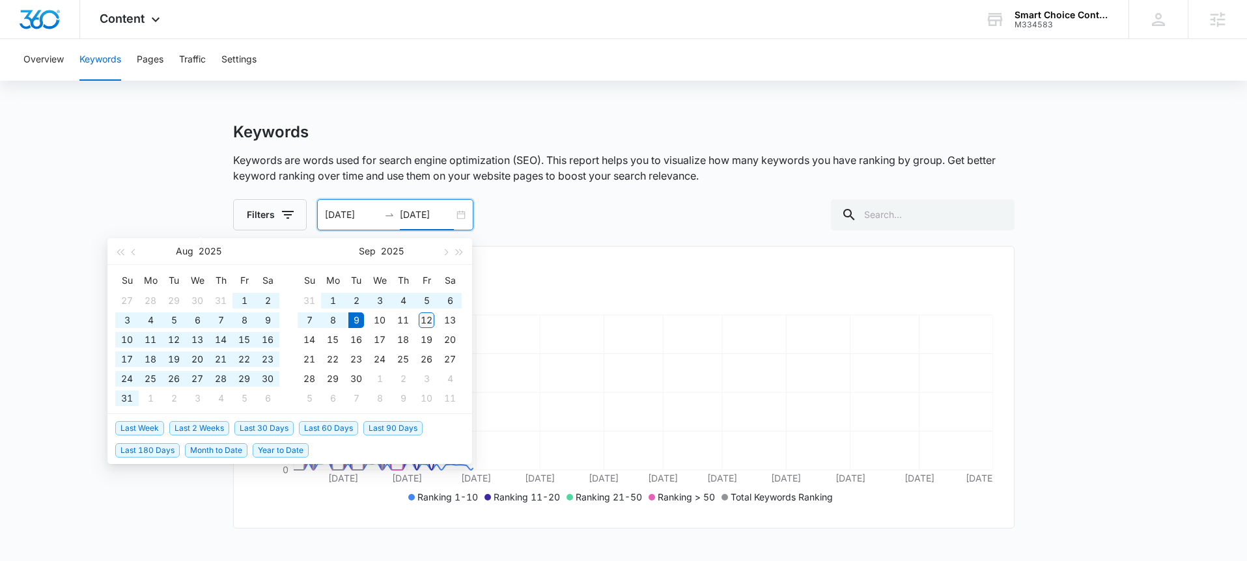
type input "[DATE]"
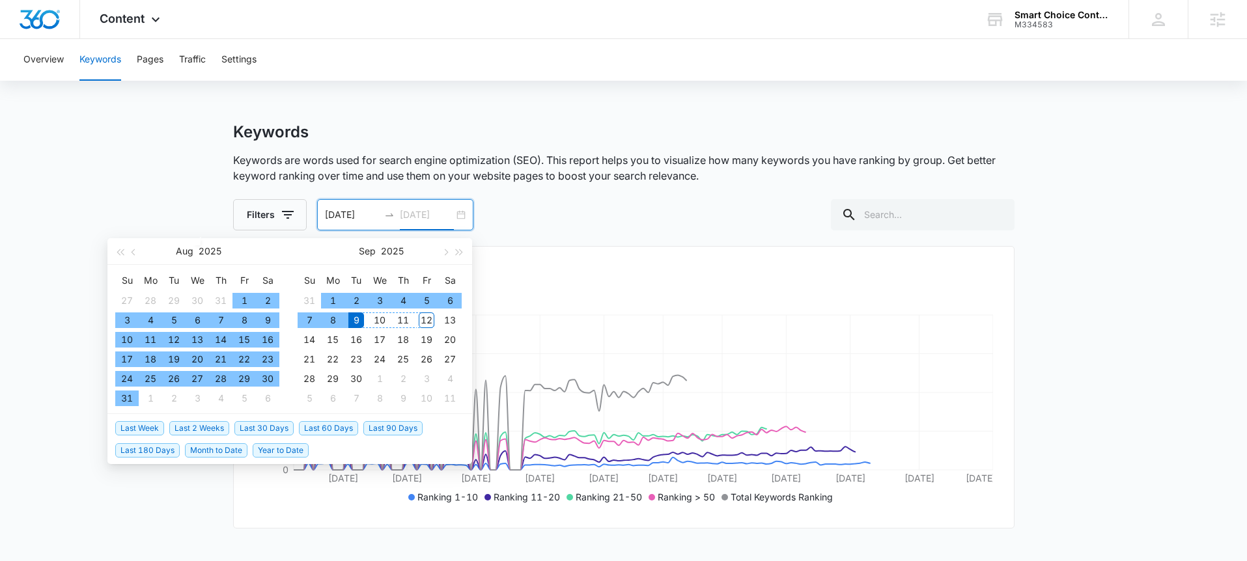
click at [426, 324] on div "12" at bounding box center [427, 320] width 16 height 16
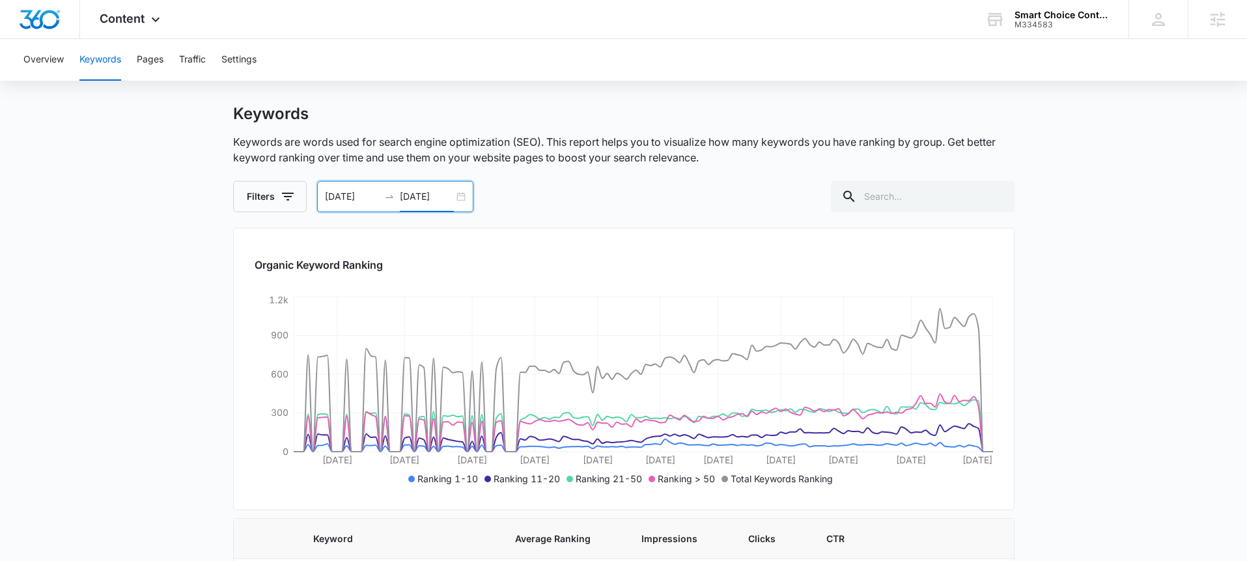
scroll to position [27, 0]
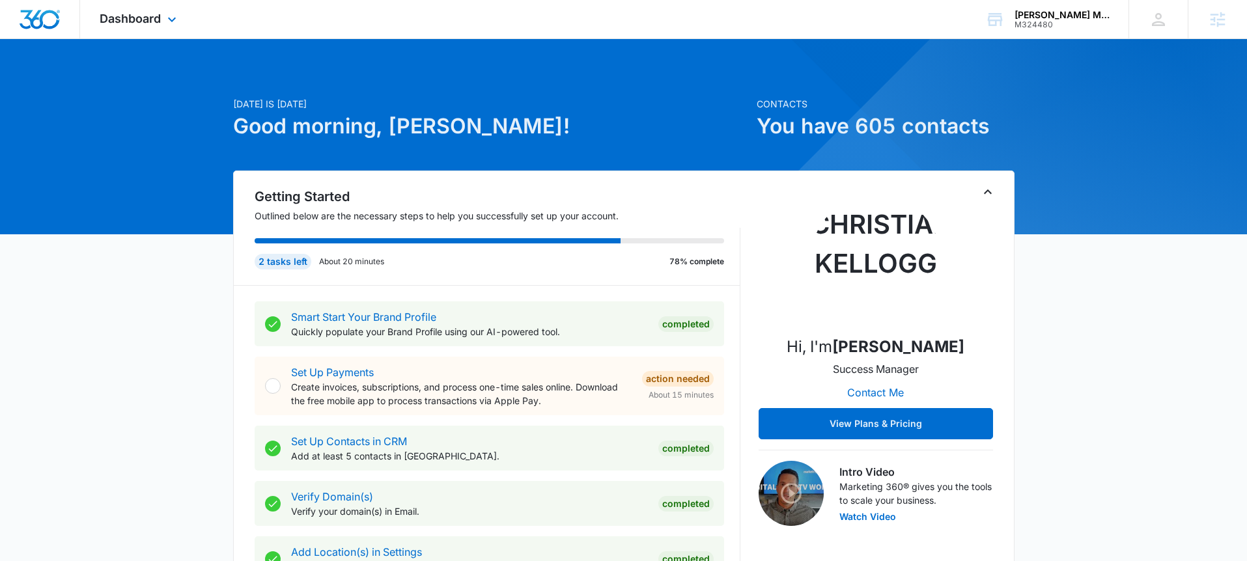
click at [158, 27] on div "Dashboard Apps Reputation Websites Forms CRM Email Social Shop Payments POS Con…" at bounding box center [139, 19] width 119 height 38
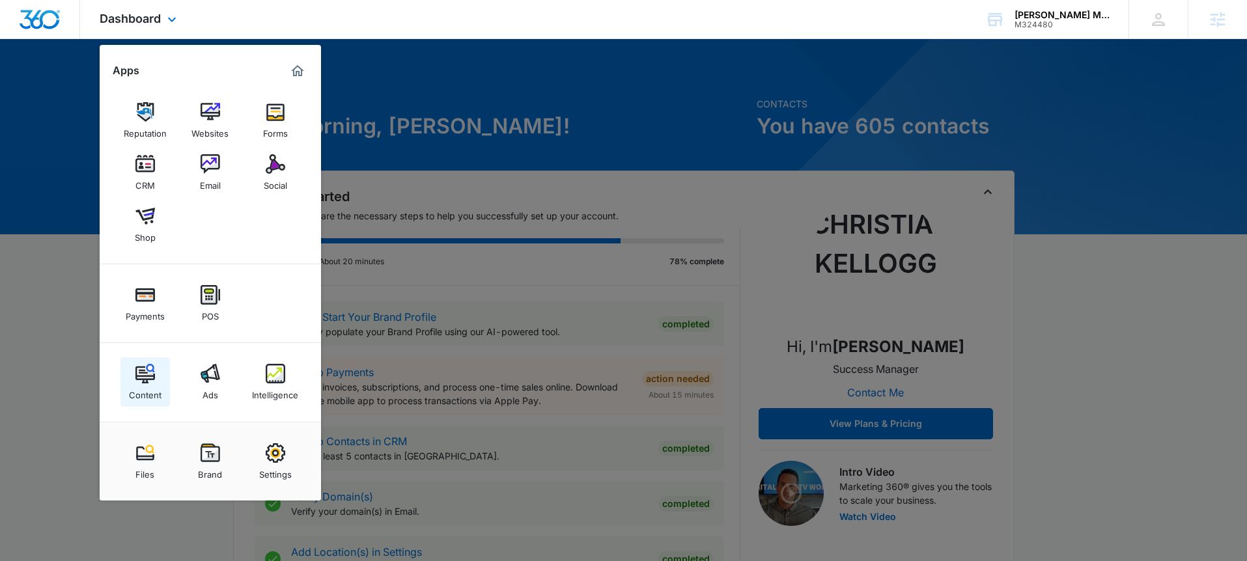
click at [152, 361] on link "Content" at bounding box center [144, 381] width 49 height 49
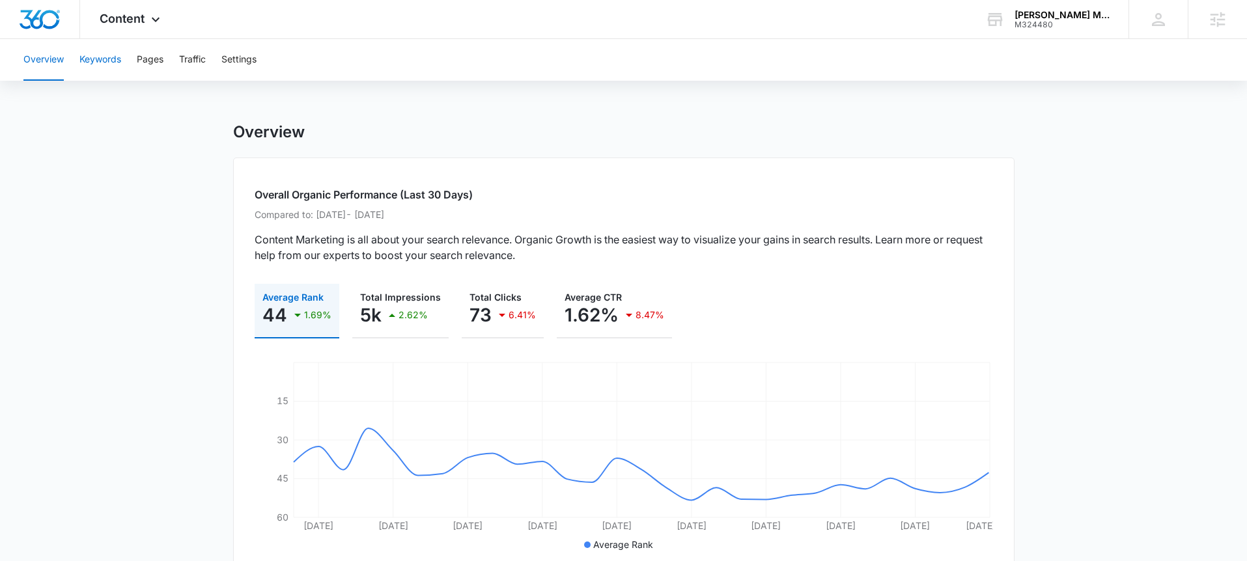
click at [106, 61] on button "Keywords" at bounding box center [100, 60] width 42 height 42
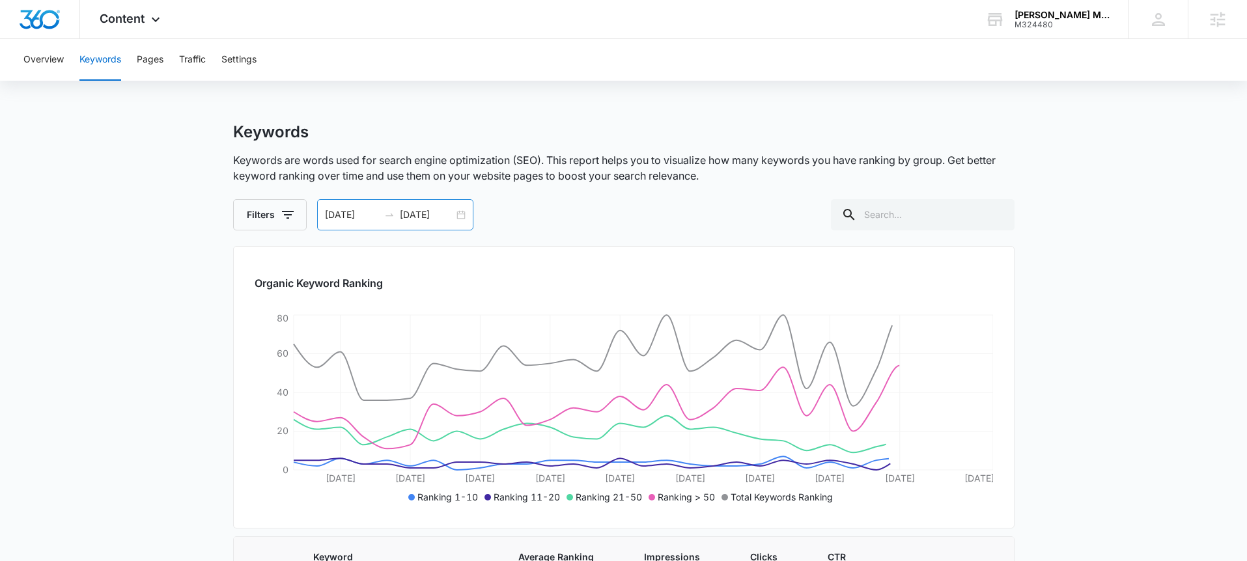
click at [462, 217] on div "07/01/2025 07/31/2025" at bounding box center [395, 214] width 156 height 31
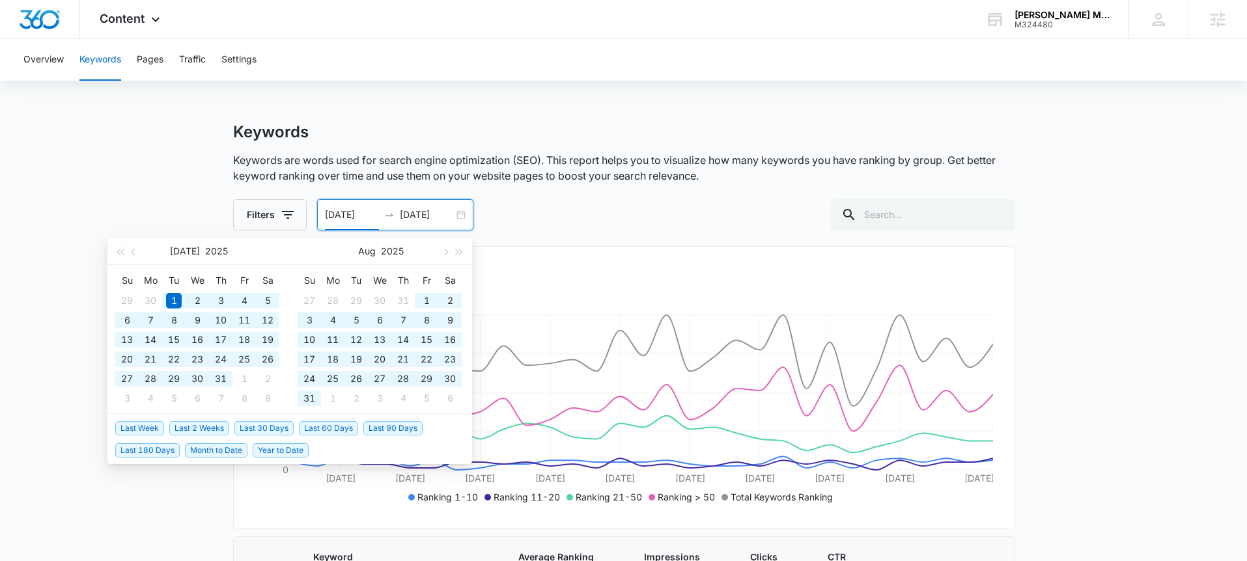
click at [260, 449] on span "Year to Date" at bounding box center [281, 450] width 56 height 14
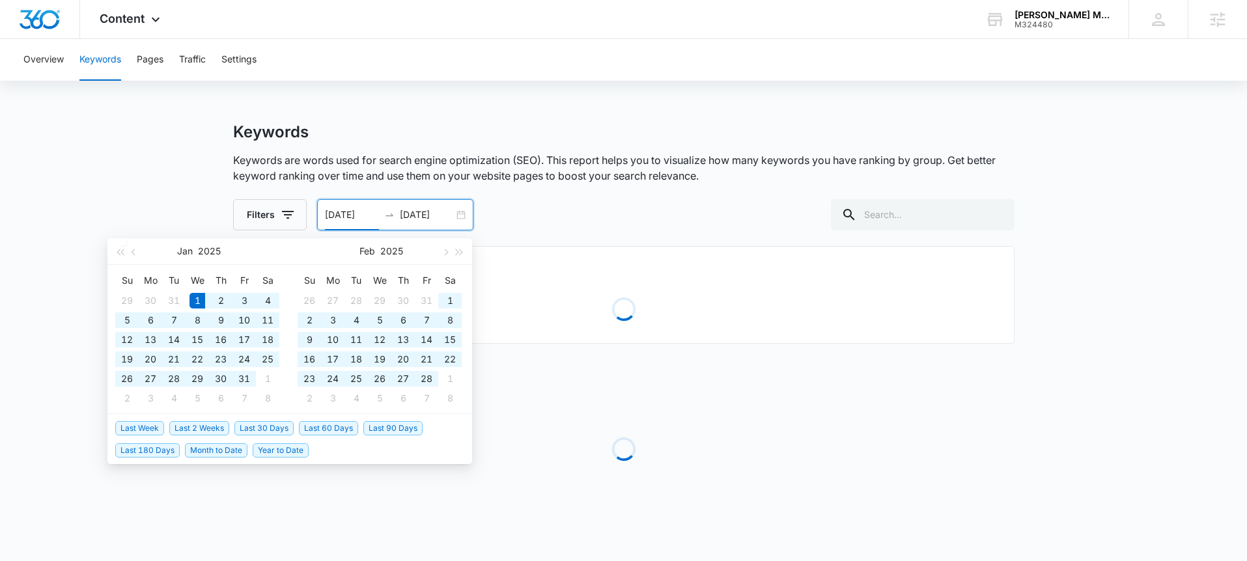
type input "01/01/2025"
type input "09/09/2025"
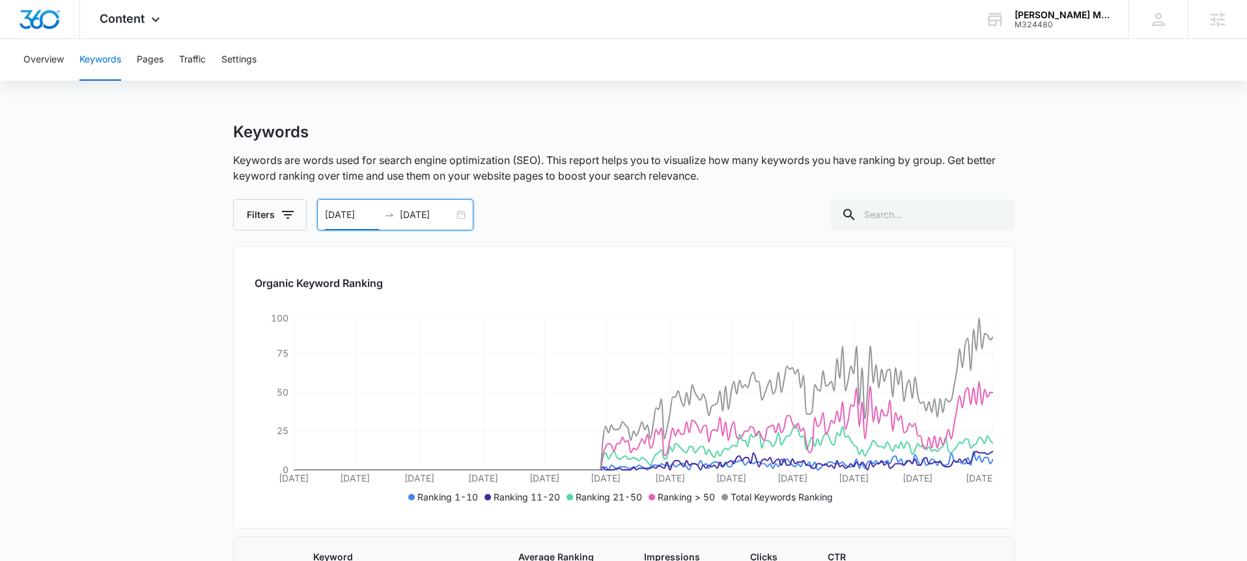
click at [464, 214] on div "01/01/2025 09/09/2025" at bounding box center [395, 214] width 156 height 31
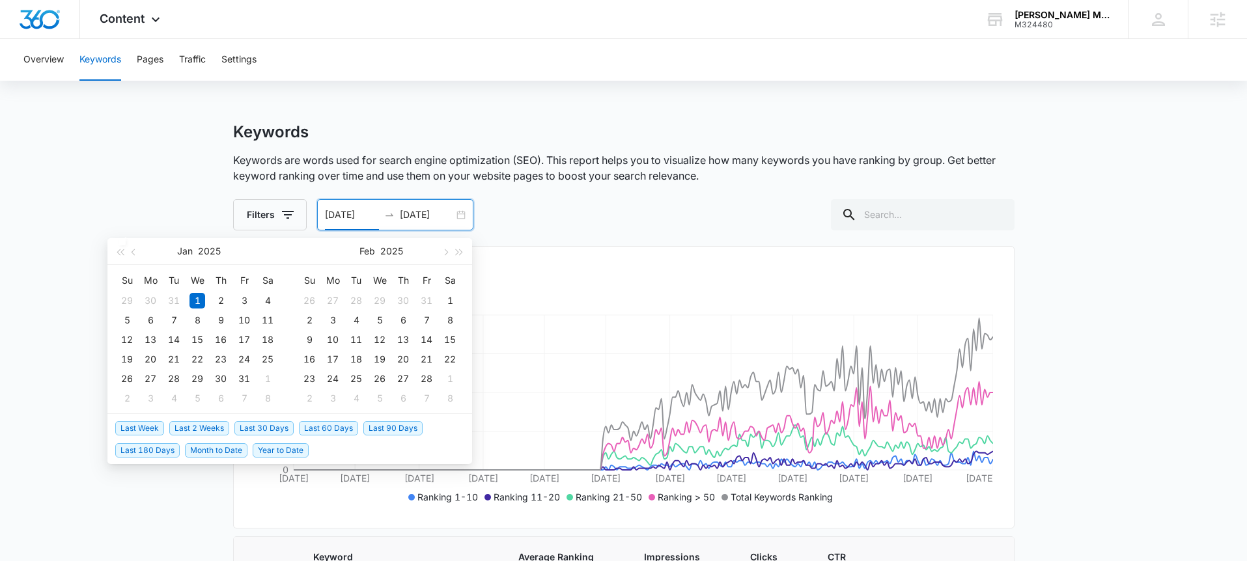
click at [145, 450] on span "Last 180 Days" at bounding box center [147, 450] width 64 height 14
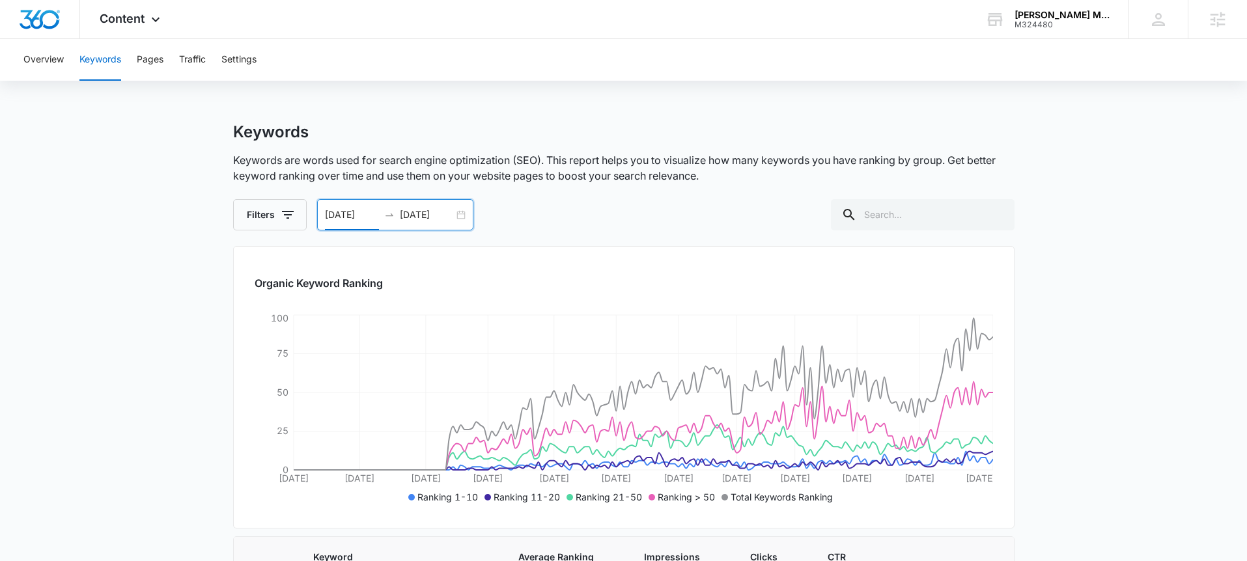
click at [461, 212] on div "03/13/2025 09/09/2025" at bounding box center [395, 214] width 156 height 31
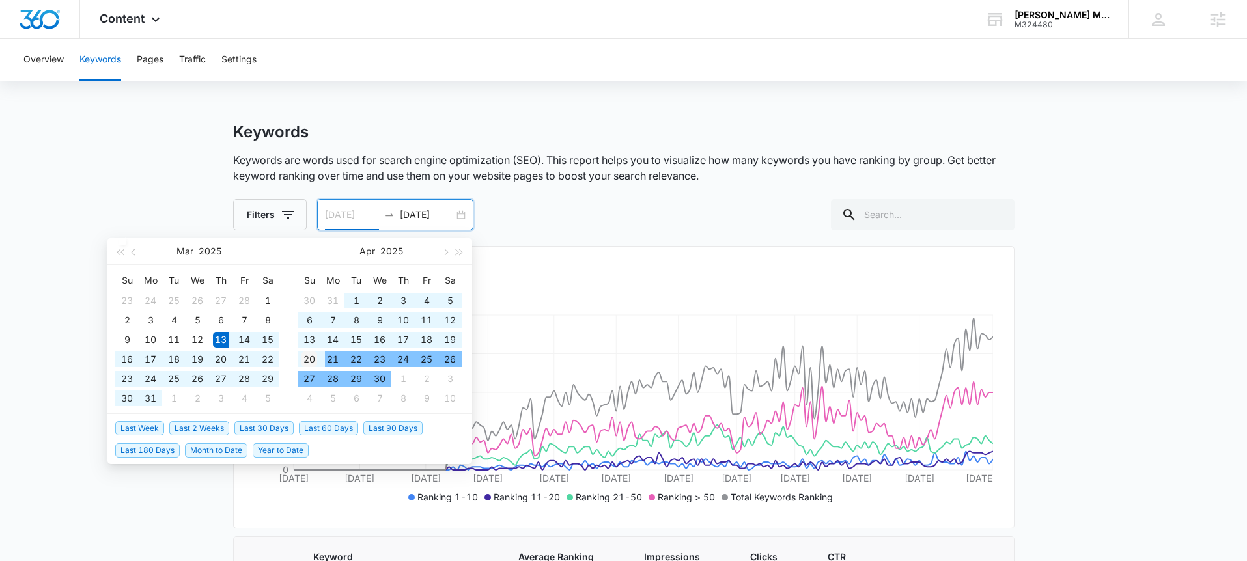
type input "04/20/2025"
click at [309, 359] on div "20" at bounding box center [309, 360] width 16 height 16
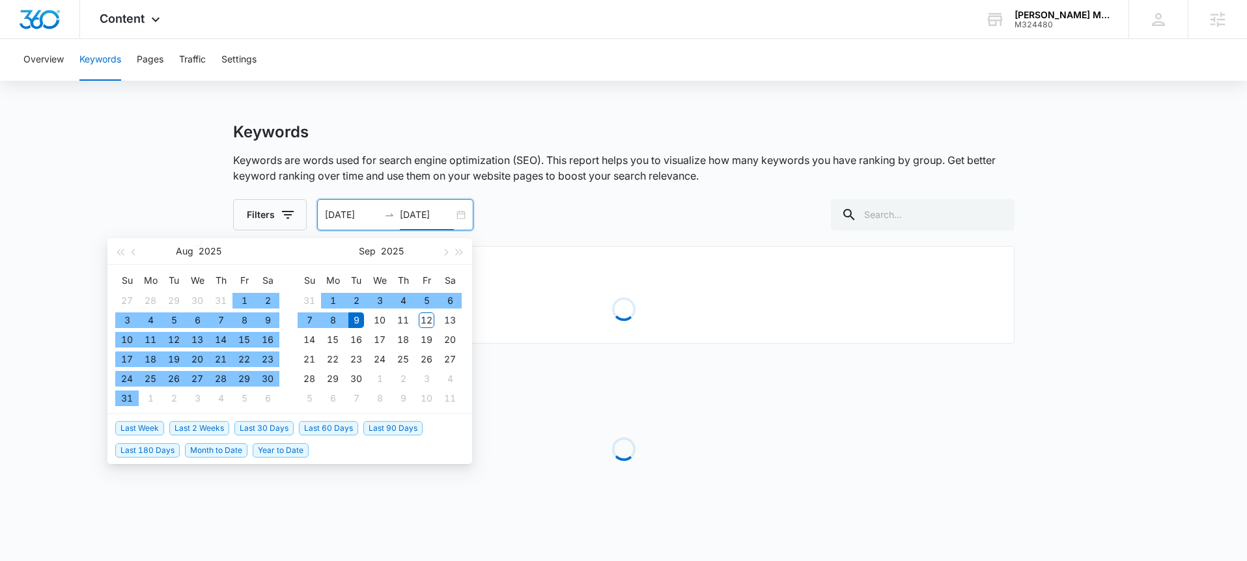
type input "09/09/2025"
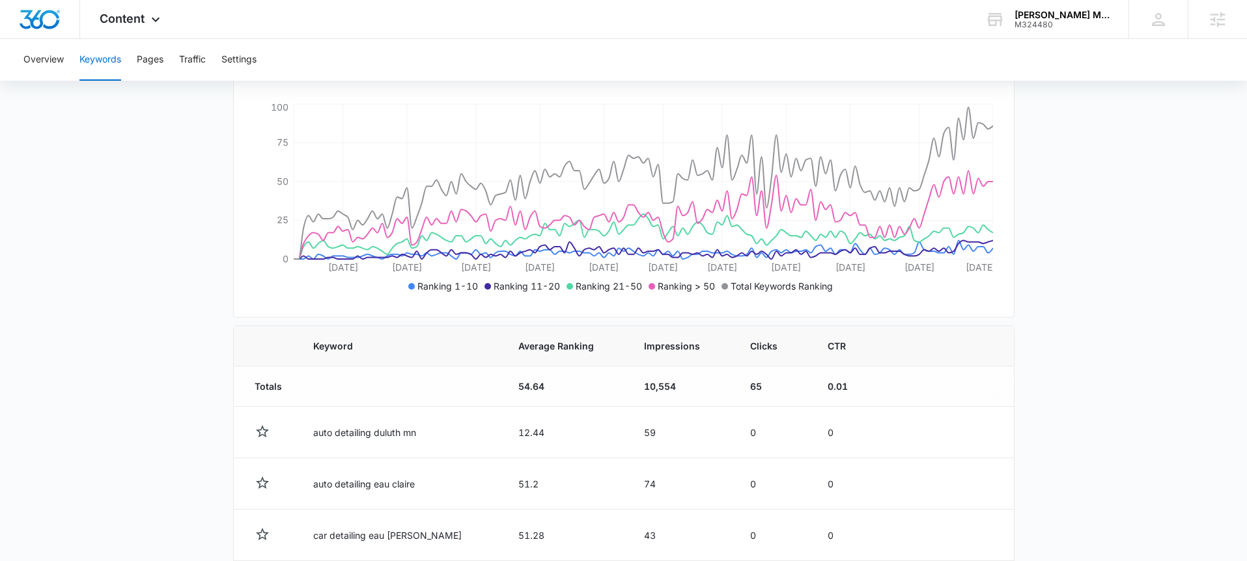
scroll to position [165, 0]
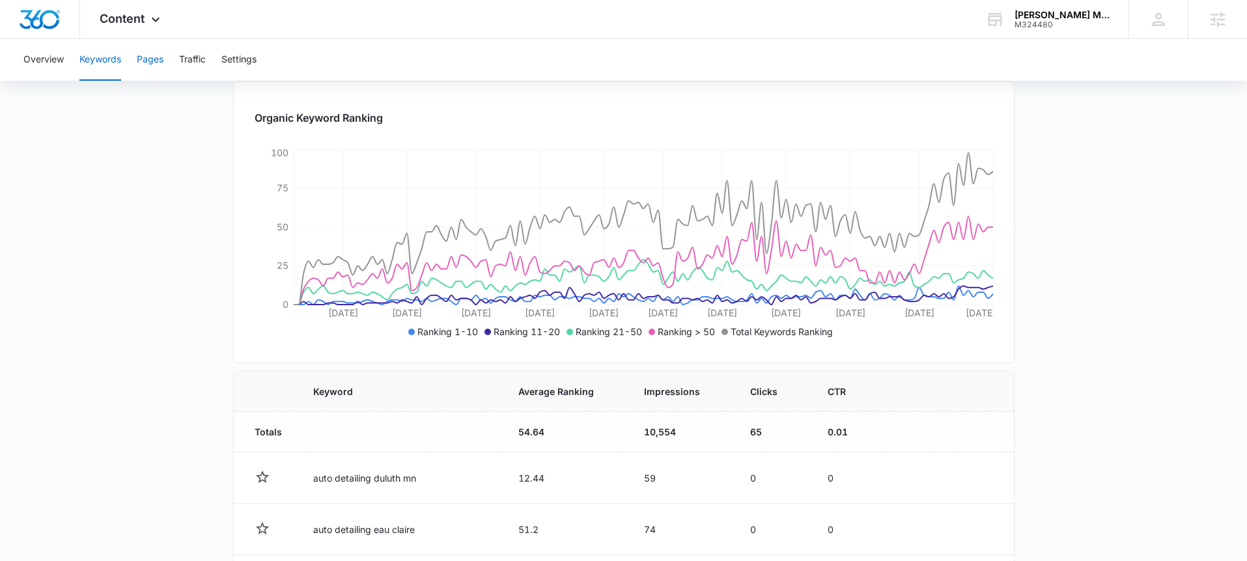
click at [146, 62] on button "Pages" at bounding box center [150, 60] width 27 height 42
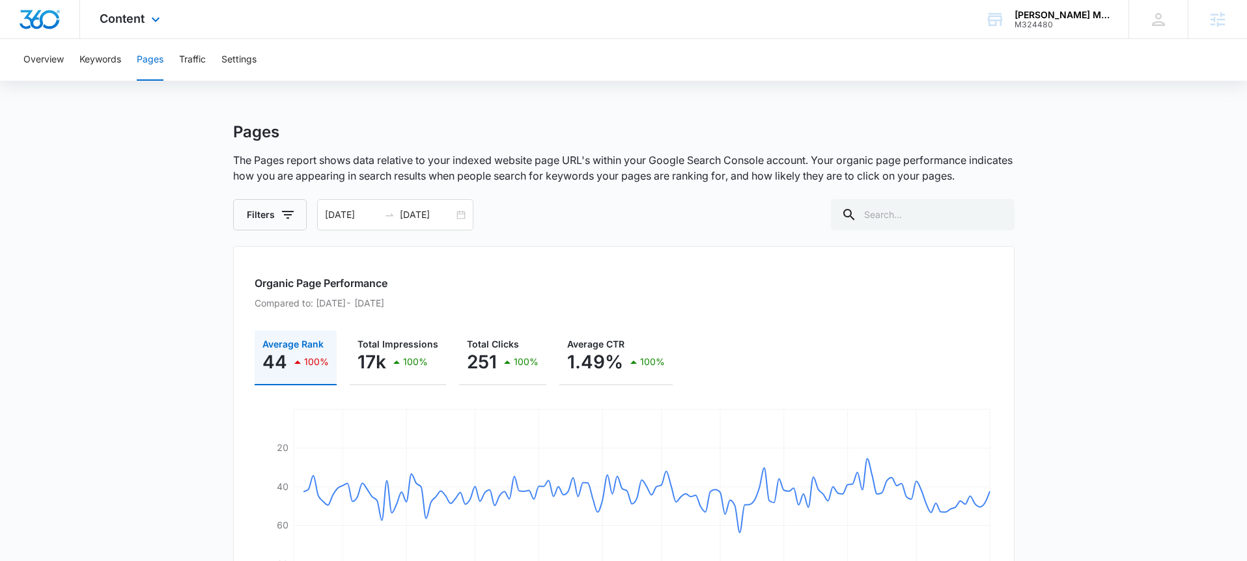
click at [137, 29] on div "Content Apps Reputation Websites Forms CRM Email Social Shop Payments POS Conte…" at bounding box center [131, 19] width 103 height 38
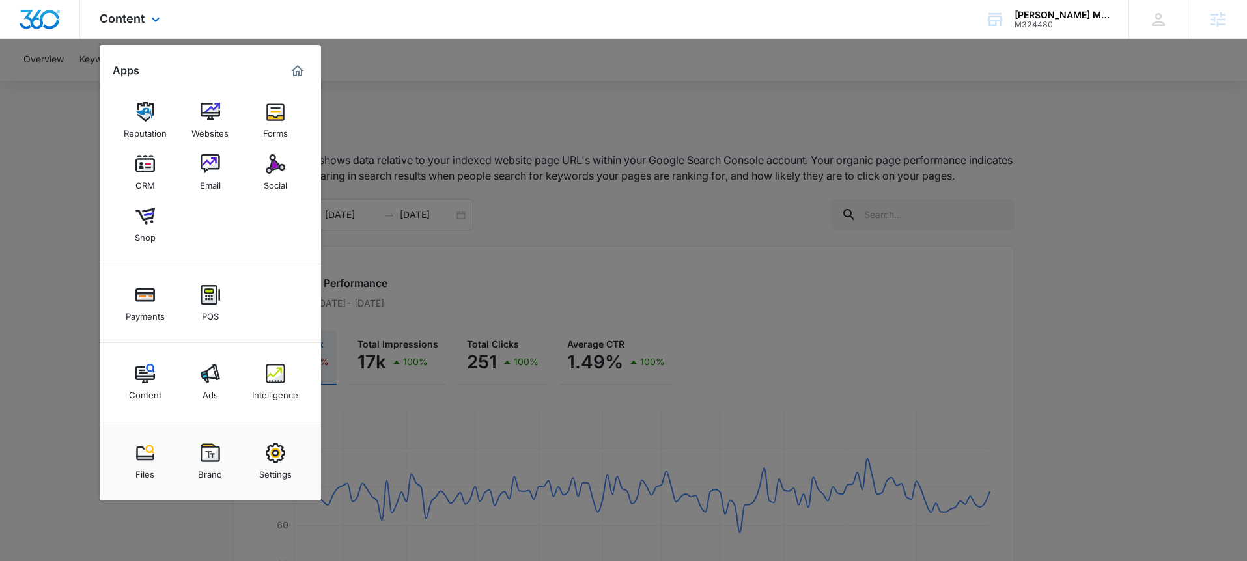
click at [302, 29] on div "Content Apps Reputation Websites Forms CRM Email Social Shop Payments POS Conte…" at bounding box center [623, 19] width 1247 height 39
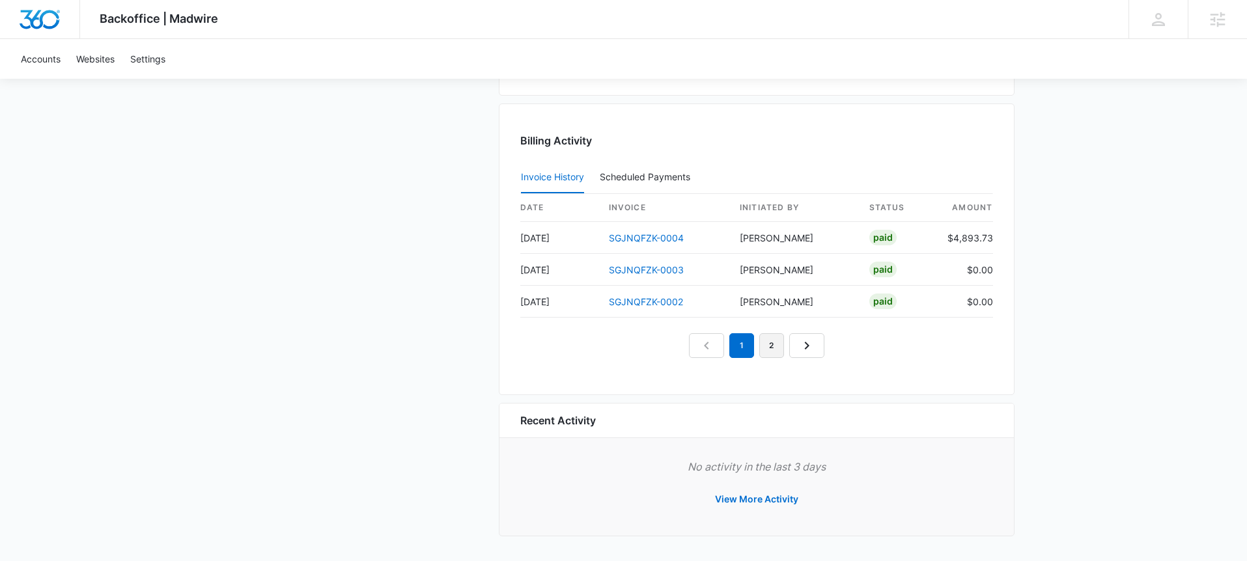
click at [764, 347] on link "2" at bounding box center [771, 345] width 25 height 25
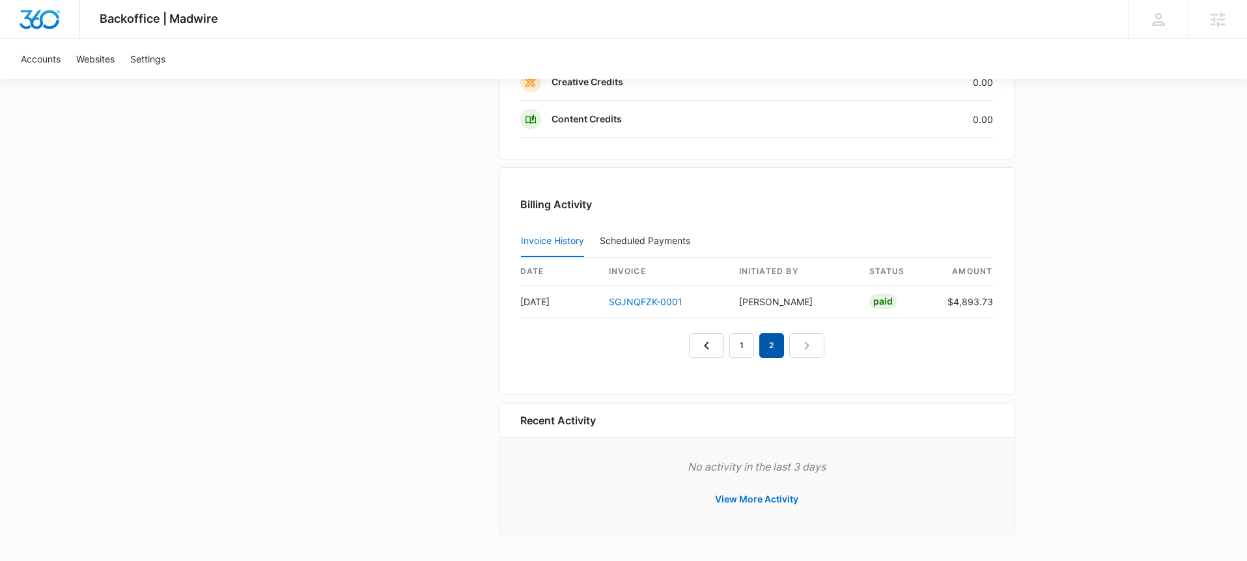
scroll to position [1233, 0]
click at [736, 354] on link "1" at bounding box center [741, 345] width 25 height 25
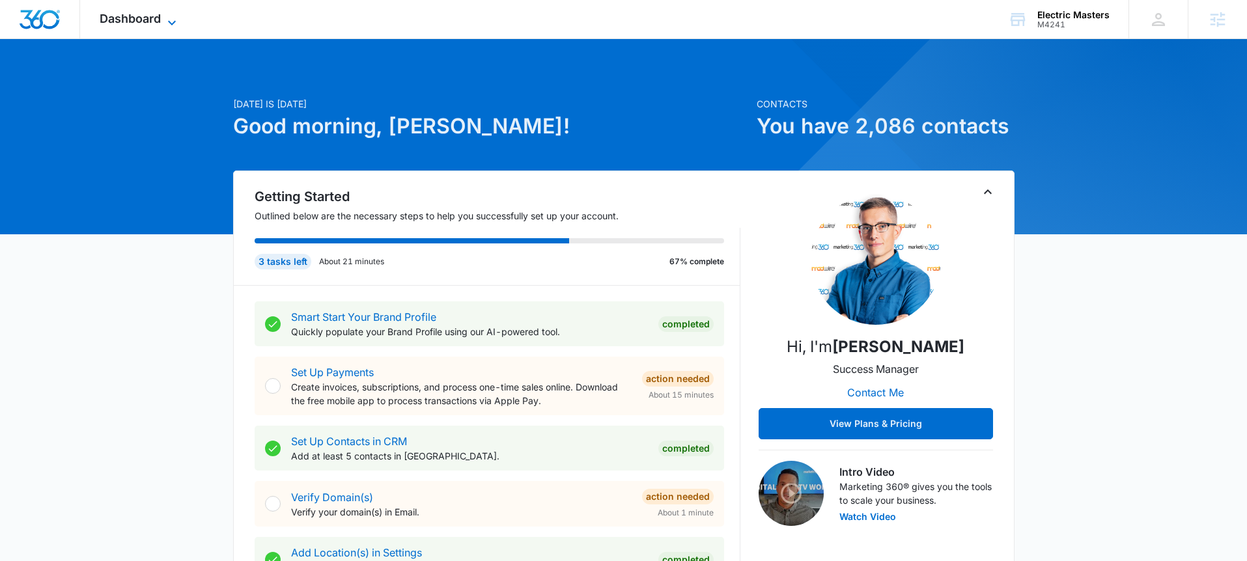
click at [152, 20] on span "Dashboard" at bounding box center [130, 19] width 61 height 14
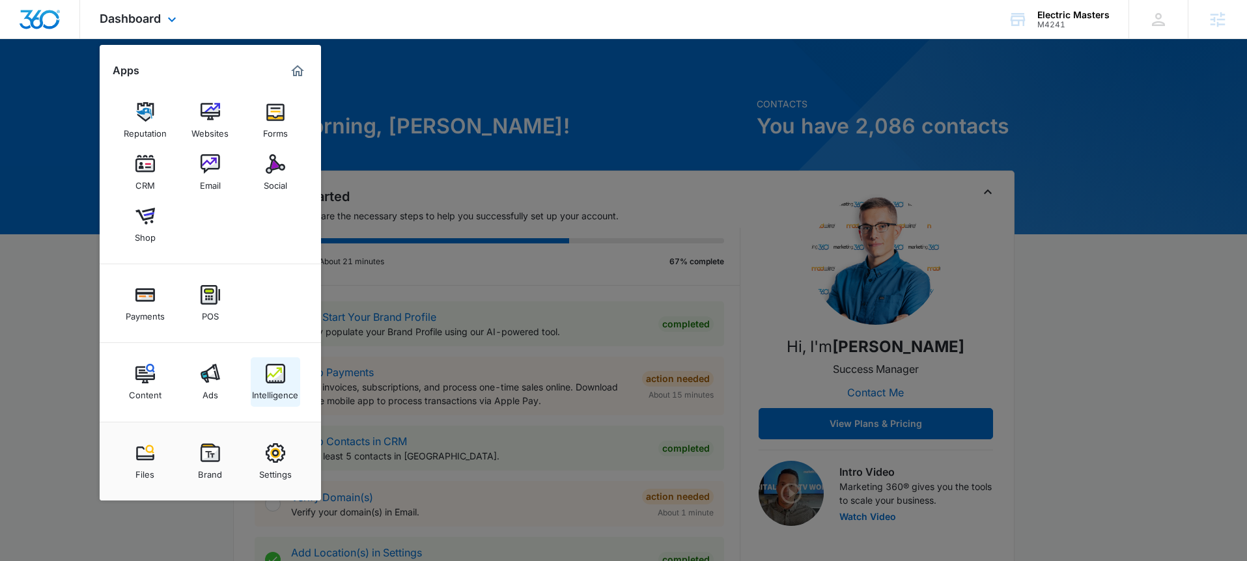
click at [270, 383] on img at bounding box center [276, 374] width 20 height 20
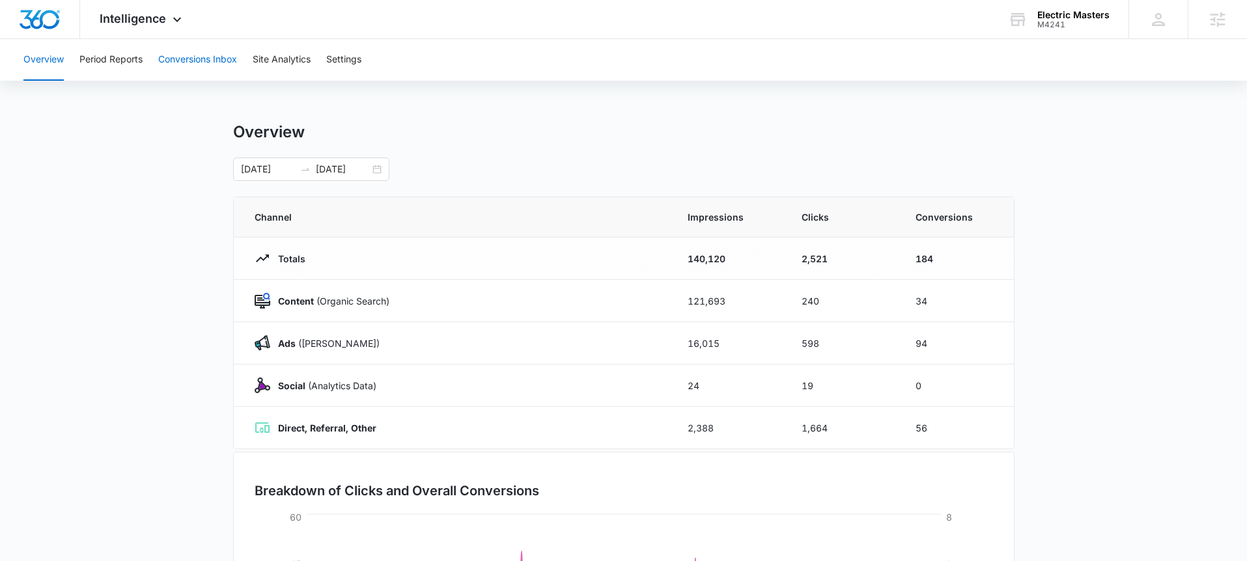
click at [191, 66] on button "Conversions Inbox" at bounding box center [197, 60] width 79 height 42
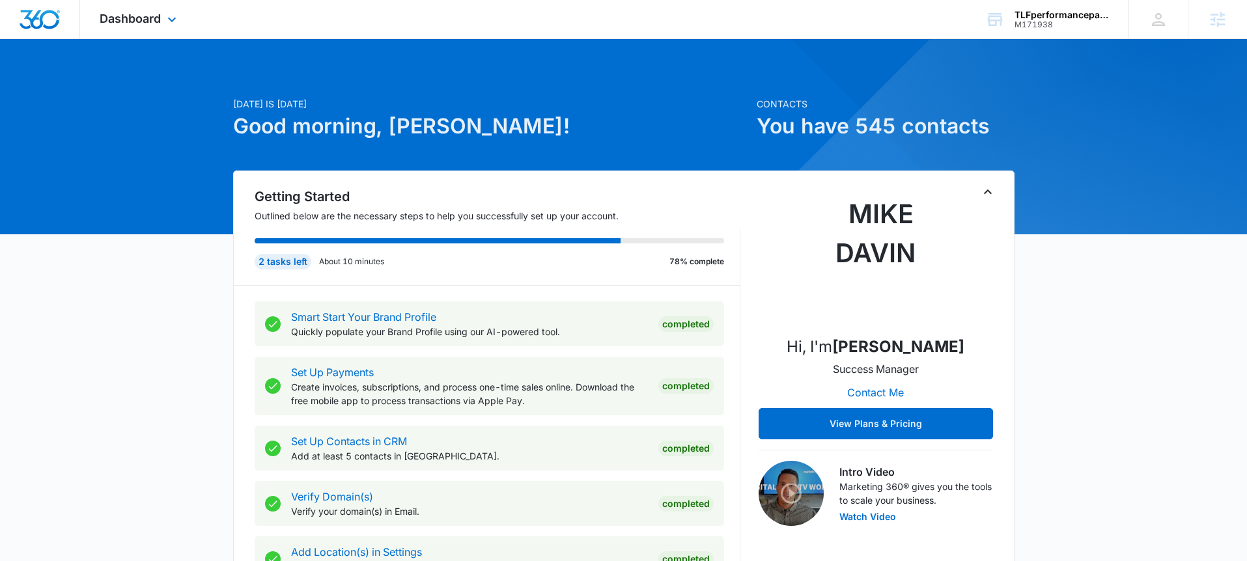
click at [179, 33] on div "Dashboard Apps Reputation Websites Forms CRM Email Social Shop Payments POS Con…" at bounding box center [139, 19] width 119 height 38
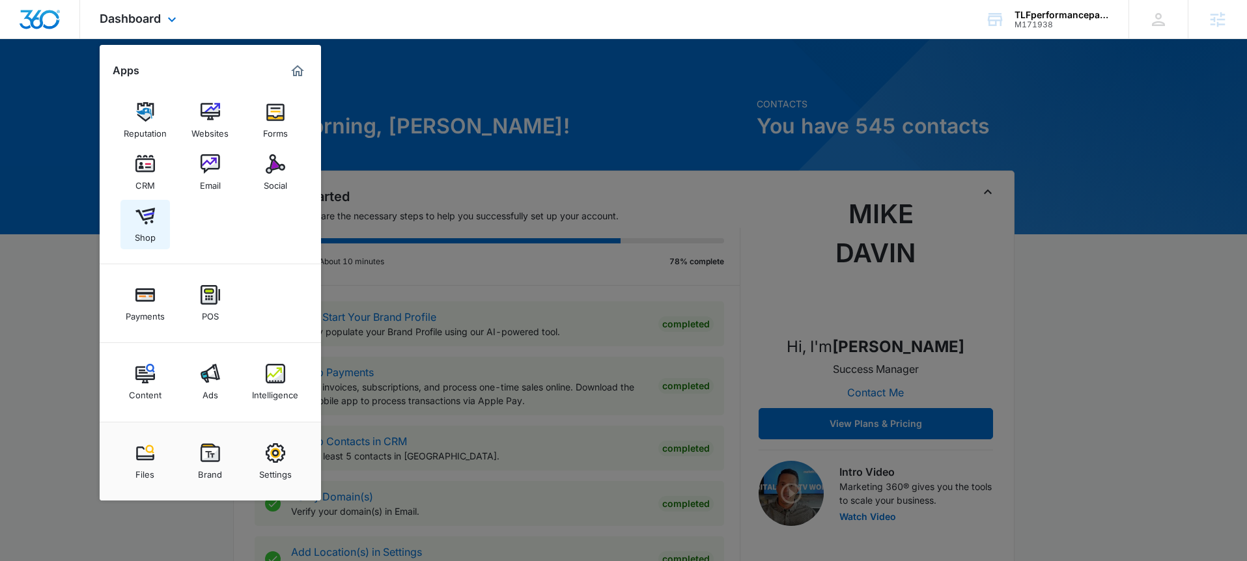
click at [146, 226] on div "Shop" at bounding box center [145, 234] width 21 height 17
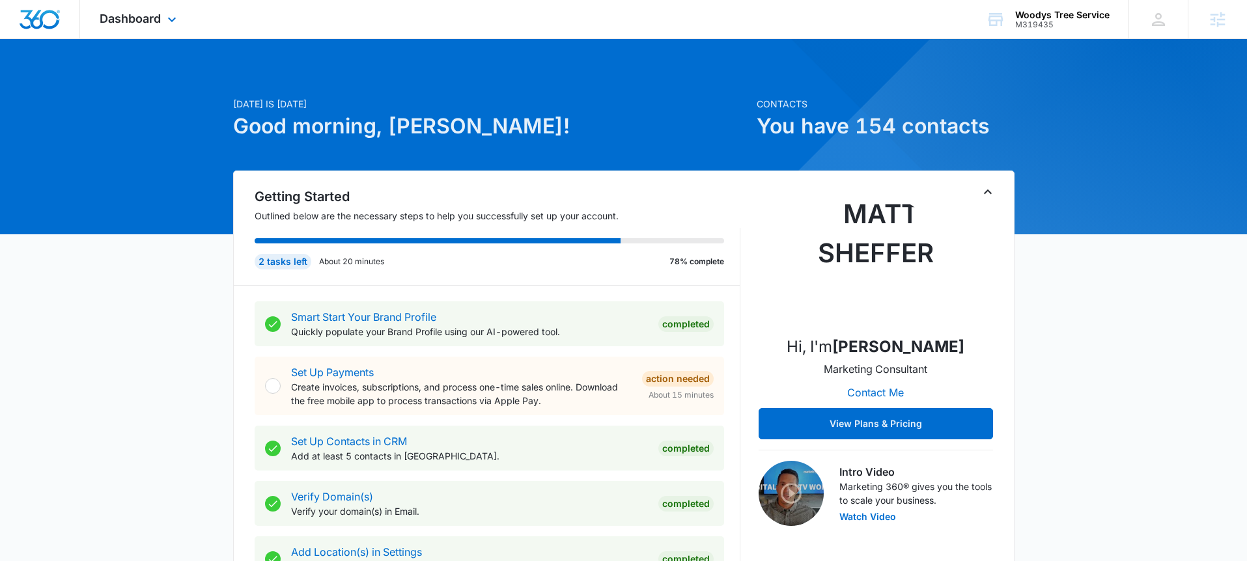
click at [161, 14] on div "Dashboard Apps Reputation Websites Forms CRM Email Social POS Content Ads Intel…" at bounding box center [139, 19] width 119 height 38
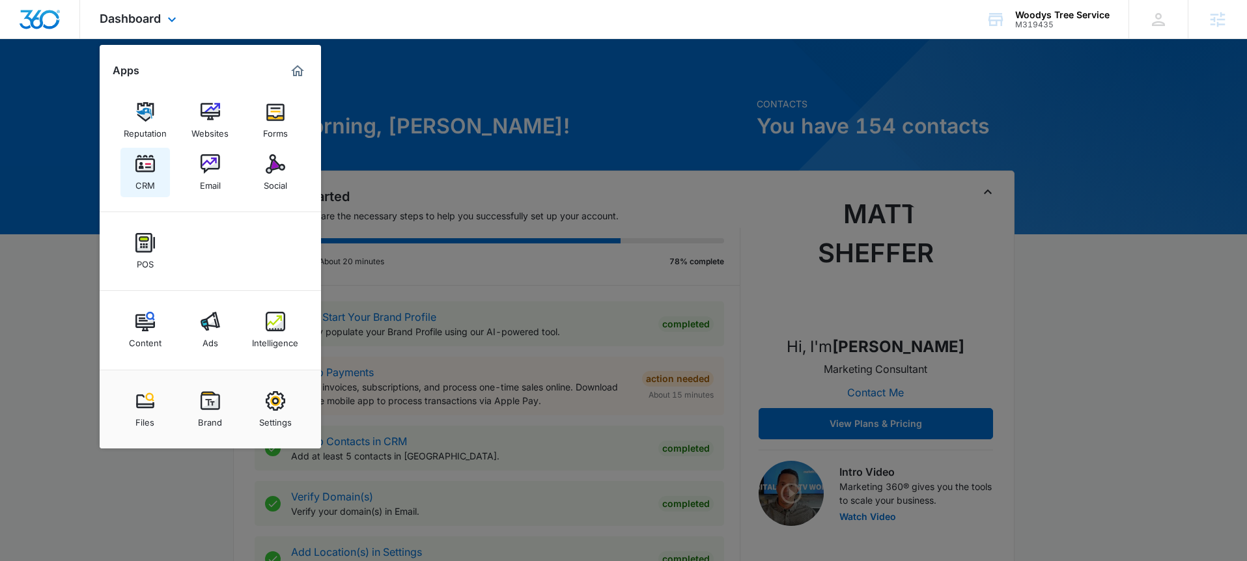
click at [136, 174] on div "CRM" at bounding box center [145, 182] width 20 height 17
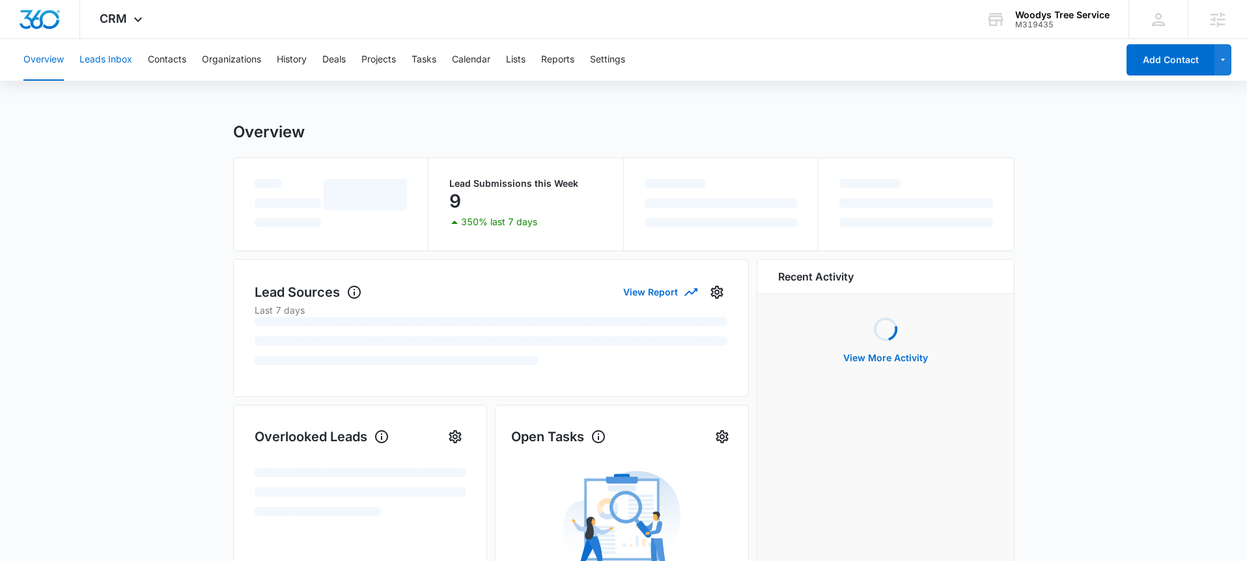
click at [111, 64] on button "Leads Inbox" at bounding box center [105, 60] width 53 height 42
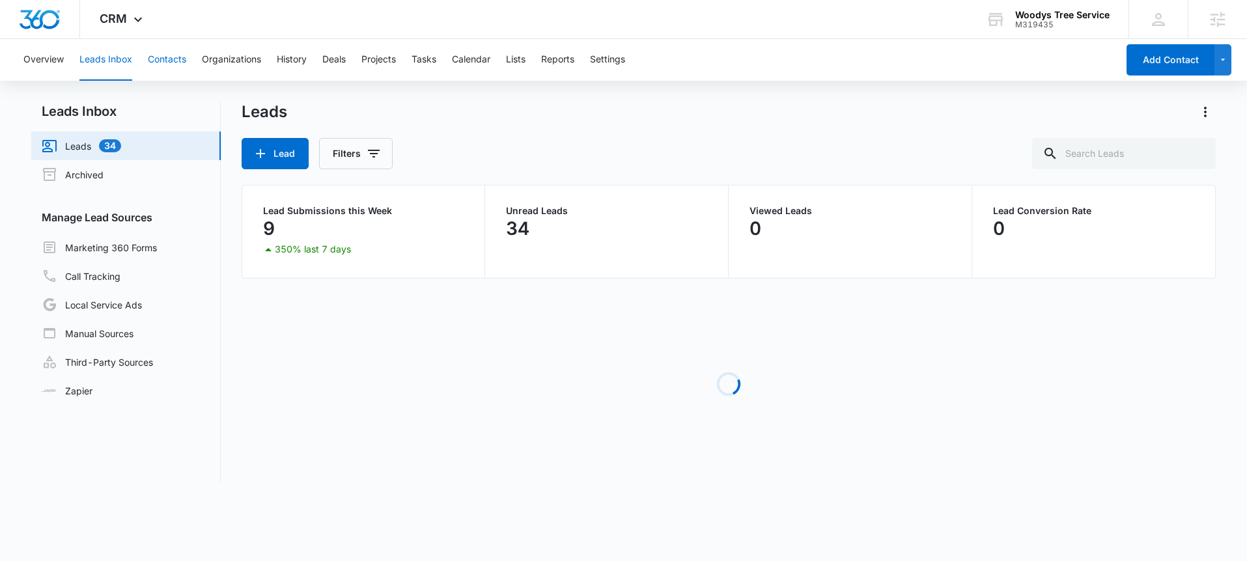
click at [161, 62] on button "Contacts" at bounding box center [167, 60] width 38 height 42
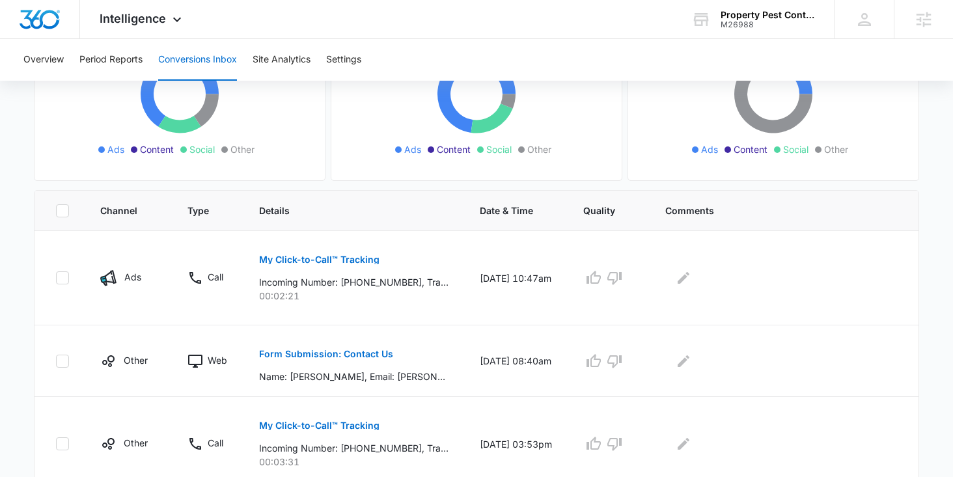
scroll to position [232, 0]
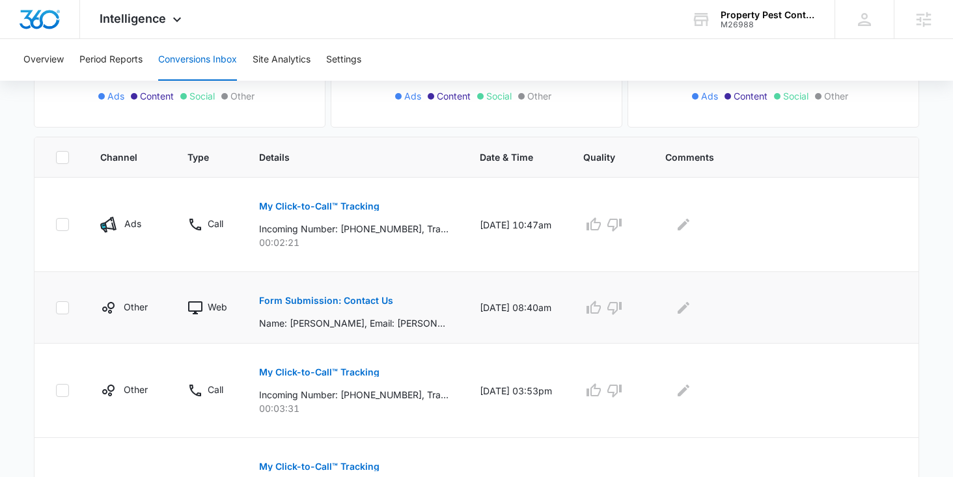
click at [305, 299] on p "Form Submission: Contact Us" at bounding box center [326, 300] width 134 height 9
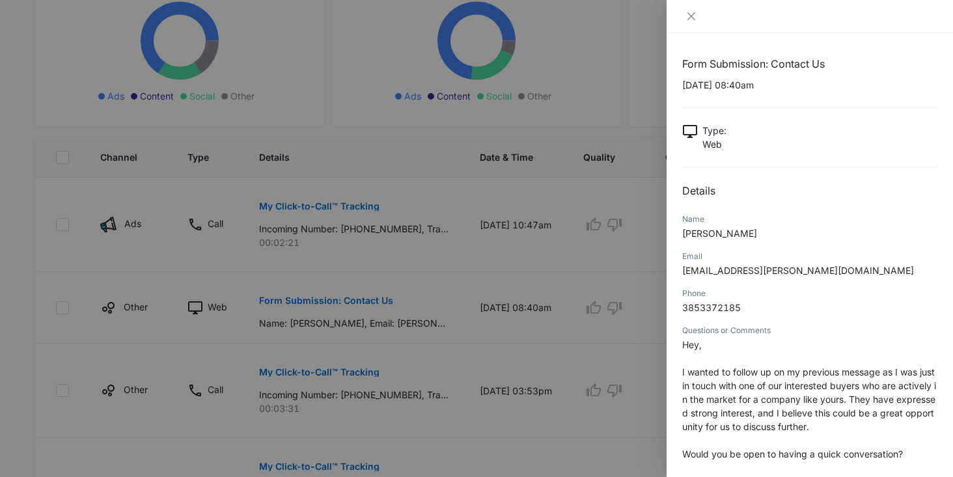
click at [423, 294] on div at bounding box center [476, 238] width 953 height 477
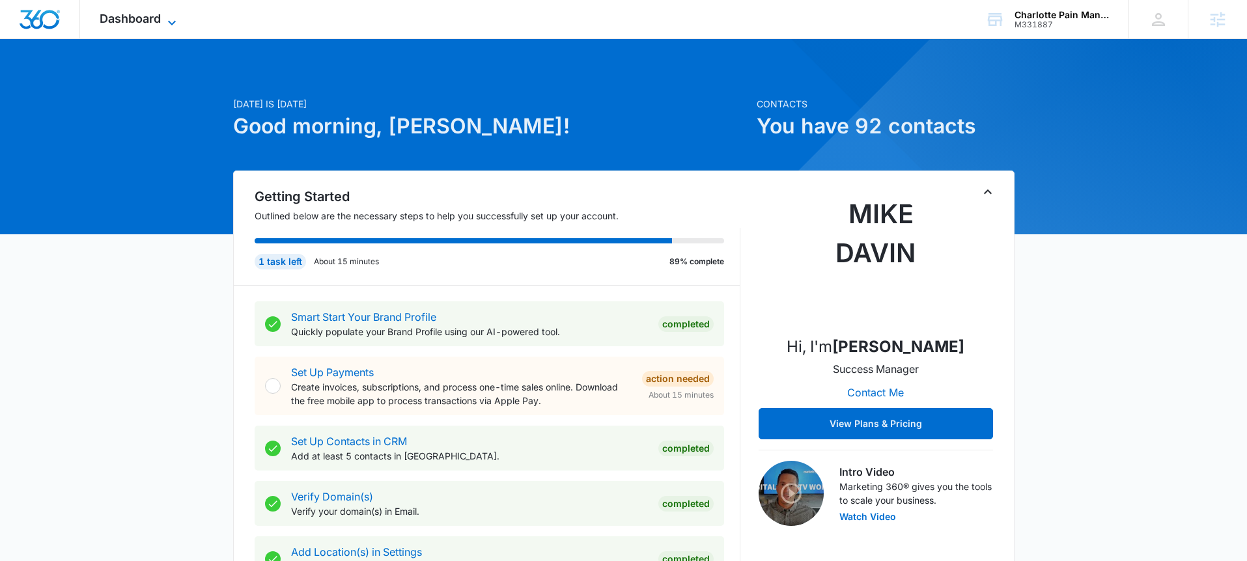
click at [164, 25] on icon at bounding box center [172, 23] width 16 height 16
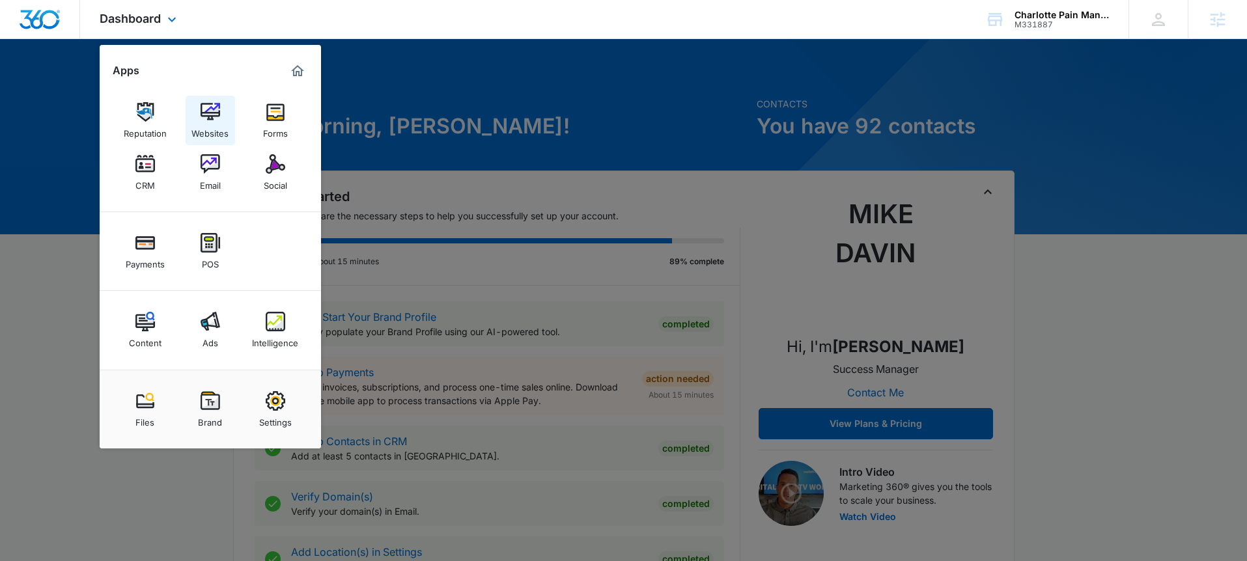
click at [221, 110] on link "Websites" at bounding box center [210, 120] width 49 height 49
